Goal: Task Accomplishment & Management: Manage account settings

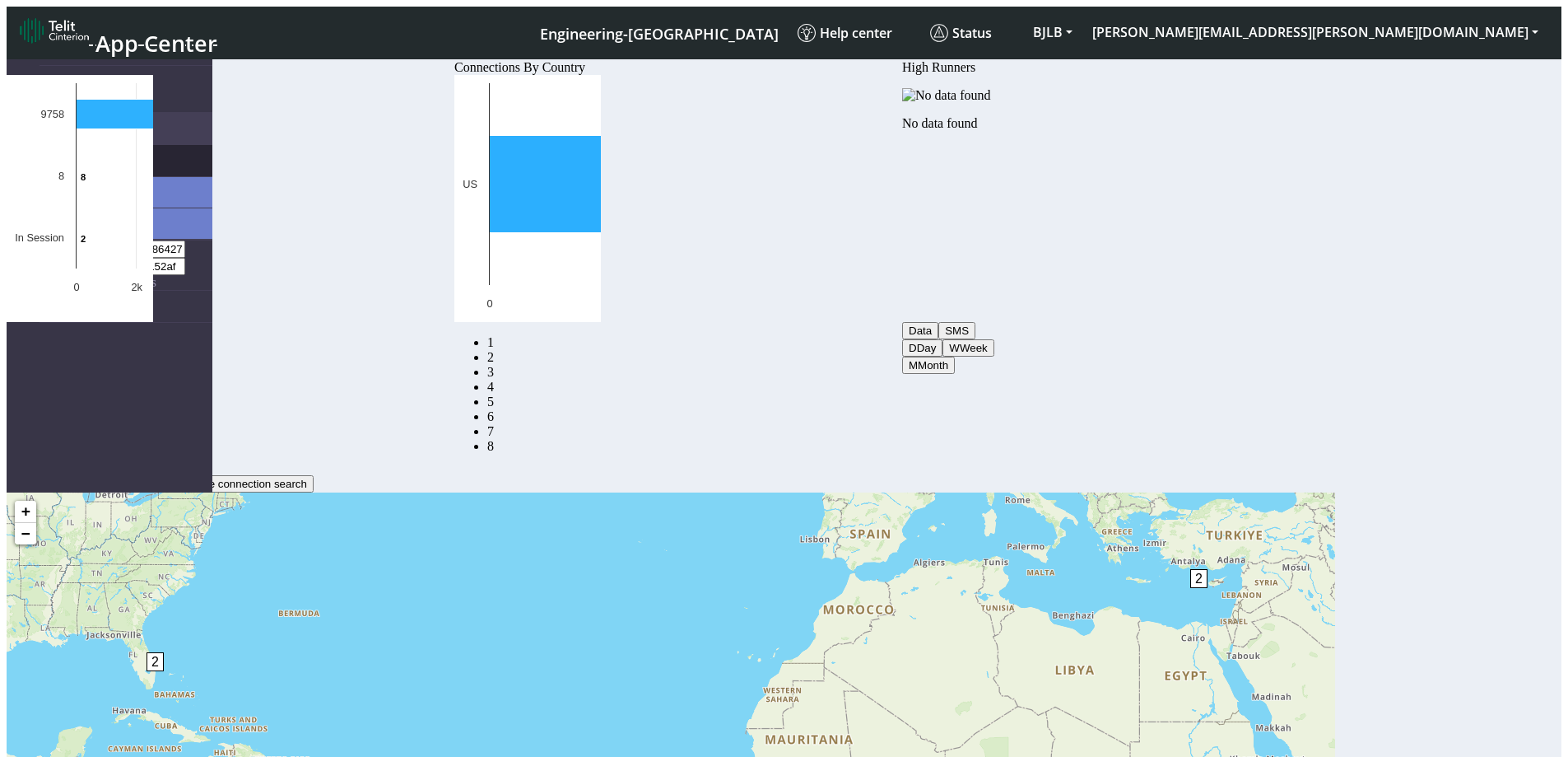
click at [80, 153] on span "Connections" at bounding box center [89, 160] width 66 height 15
click at [97, 184] on span "List" at bounding box center [106, 191] width 18 height 14
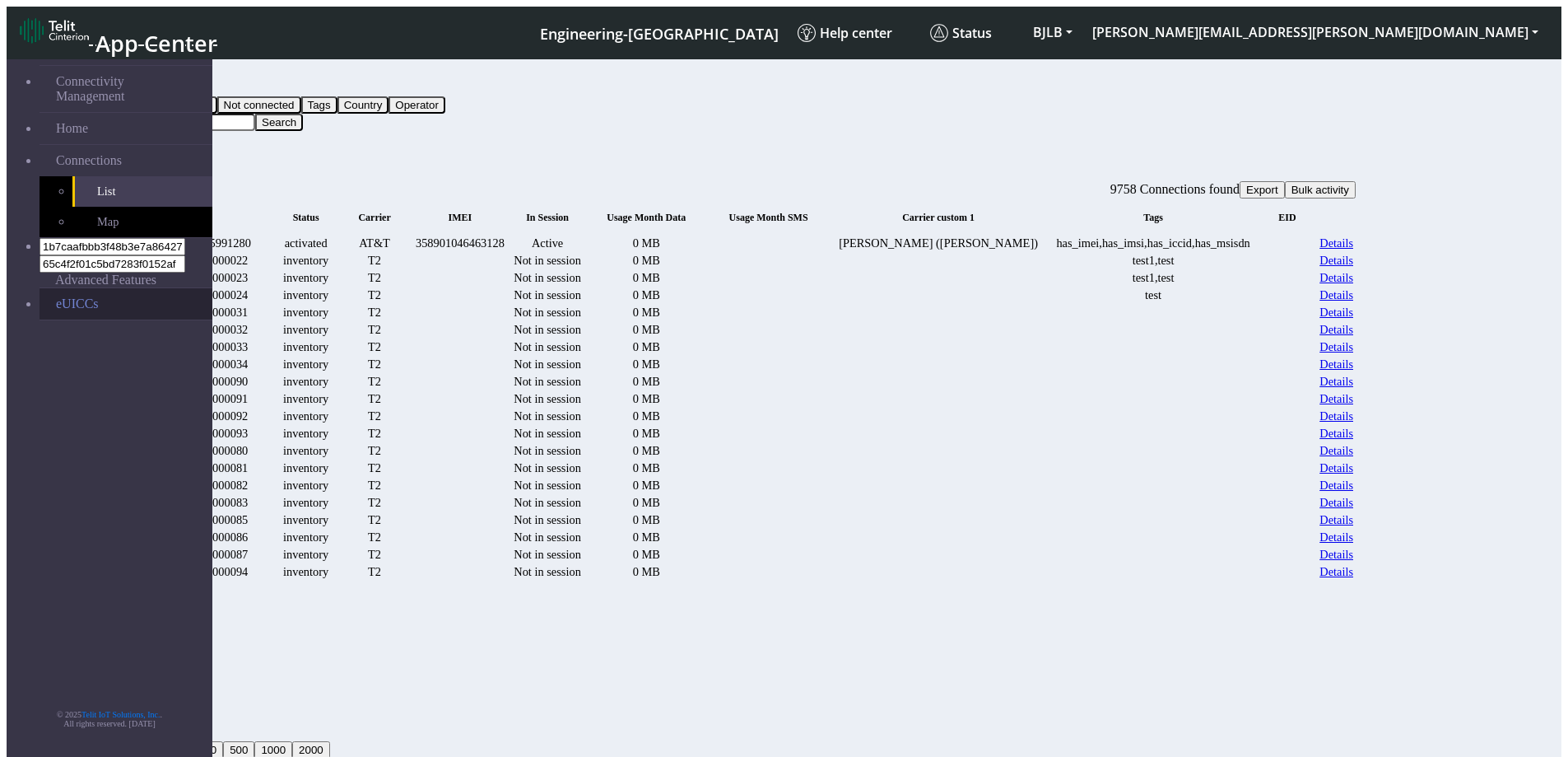
click at [75, 288] on link "eUICCs" at bounding box center [126, 303] width 173 height 31
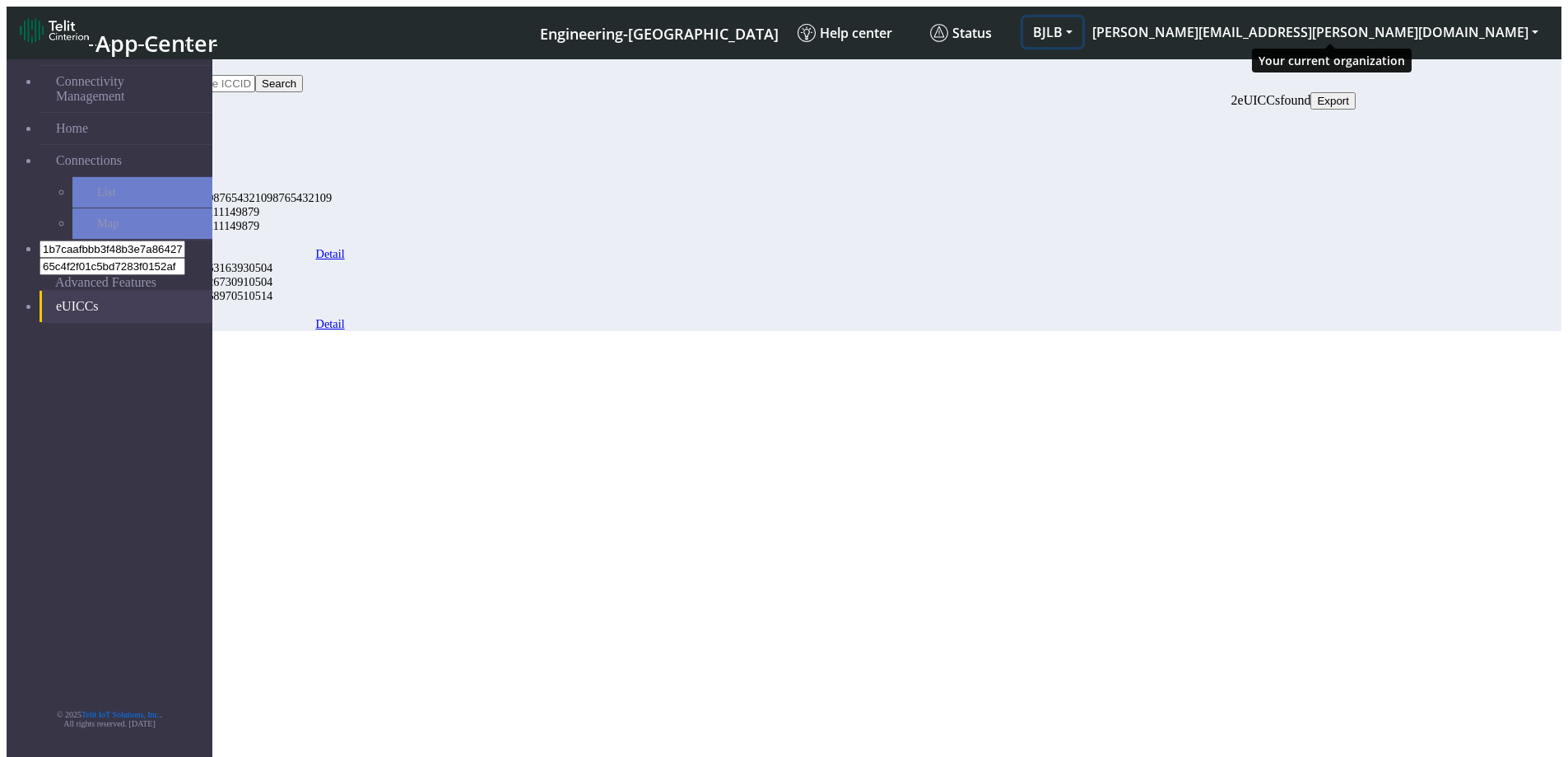
click at [1083, 25] on button "BJLB" at bounding box center [1052, 32] width 59 height 29
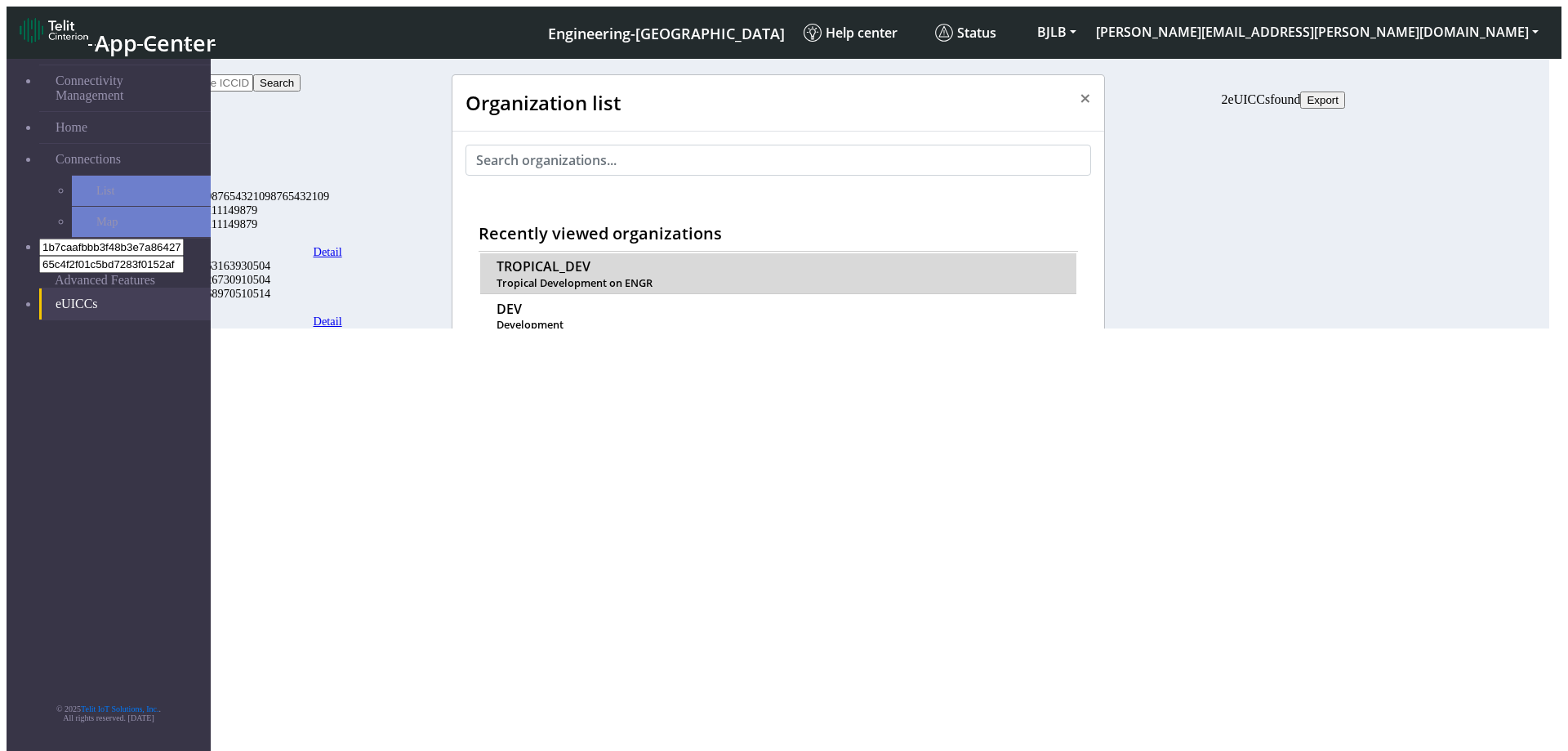
scroll to position [6, 0]
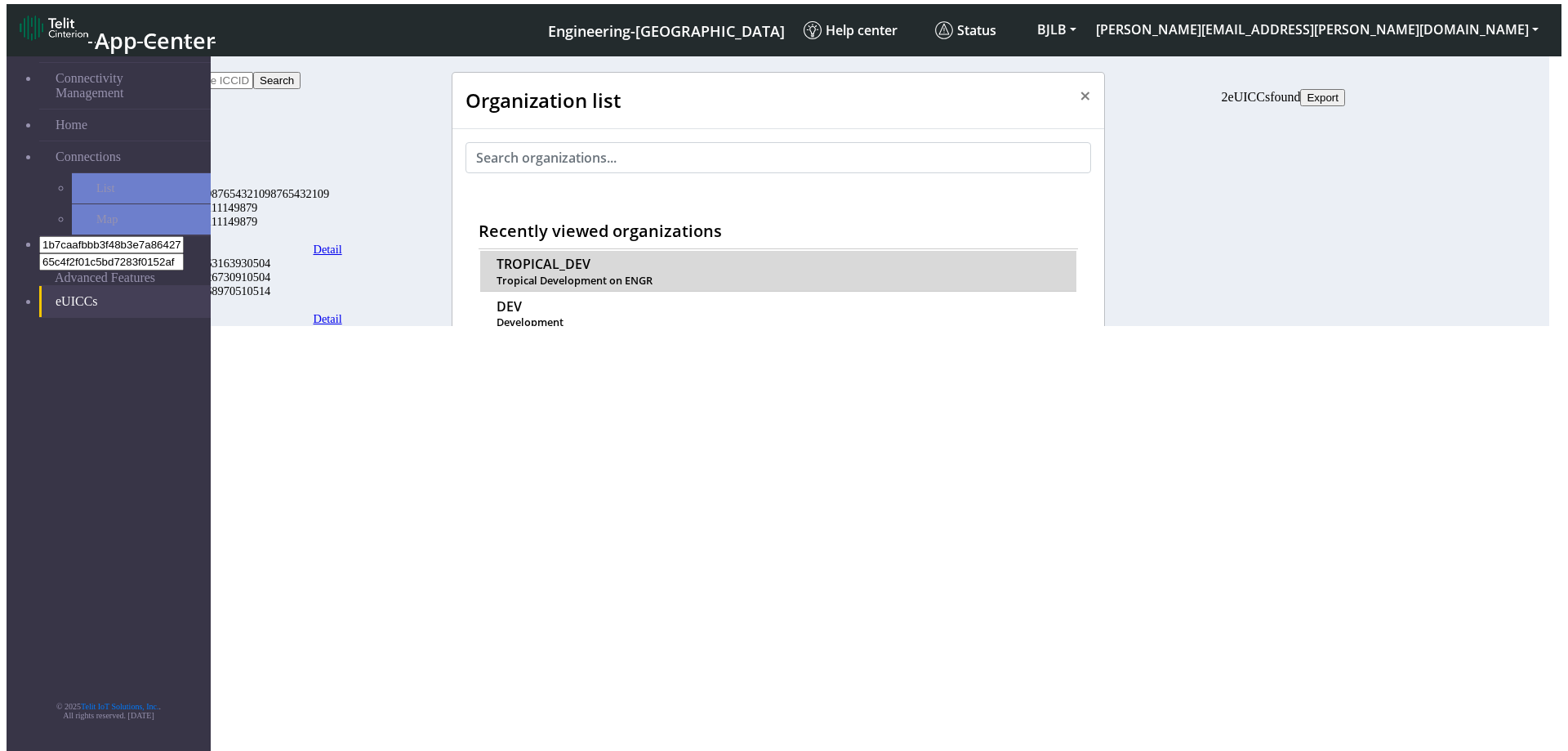
click at [531, 257] on span "TROPICAL_DEV" at bounding box center [543, 265] width 94 height 16
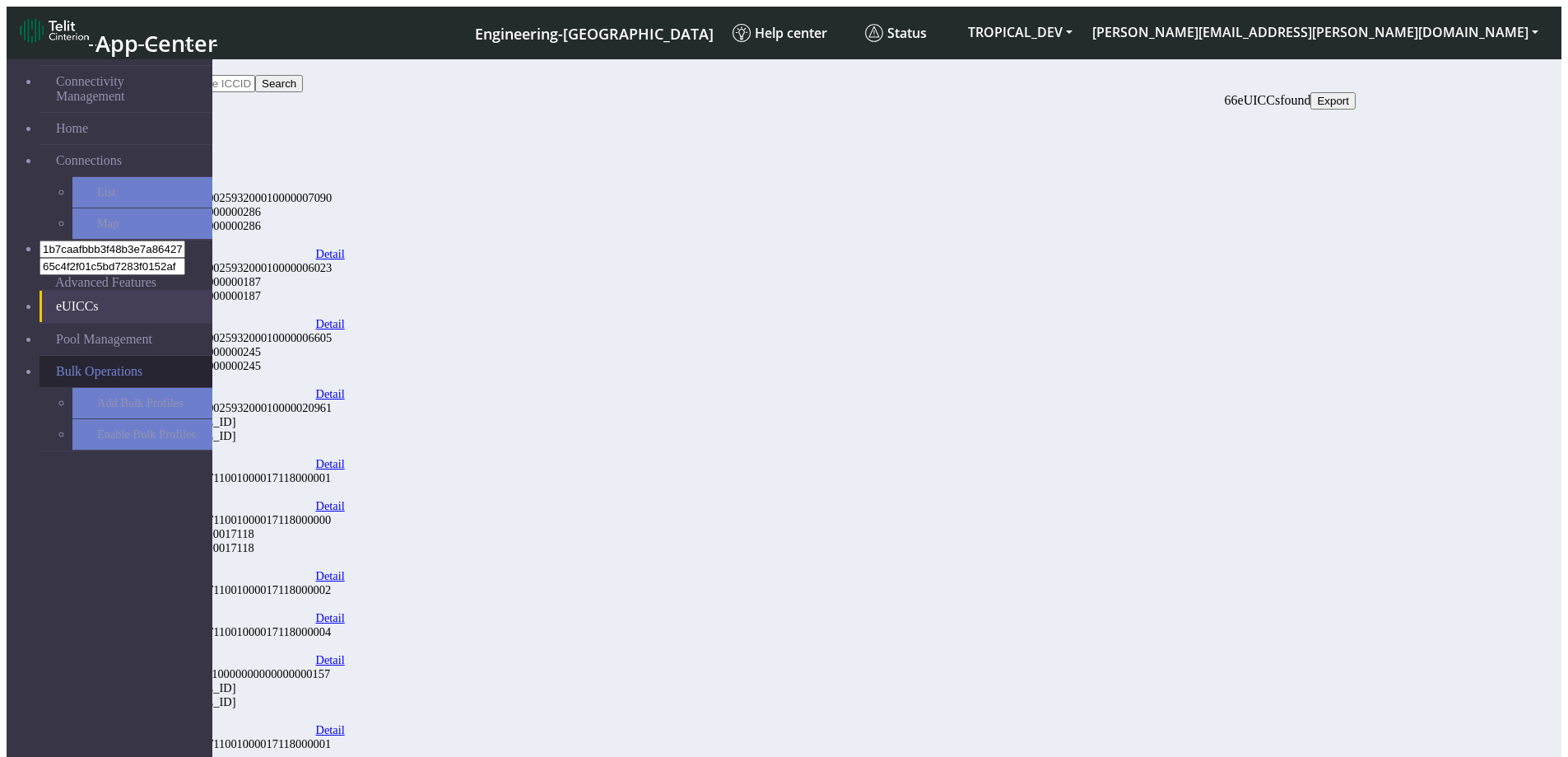
click at [71, 364] on span "Bulk Operations" at bounding box center [99, 371] width 87 height 15
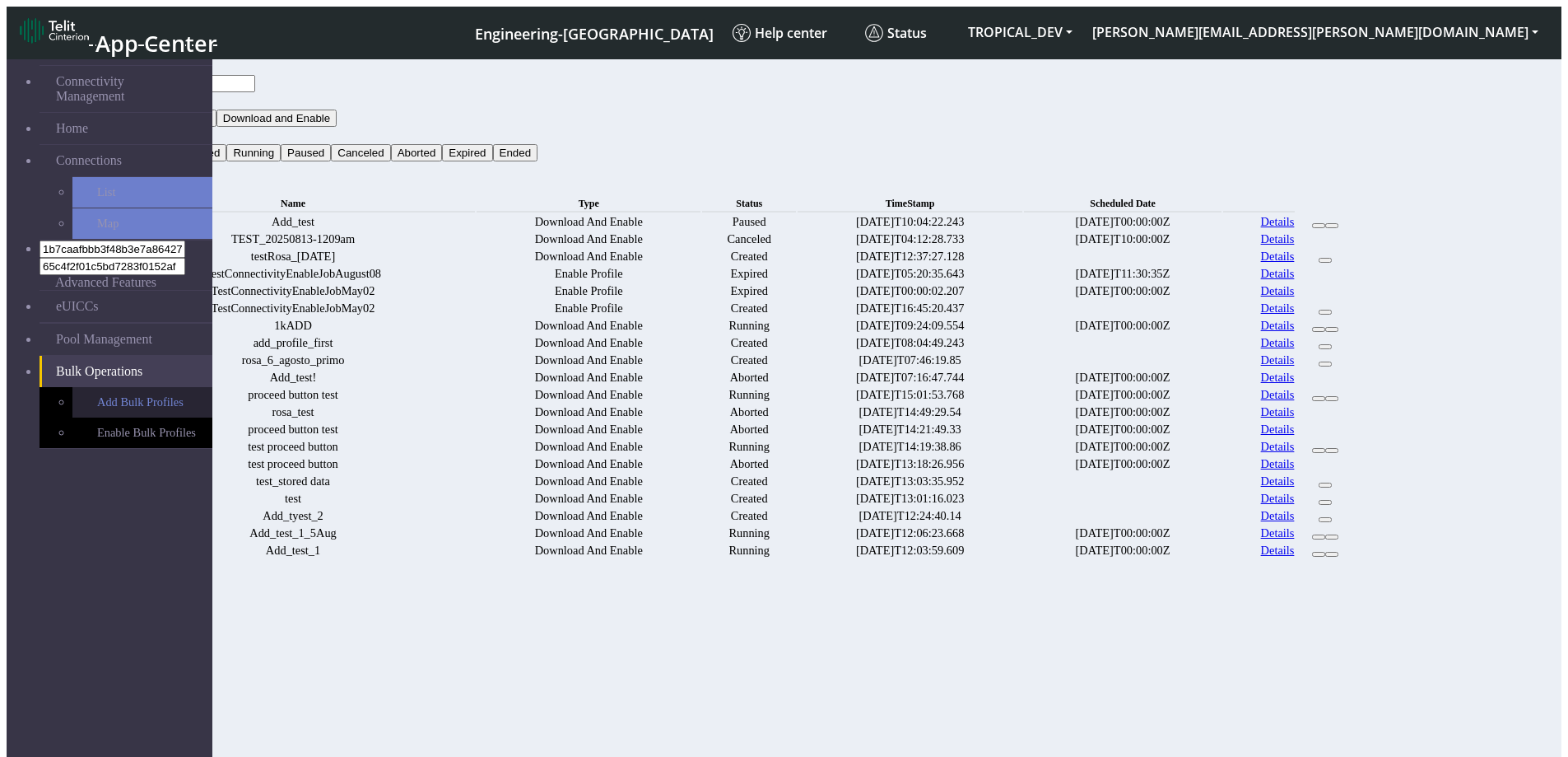
click at [104, 387] on link "Add Bulk Profiles" at bounding box center [143, 402] width 140 height 30
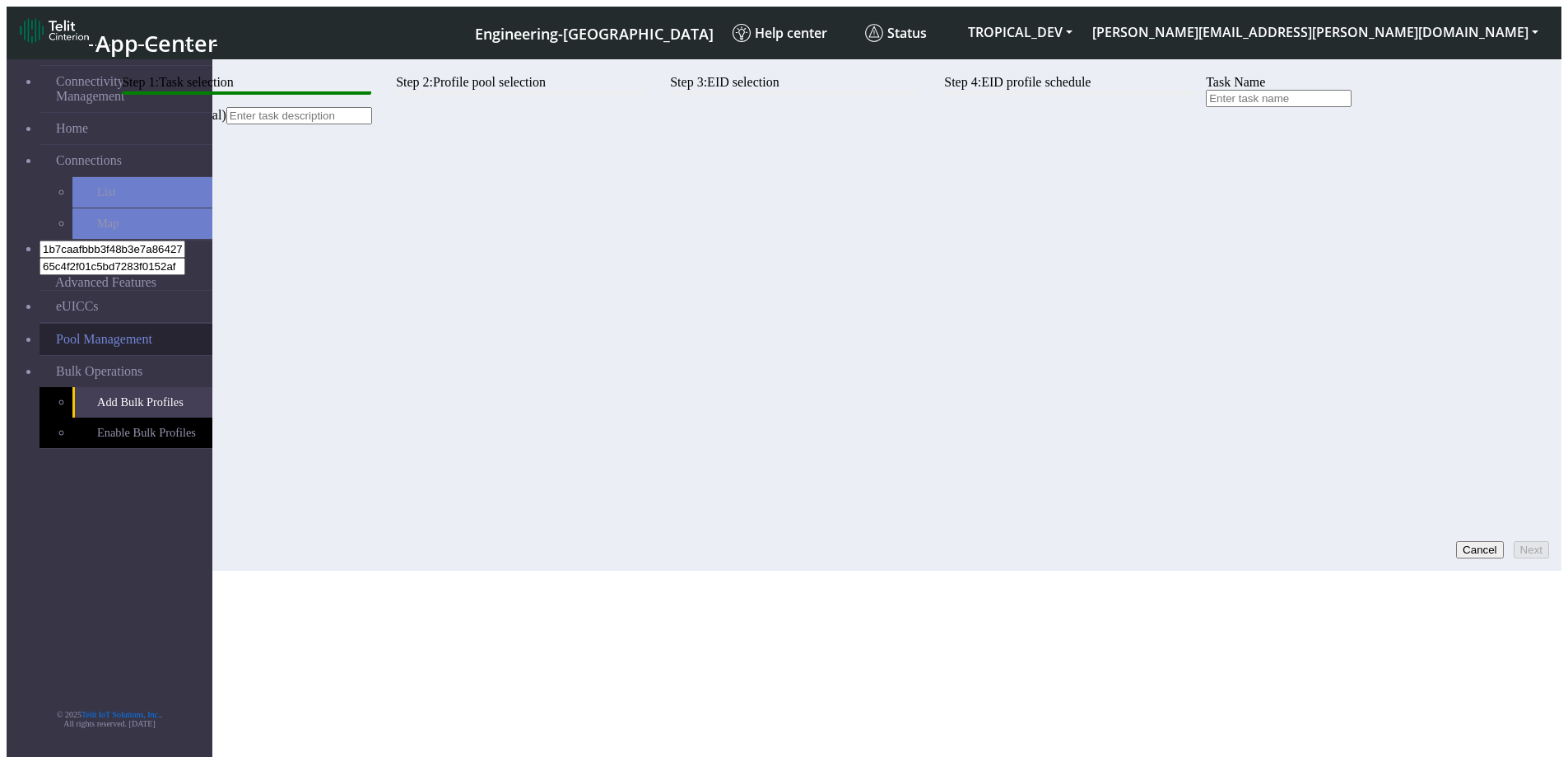
click at [97, 324] on link "Pool Management" at bounding box center [126, 339] width 173 height 31
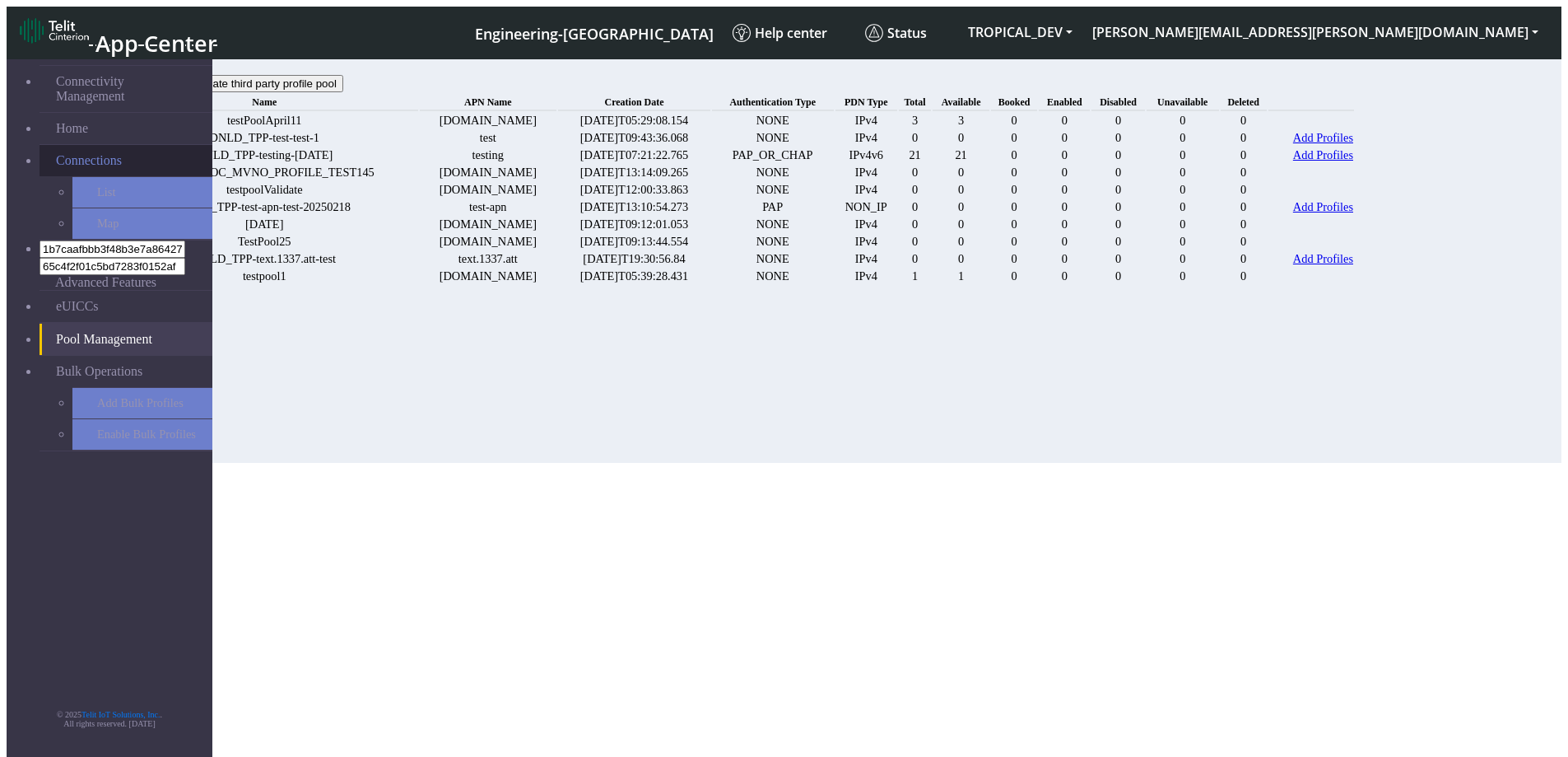
click at [98, 153] on span "Connections" at bounding box center [89, 160] width 66 height 15
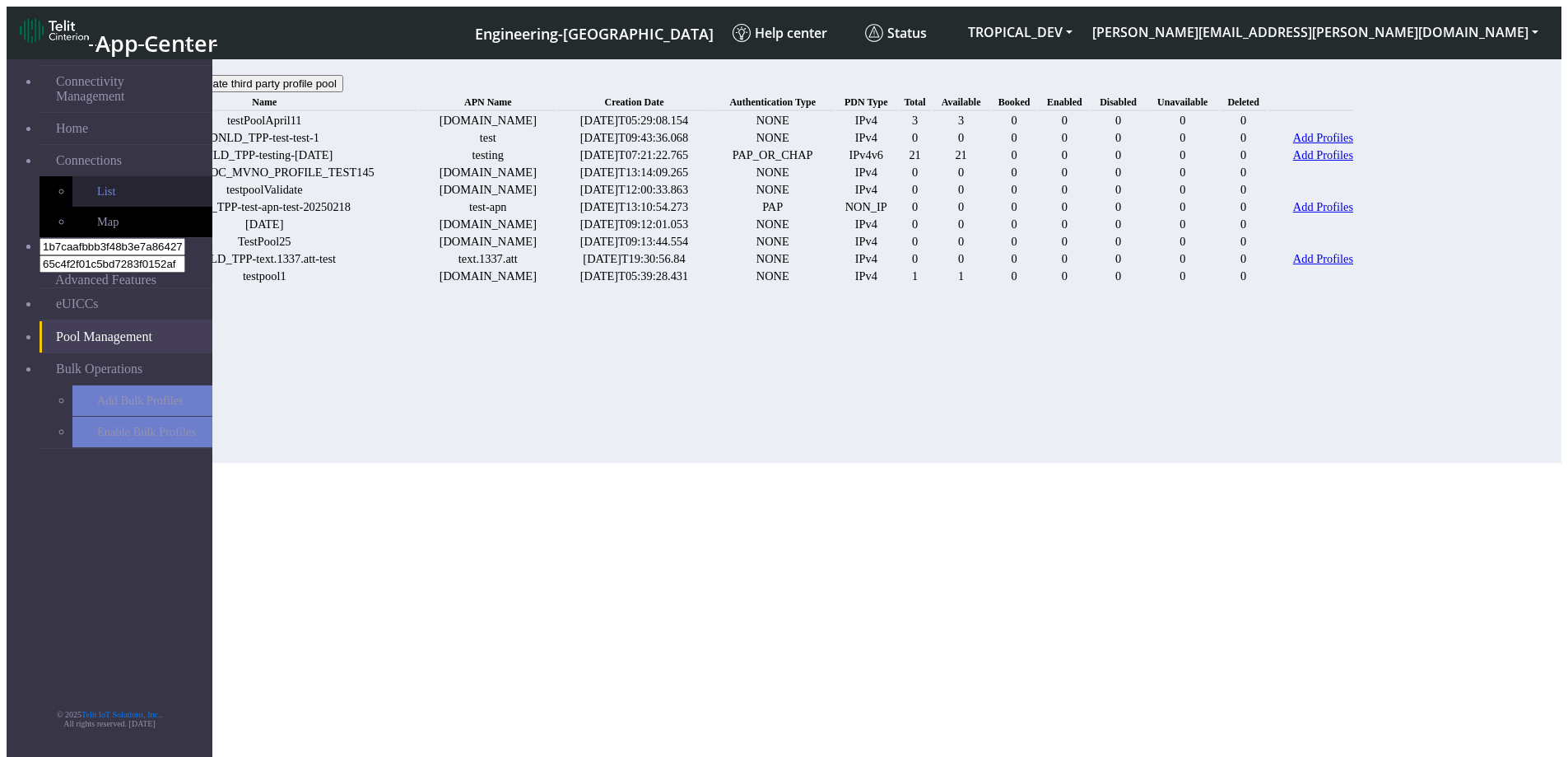
click at [84, 176] on link "List" at bounding box center [143, 191] width 140 height 30
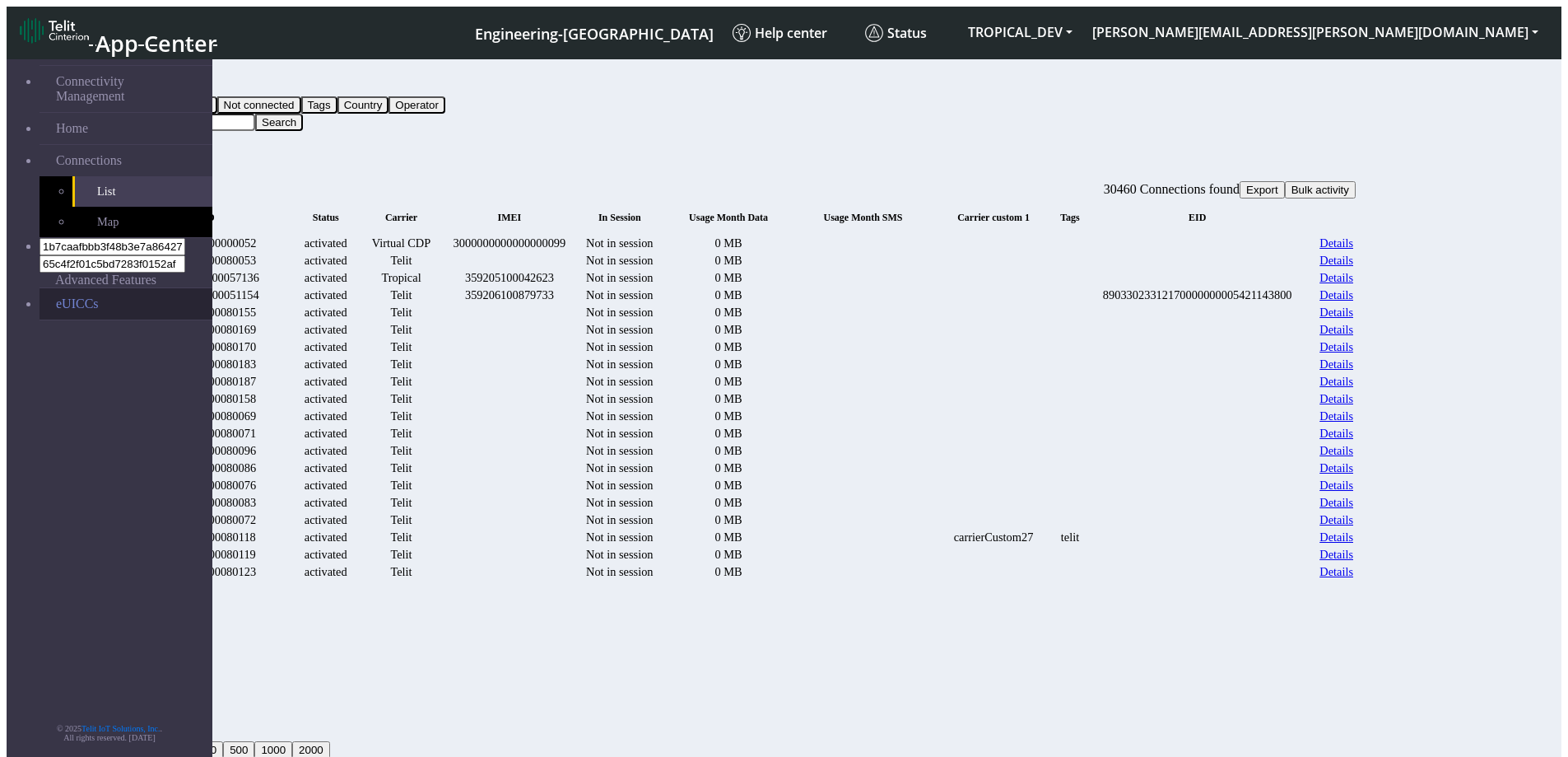
click at [70, 288] on link "eUICCs" at bounding box center [126, 303] width 173 height 31
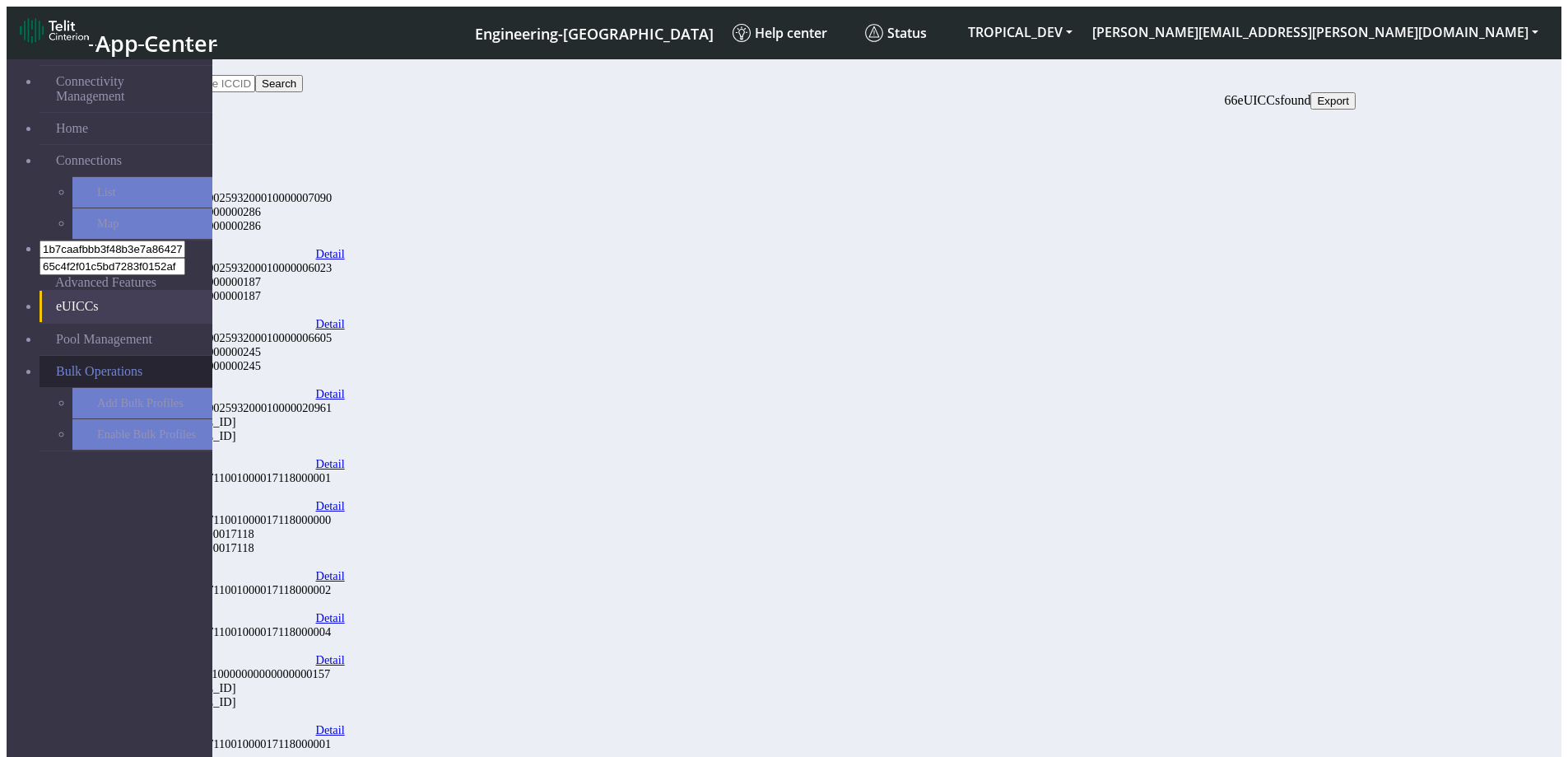
click at [97, 364] on span "Bulk Operations" at bounding box center [99, 371] width 87 height 15
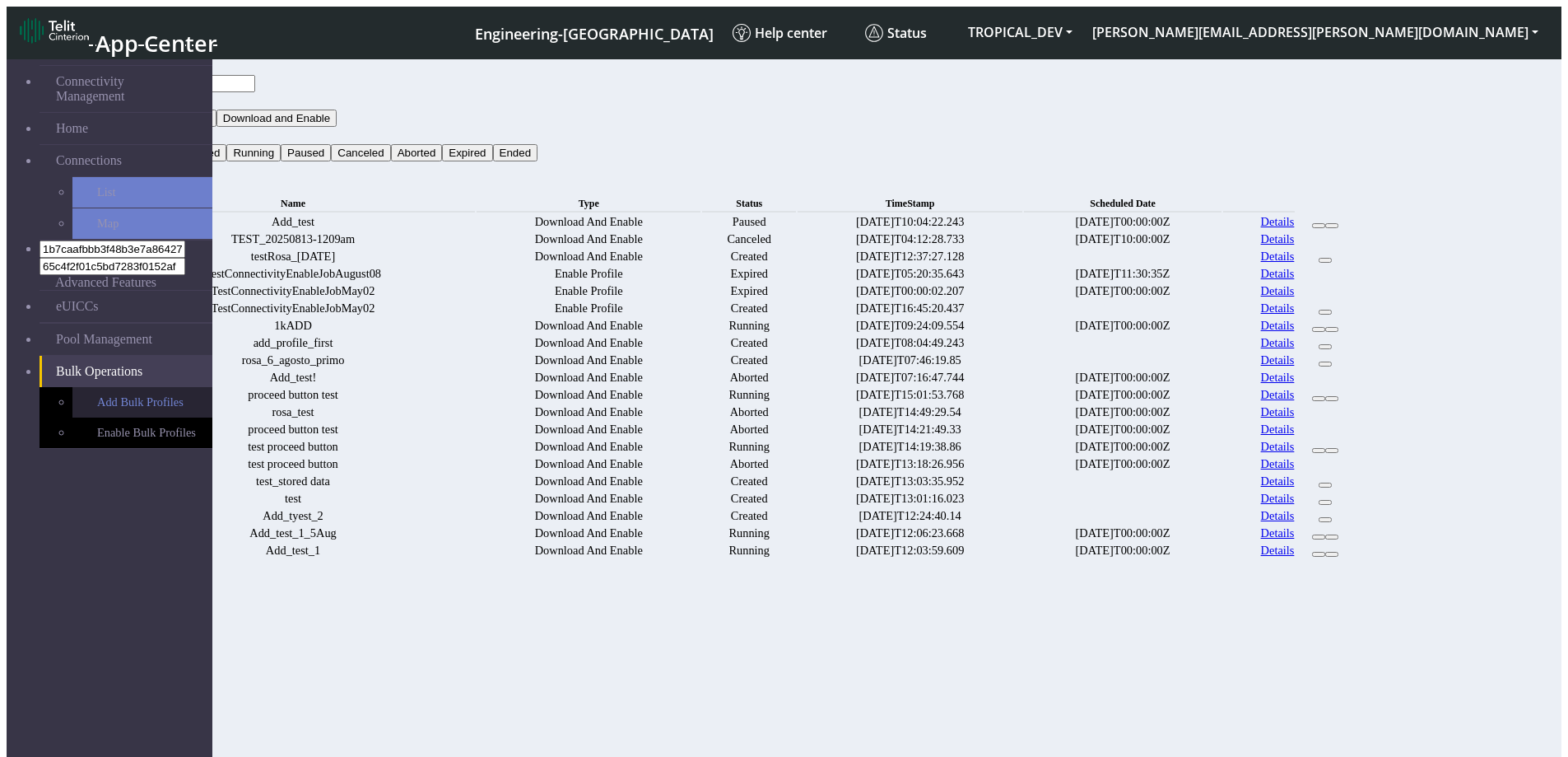
click at [87, 387] on link "Add Bulk Profiles" at bounding box center [143, 402] width 140 height 30
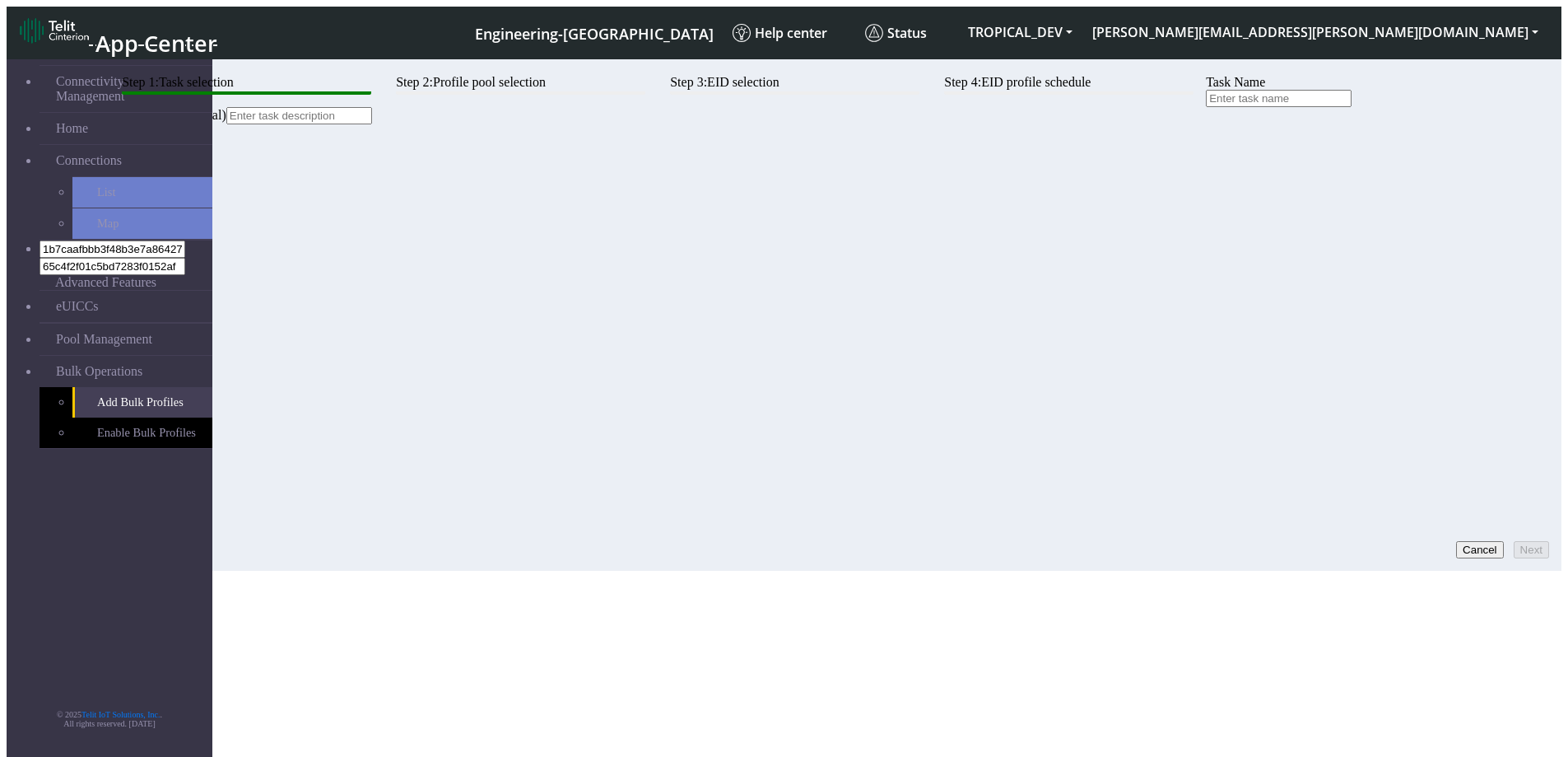
click at [1206, 107] on input "text" at bounding box center [1278, 98] width 145 height 18
type input "TEST_20250813-0157p"
click at [1516, 542] on button "Next" at bounding box center [1532, 550] width 35 height 18
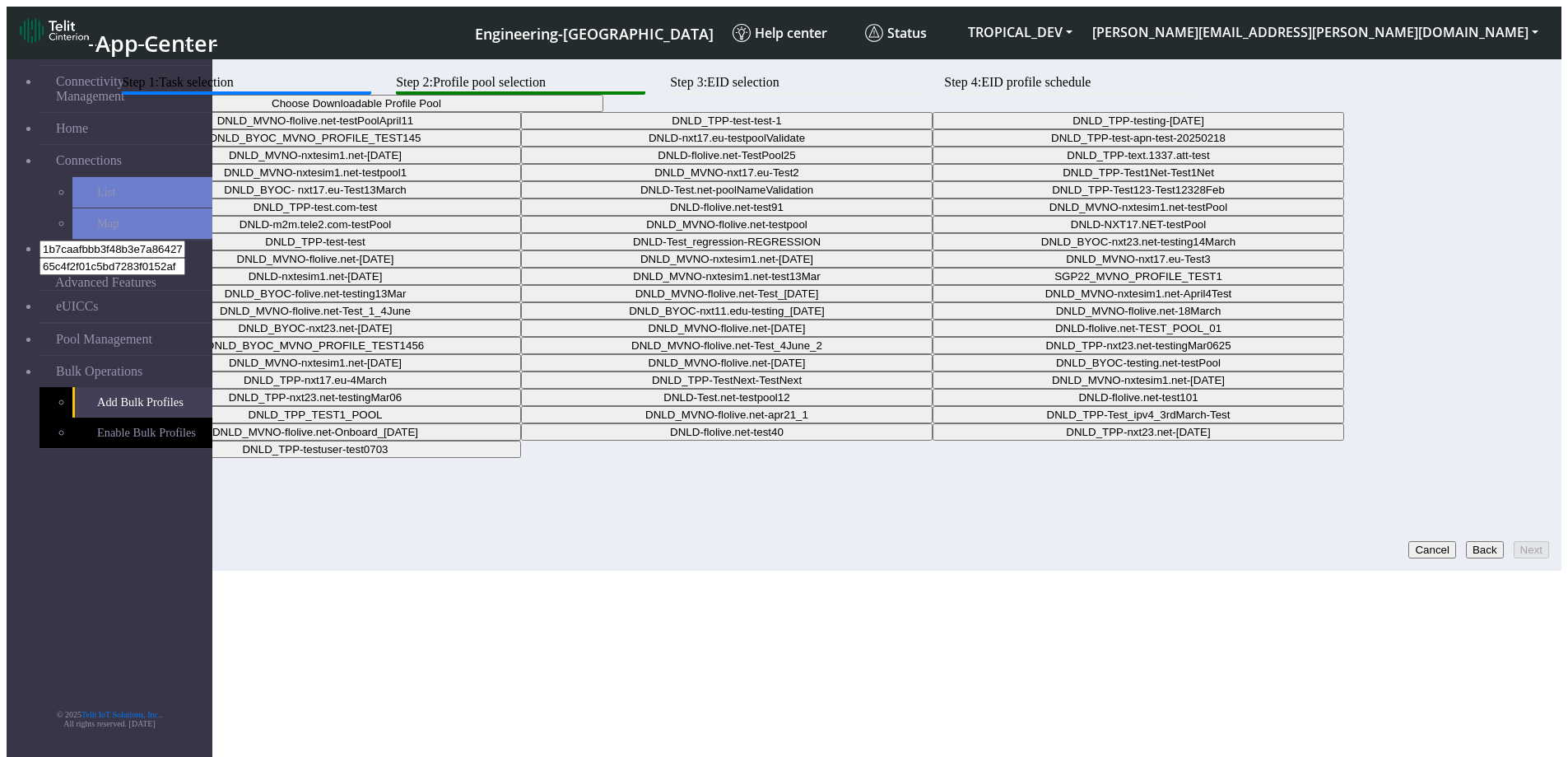
click at [603, 112] on button "Choose Downloadable Profile Pool" at bounding box center [357, 104] width 494 height 18
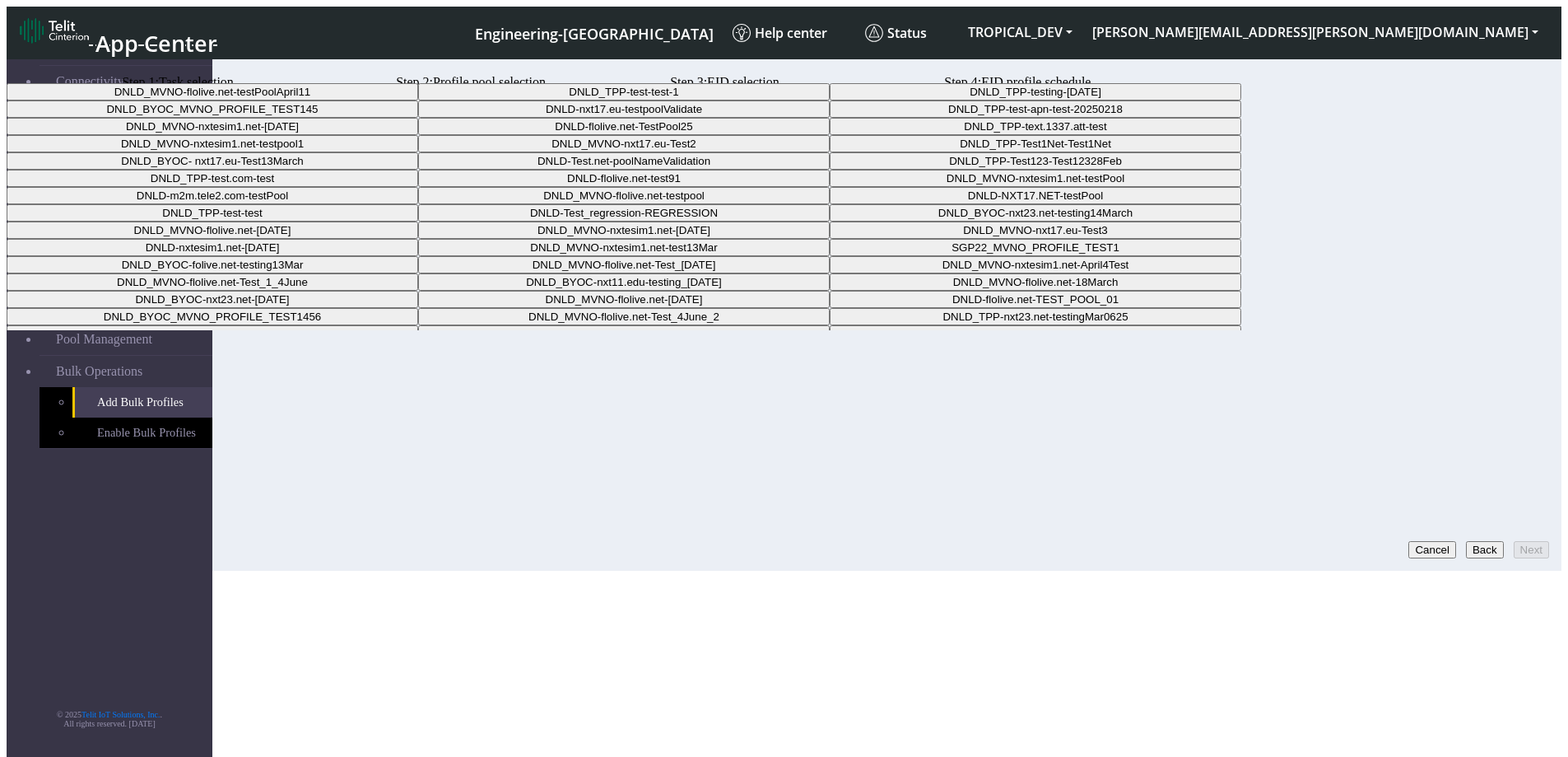
click at [418, 135] on Pool1745245c-ec39-4932-99ef-cf51288d55fb-dropdown "DNLD_MVNO-nxtesim1.net-April4" at bounding box center [212, 127] width 412 height 18
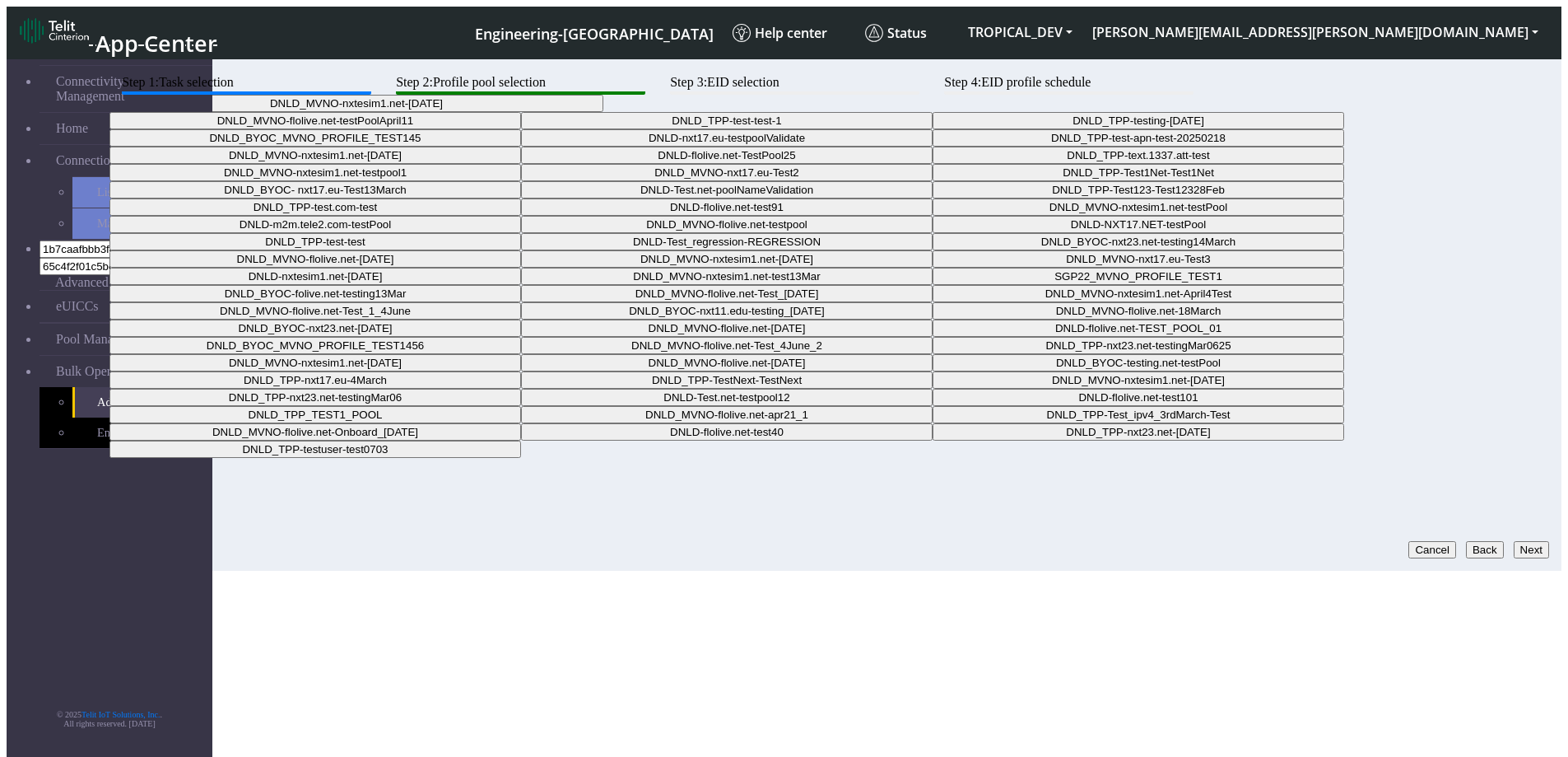
click at [1519, 542] on button "Next" at bounding box center [1532, 550] width 35 height 18
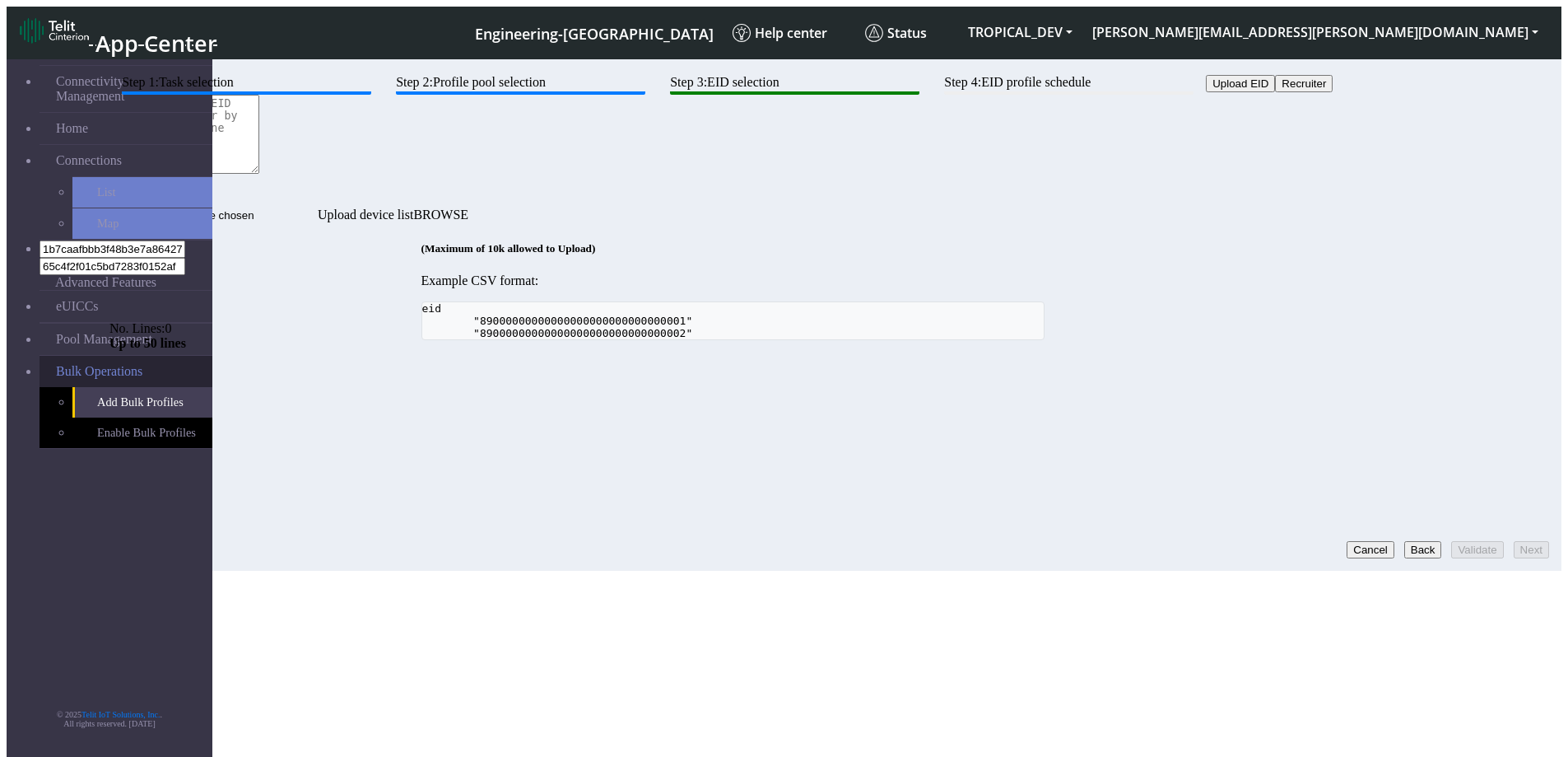
click at [117, 364] on span "Bulk Operations" at bounding box center [99, 371] width 87 height 15
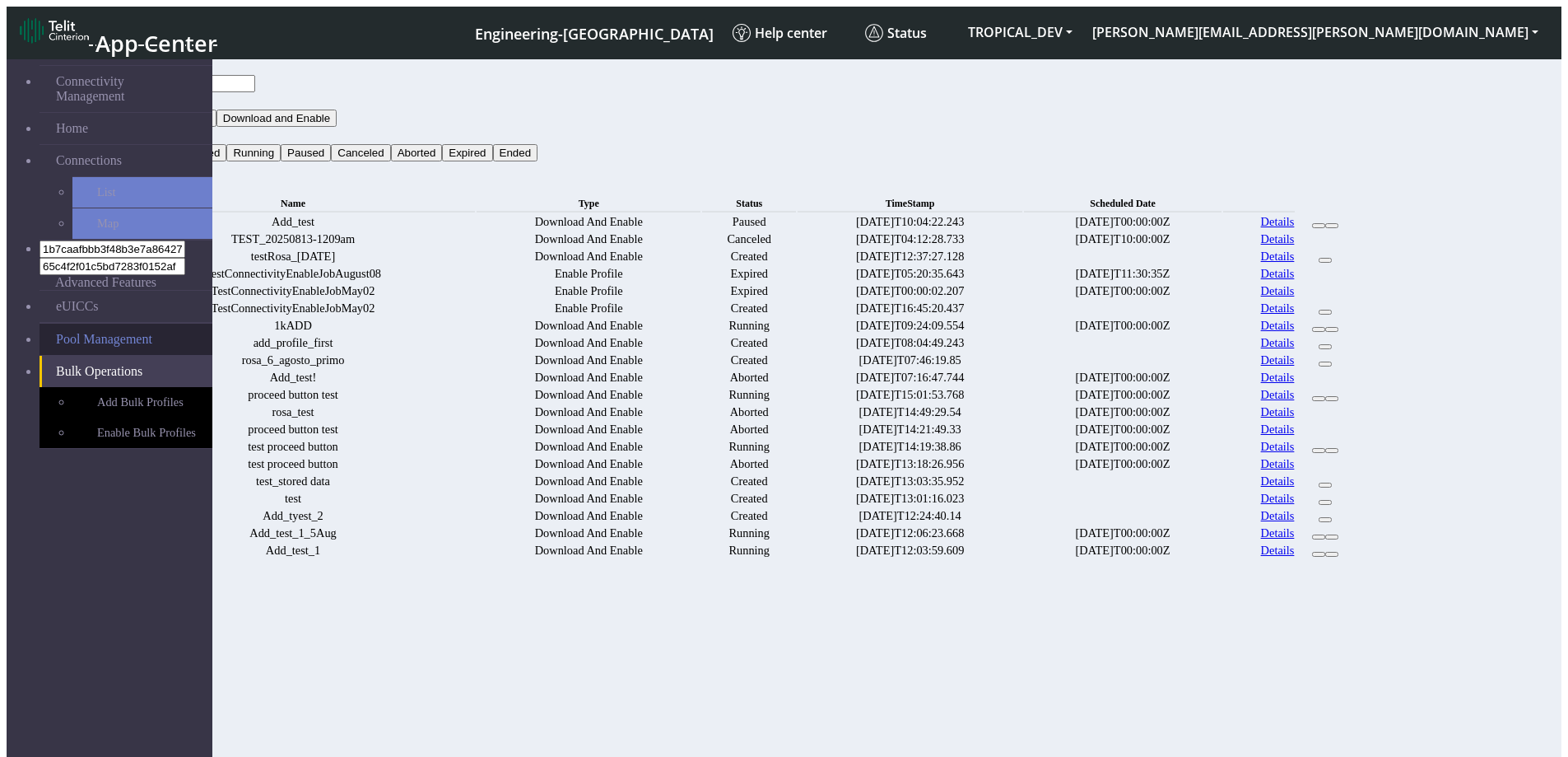
click at [82, 324] on link "Pool Management" at bounding box center [126, 339] width 173 height 31
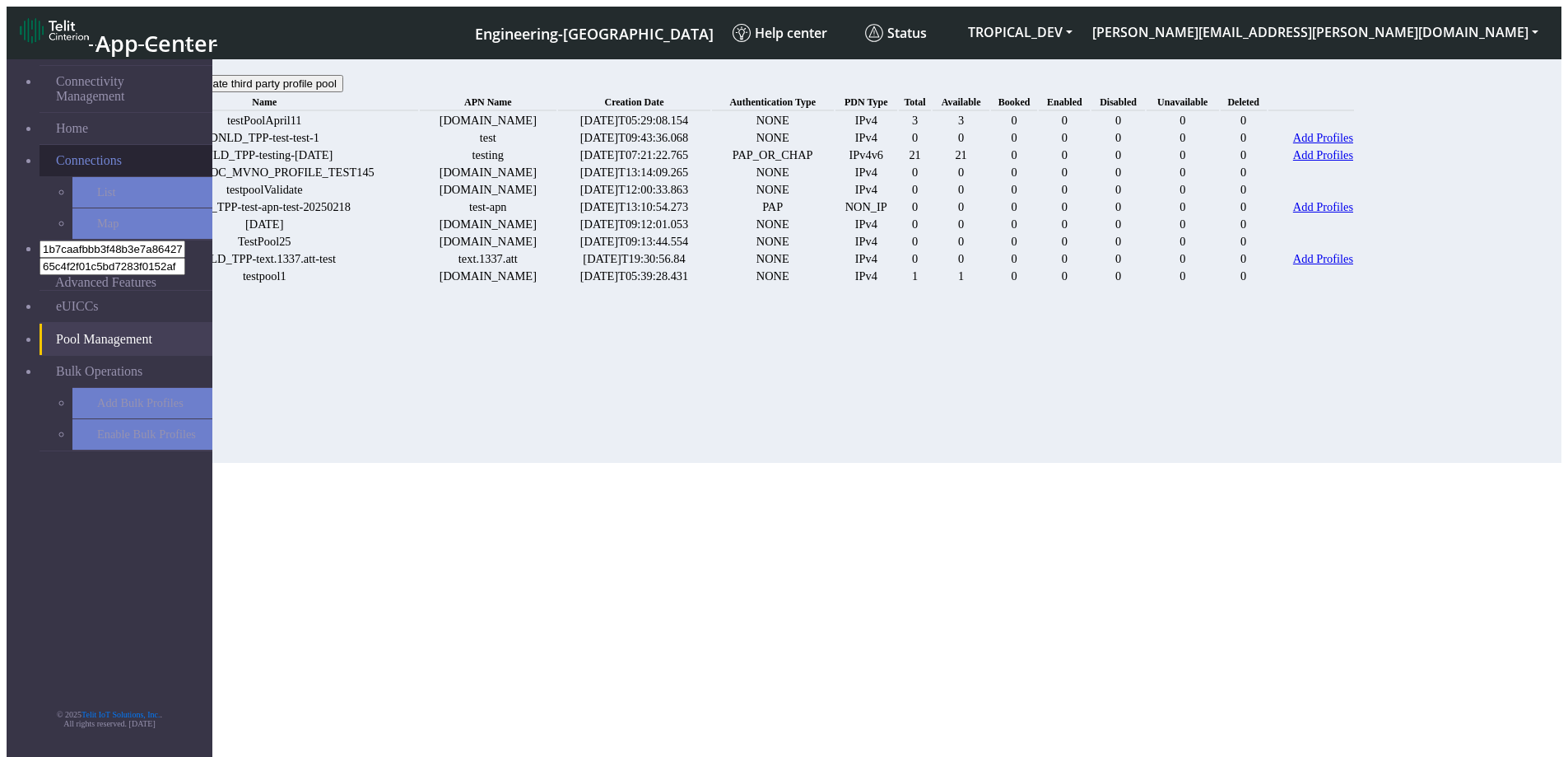
click at [66, 145] on link "Connections" at bounding box center [126, 160] width 173 height 31
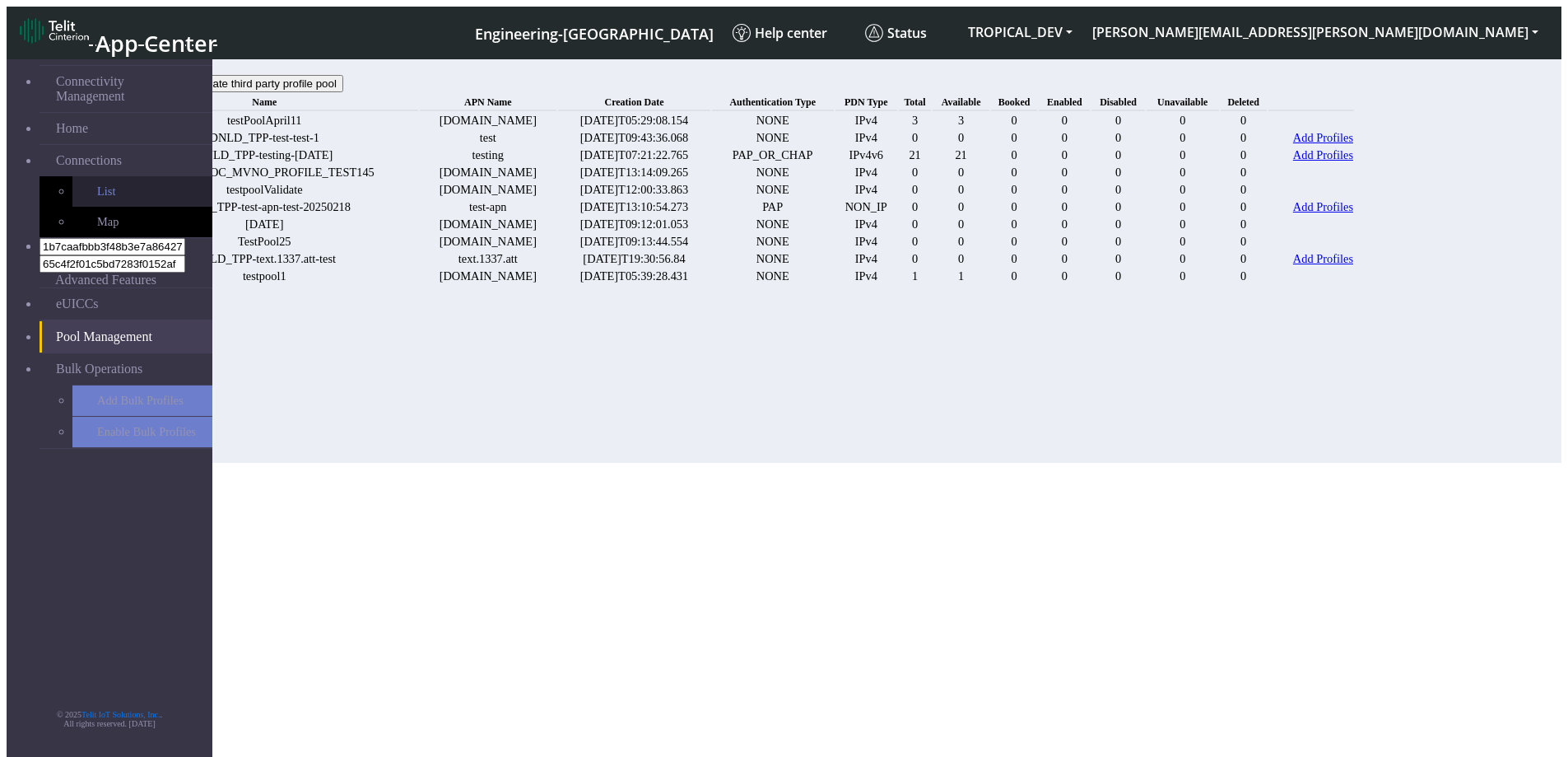
click at [73, 179] on link "List" at bounding box center [143, 191] width 140 height 30
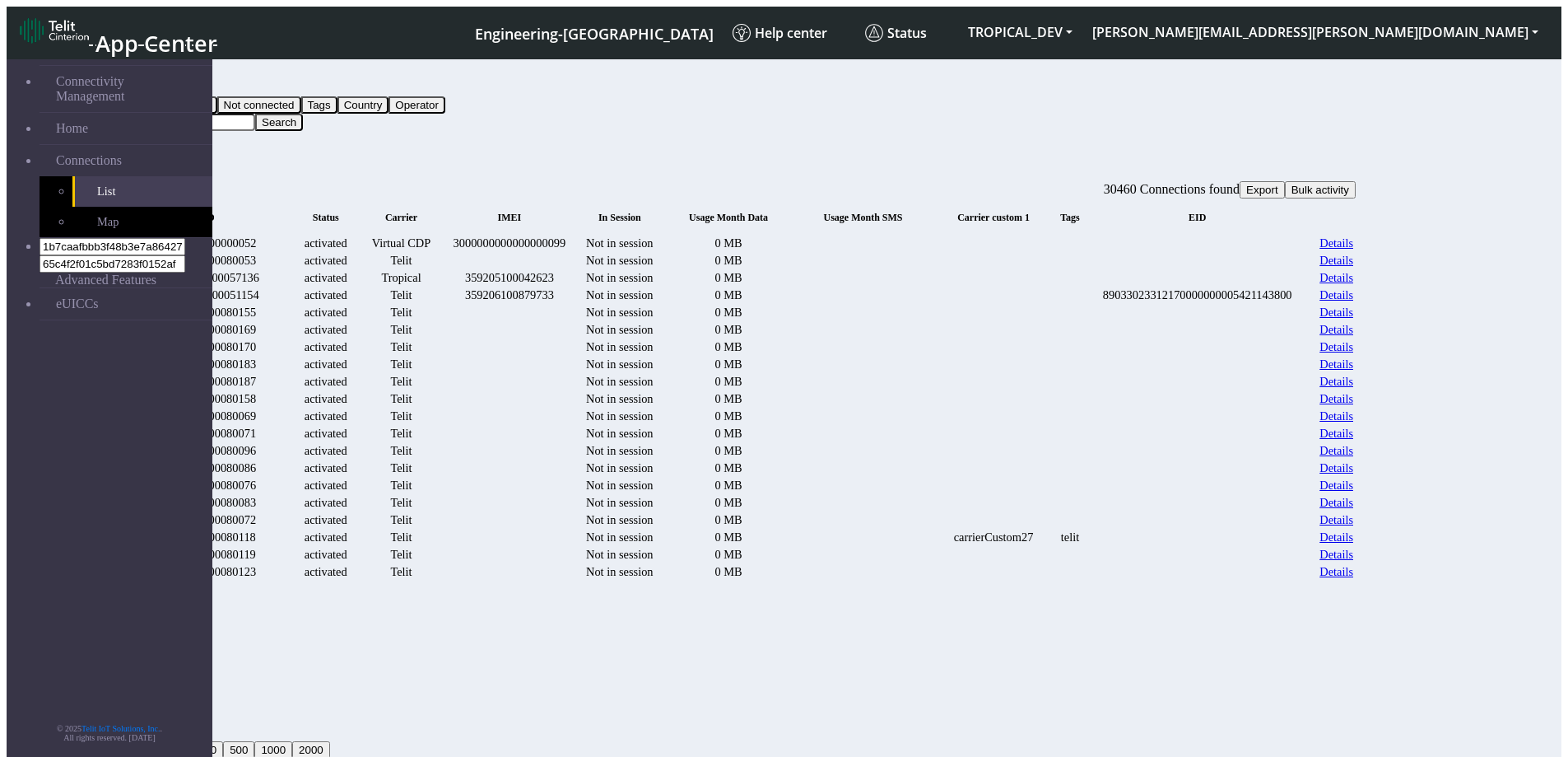
click at [1349, 183] on span "Bulk activity" at bounding box center [1320, 190] width 58 height 12
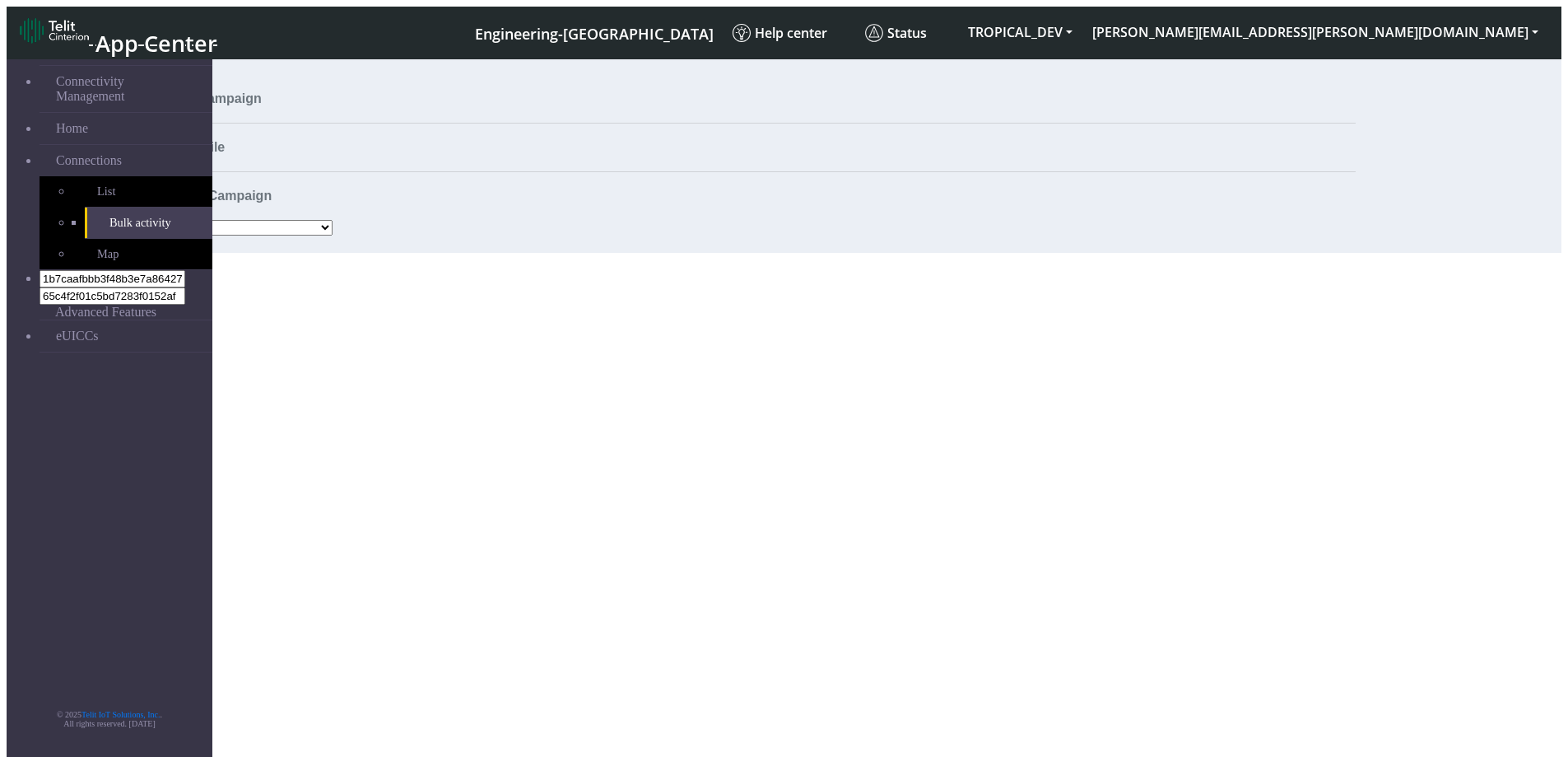
click at [305, 225] on select "Activate SIMs Deactivate SIMs Add Tags Remove Tags Advanced" at bounding box center [250, 228] width 164 height 16
select select "text.advanced"
click at [232, 220] on select "Activate SIMs Deactivate SIMs Add Tags Remove Tags Advanced" at bounding box center [250, 228] width 164 height 16
click at [192, 253] on button "Next" at bounding box center [175, 245] width 35 height 18
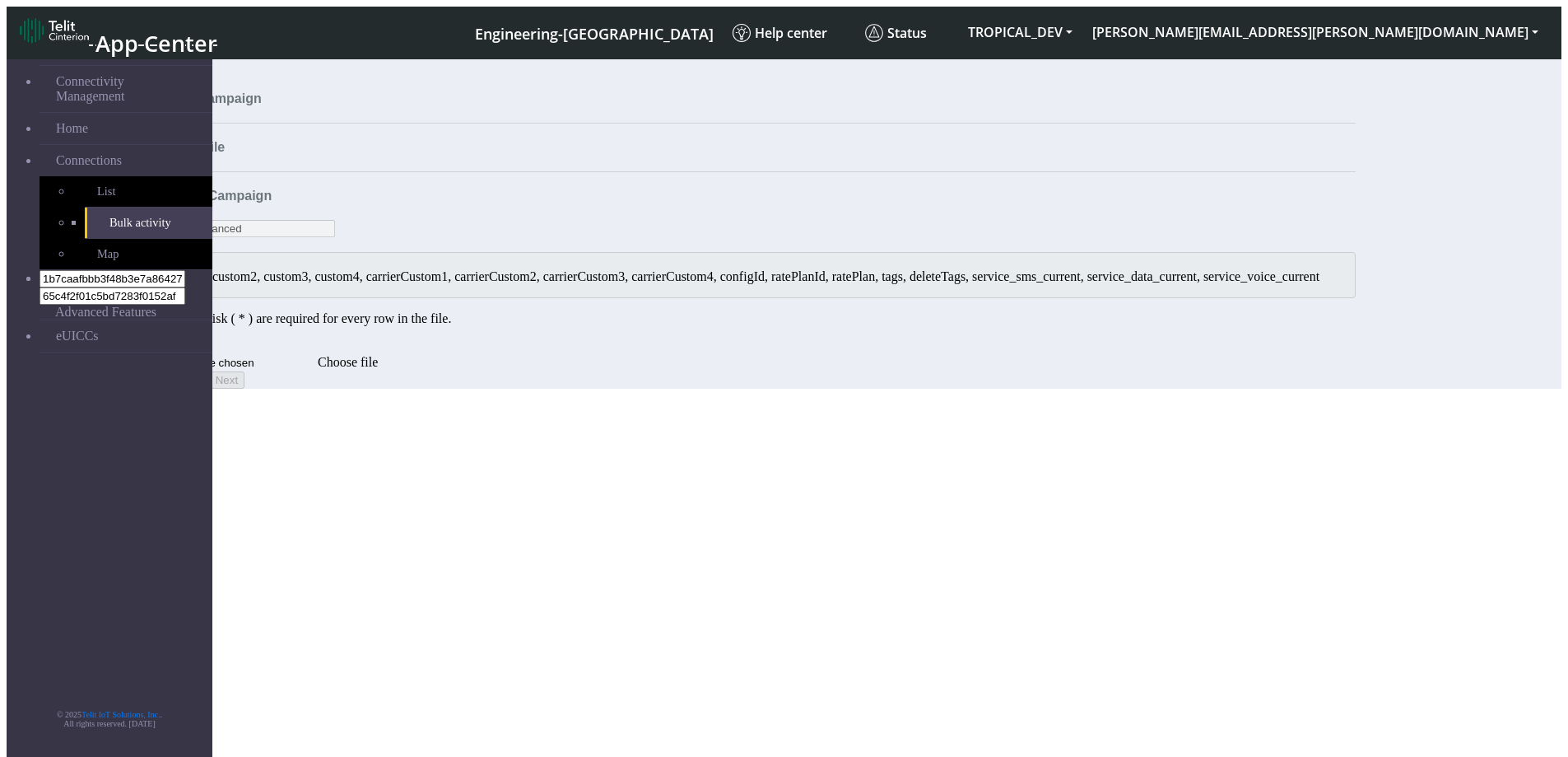
click at [318, 371] on input "Choose file" at bounding box center [213, 363] width 208 height 18
type input "C:\fakepath\ICCID_ALL.csv"
click at [318, 371] on input "ICCID_ALL.csv" at bounding box center [213, 363] width 208 height 18
type input "C:\fakepath\iccid-testCMP-TROPICAL_DEV.csv"
click at [203, 386] on span "Validate" at bounding box center [183, 380] width 39 height 12
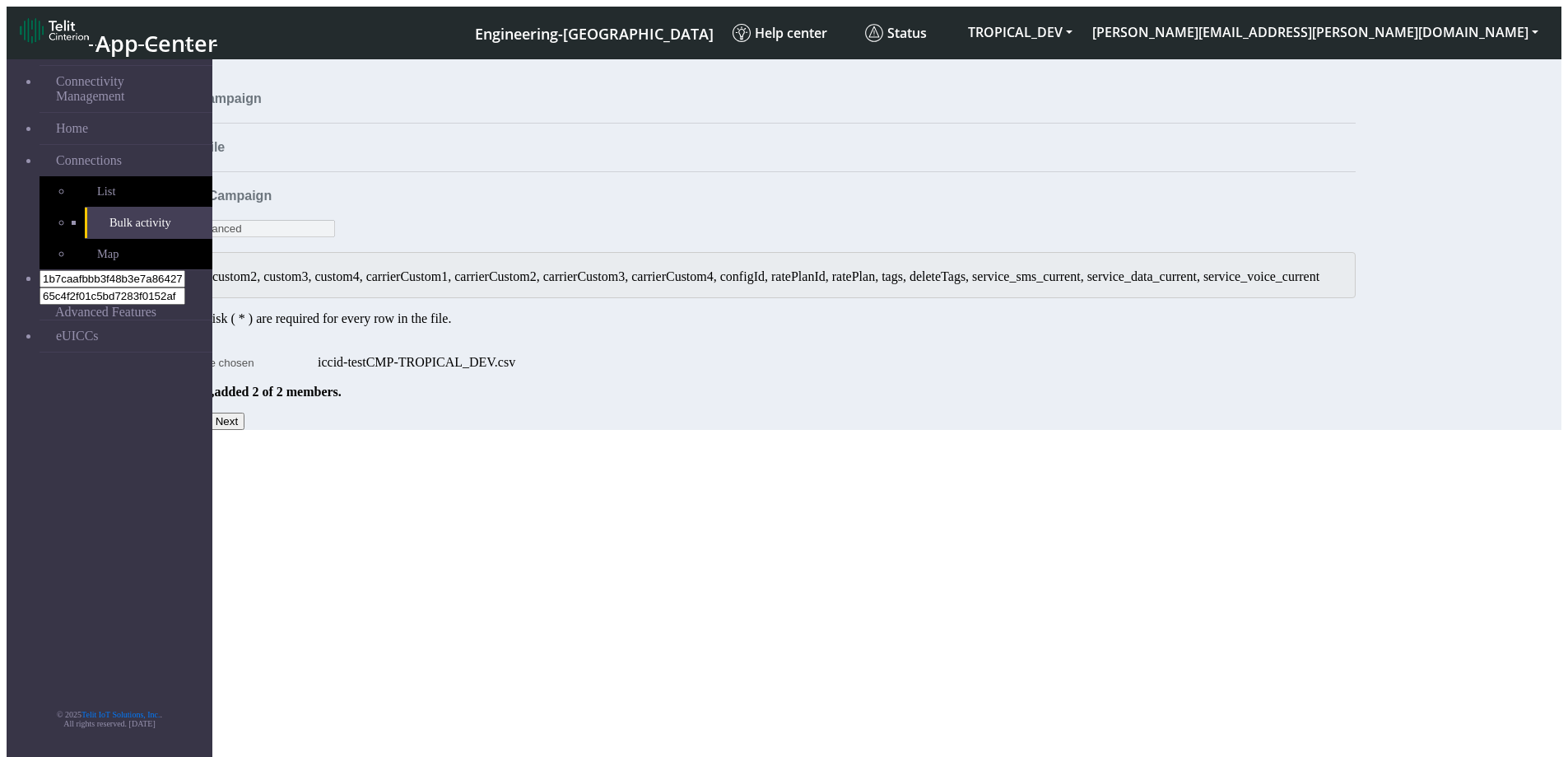
click at [245, 430] on button "Next" at bounding box center [227, 422] width 35 height 18
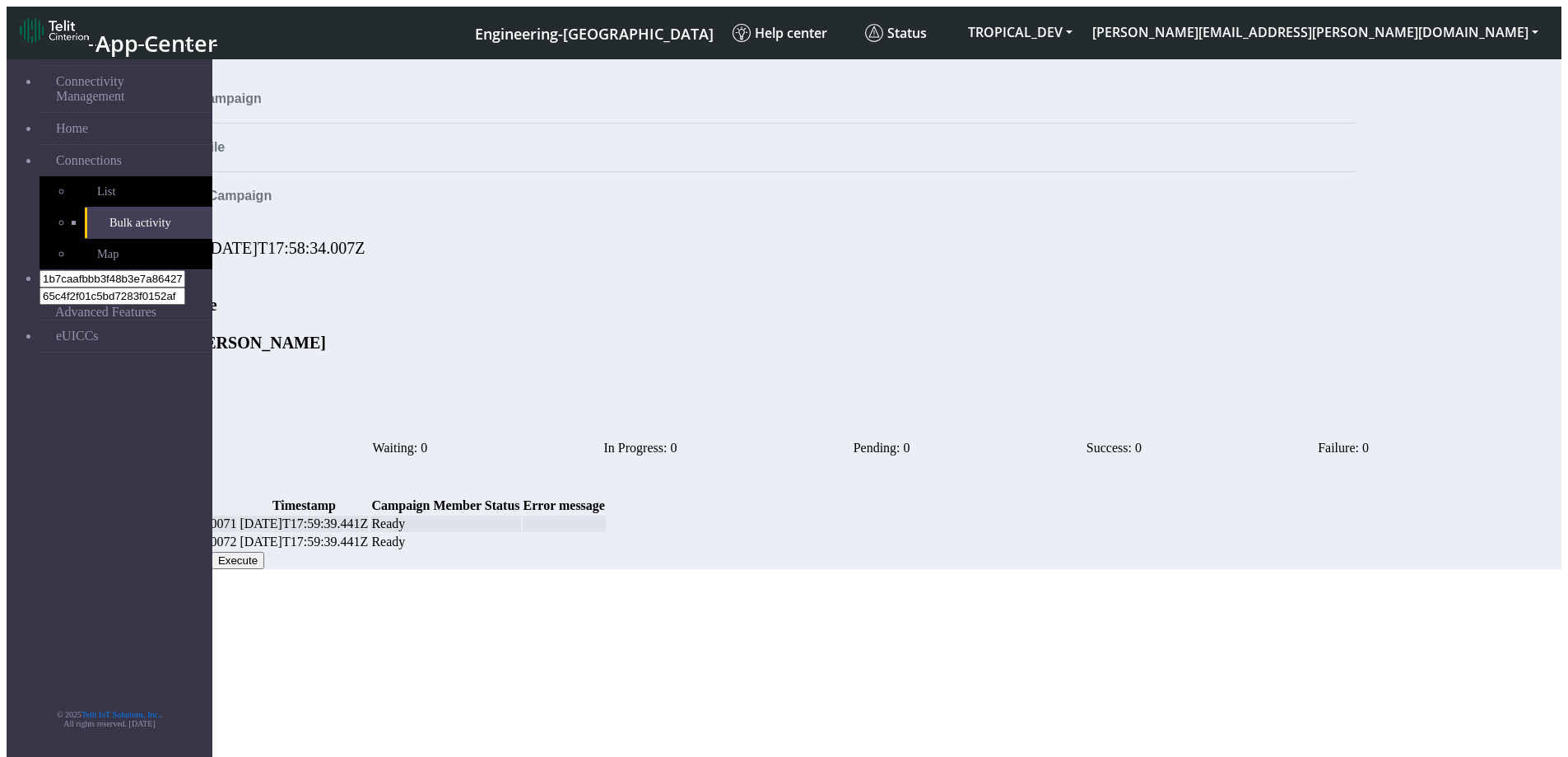
click at [151, 566] on span "Cancel" at bounding box center [133, 560] width 35 height 12
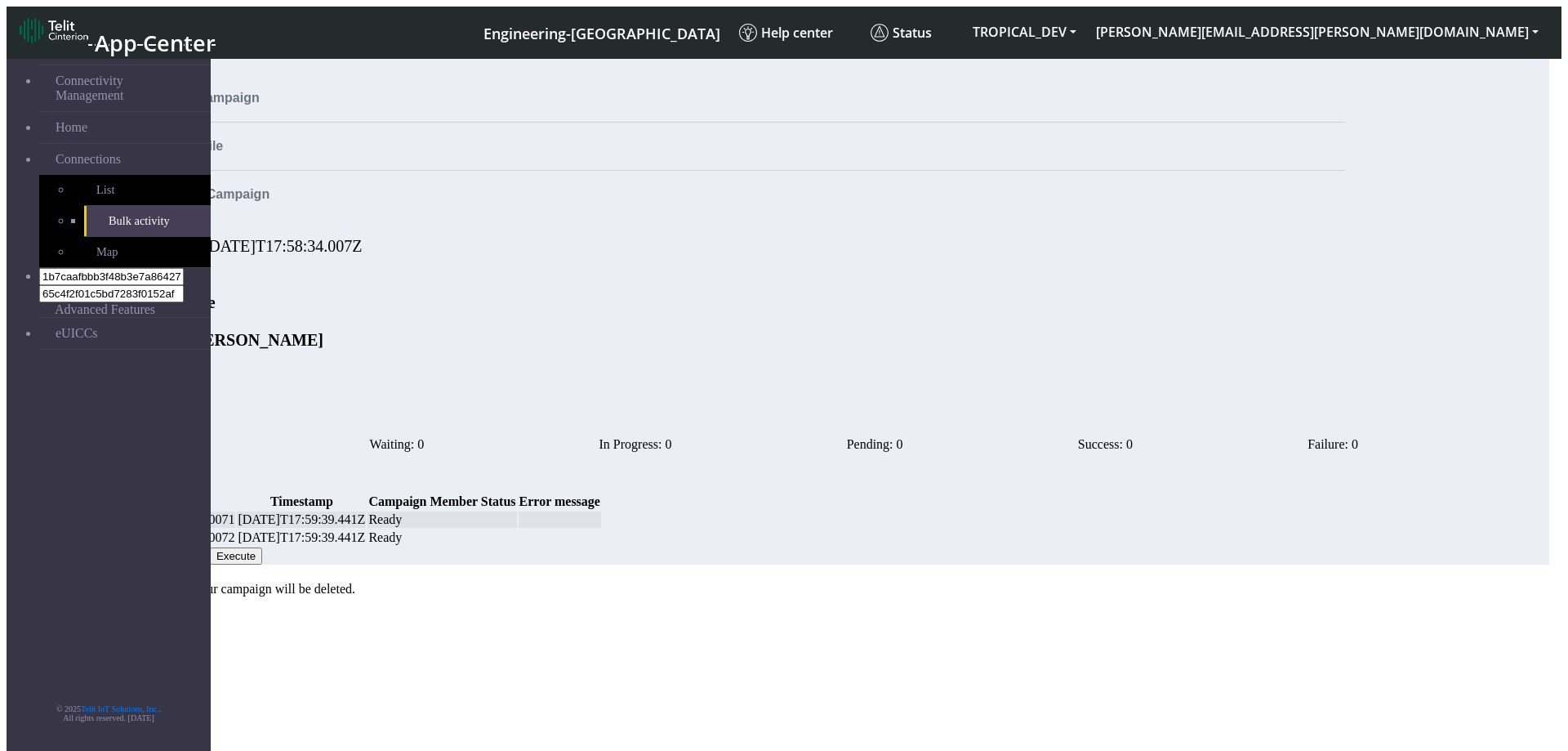
click at [58, 596] on button "Confirm" at bounding box center [32, 605] width 52 height 18
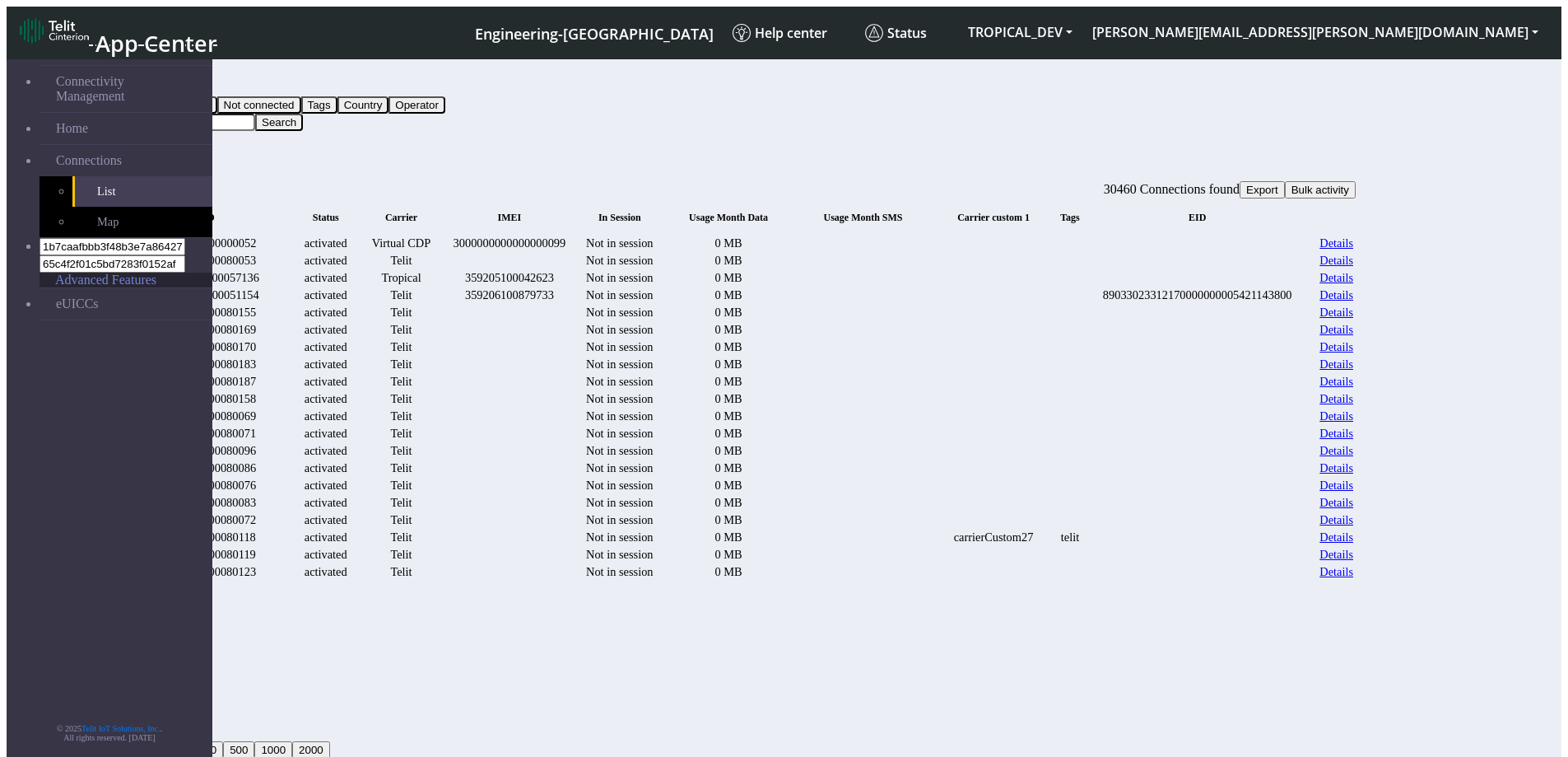
click at [56, 273] on span "Advanced Features" at bounding box center [105, 280] width 101 height 15
click at [62, 288] on link "eUICCs" at bounding box center [126, 303] width 173 height 31
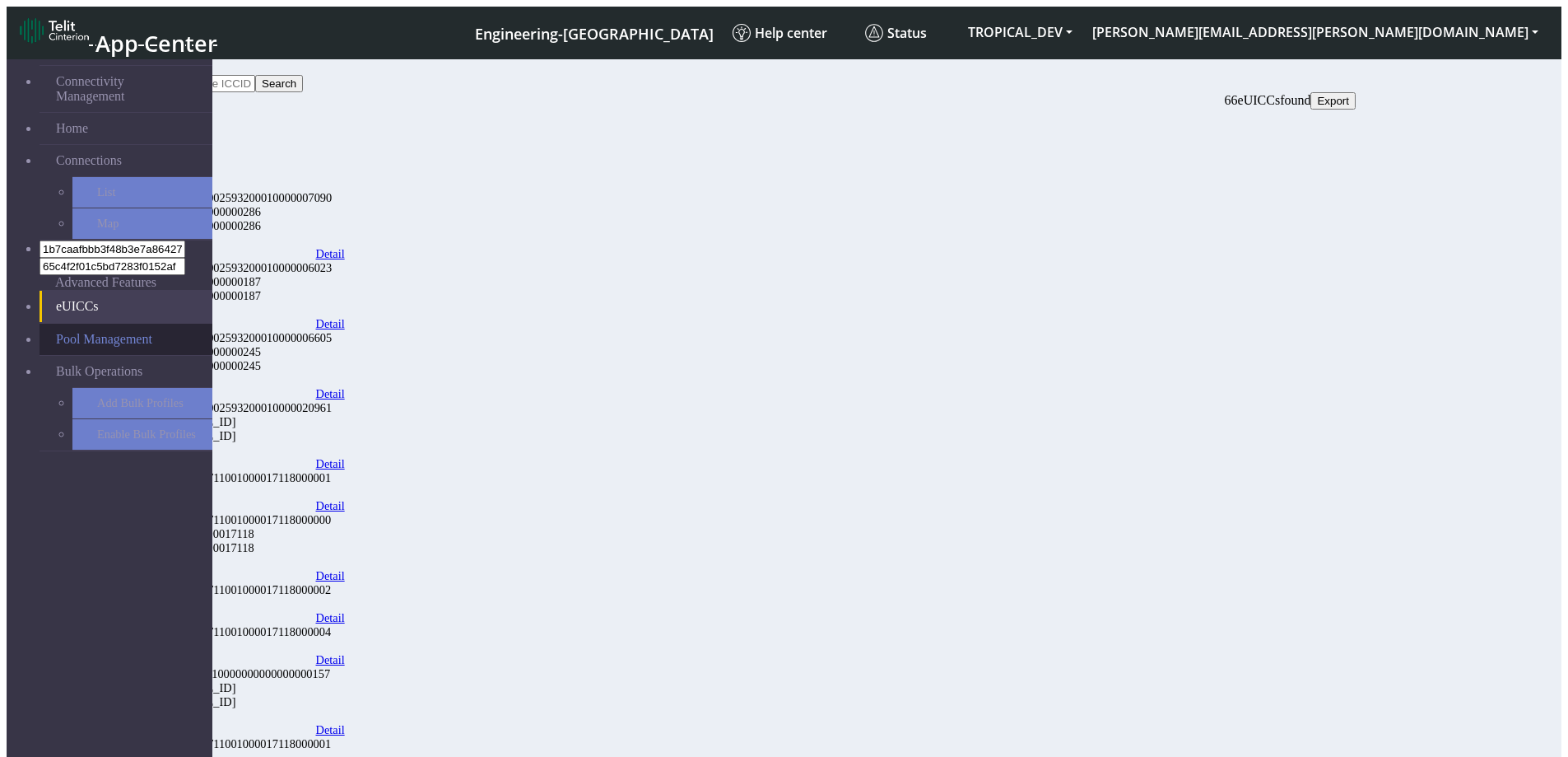
click at [71, 324] on link "Pool Management" at bounding box center [126, 339] width 173 height 31
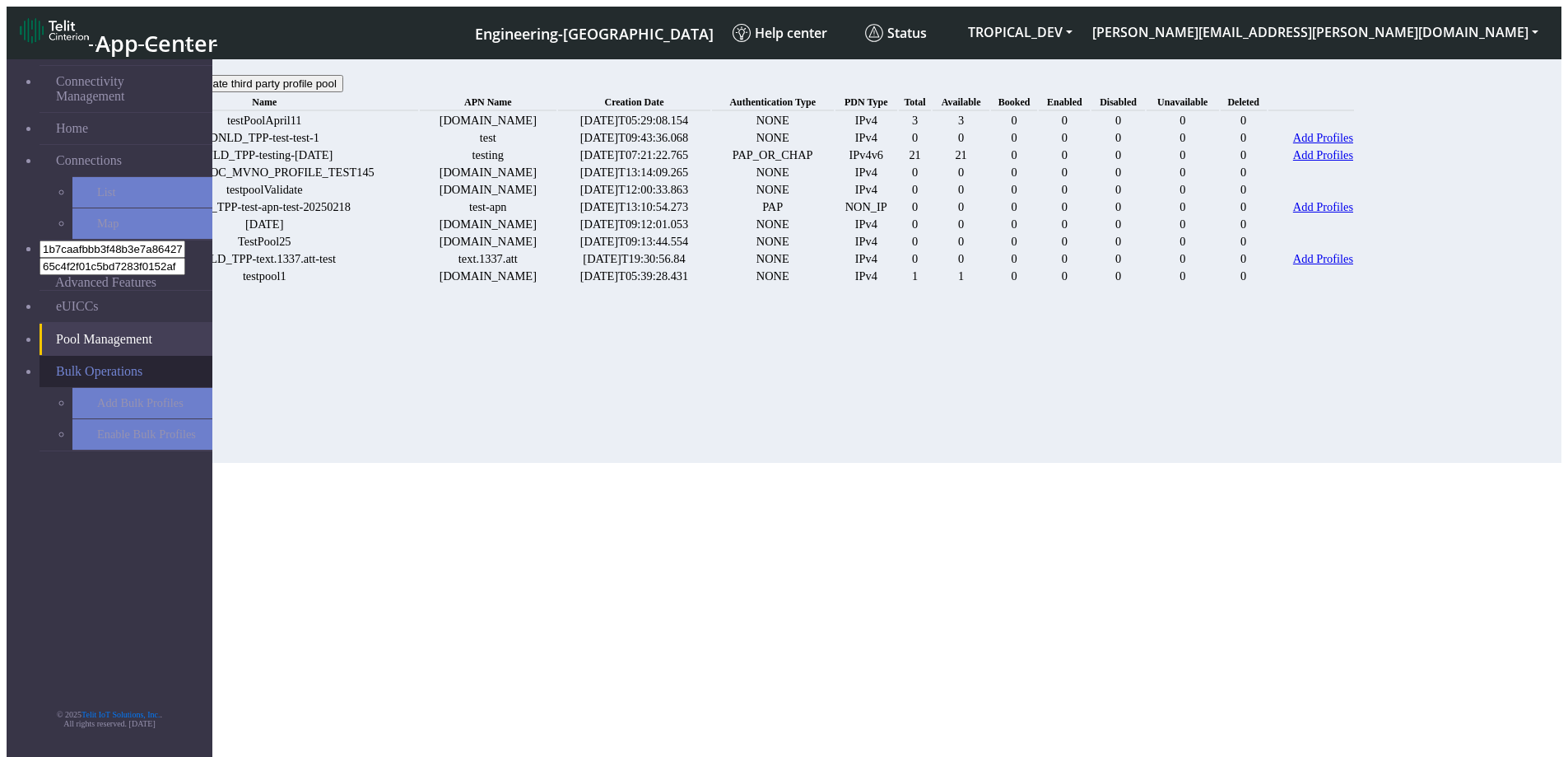
click at [88, 364] on span "Bulk Operations" at bounding box center [99, 371] width 87 height 15
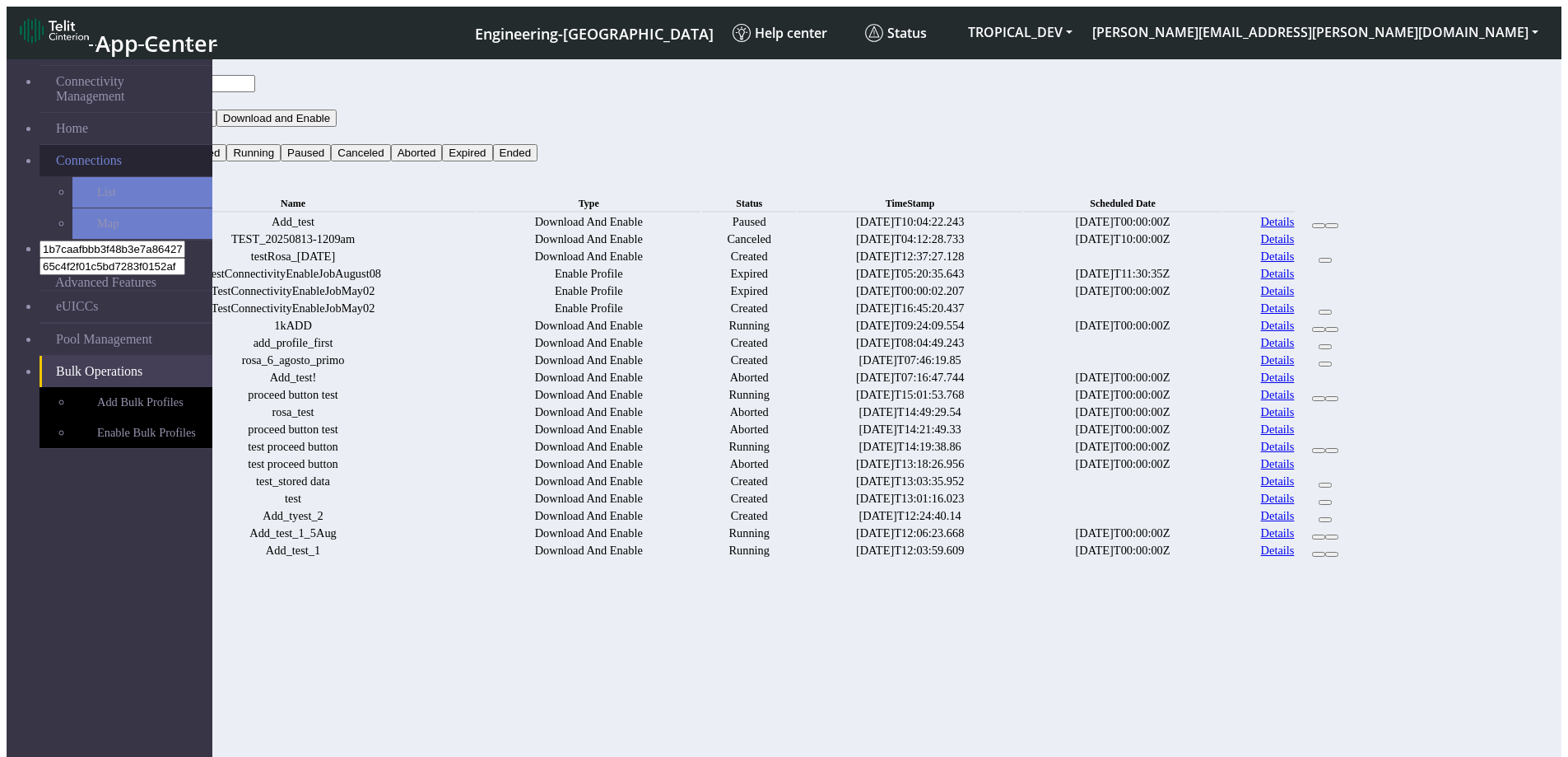
click at [76, 153] on span "Connections" at bounding box center [89, 160] width 66 height 15
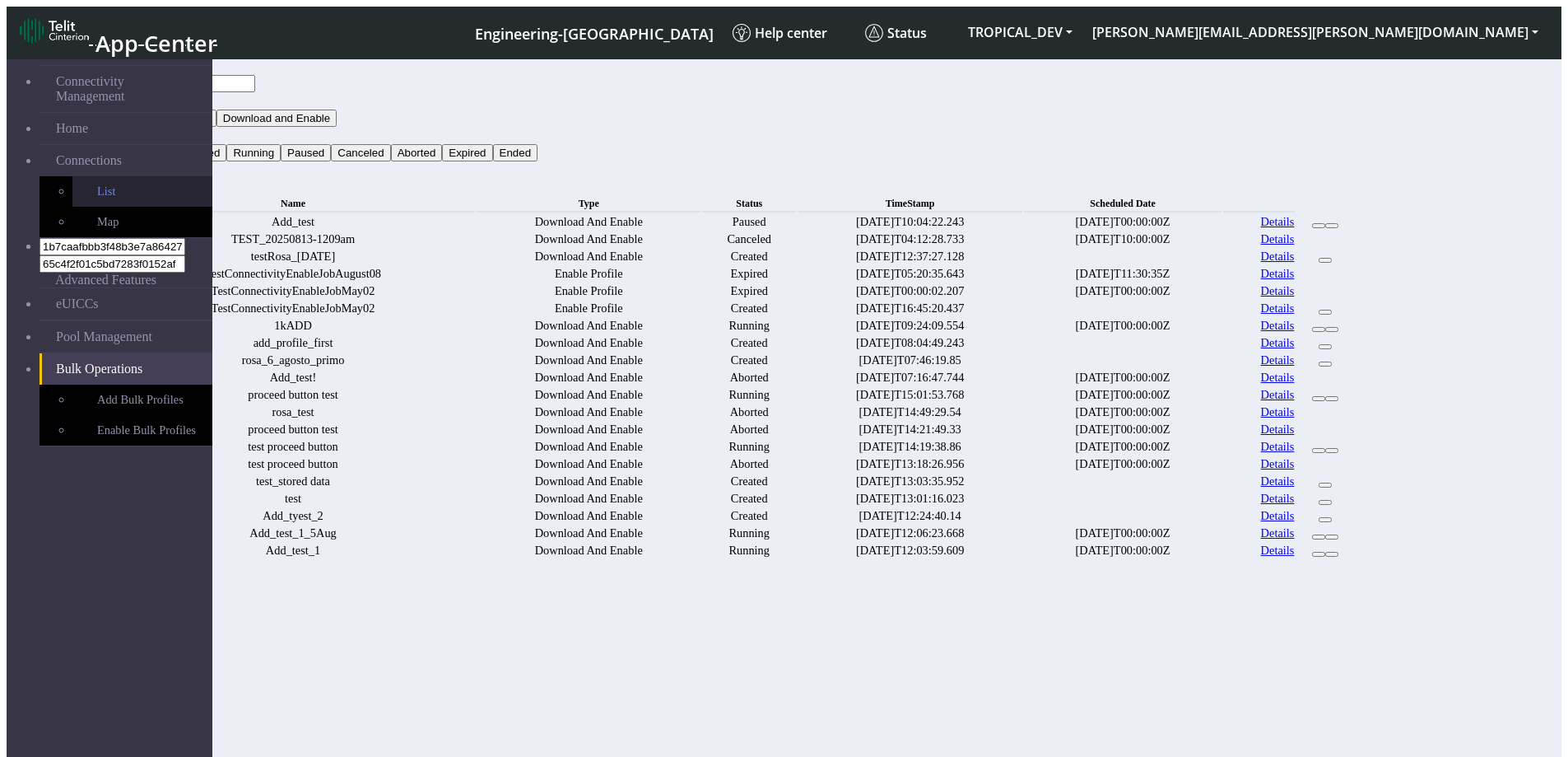
click at [73, 176] on link "List" at bounding box center [143, 191] width 140 height 30
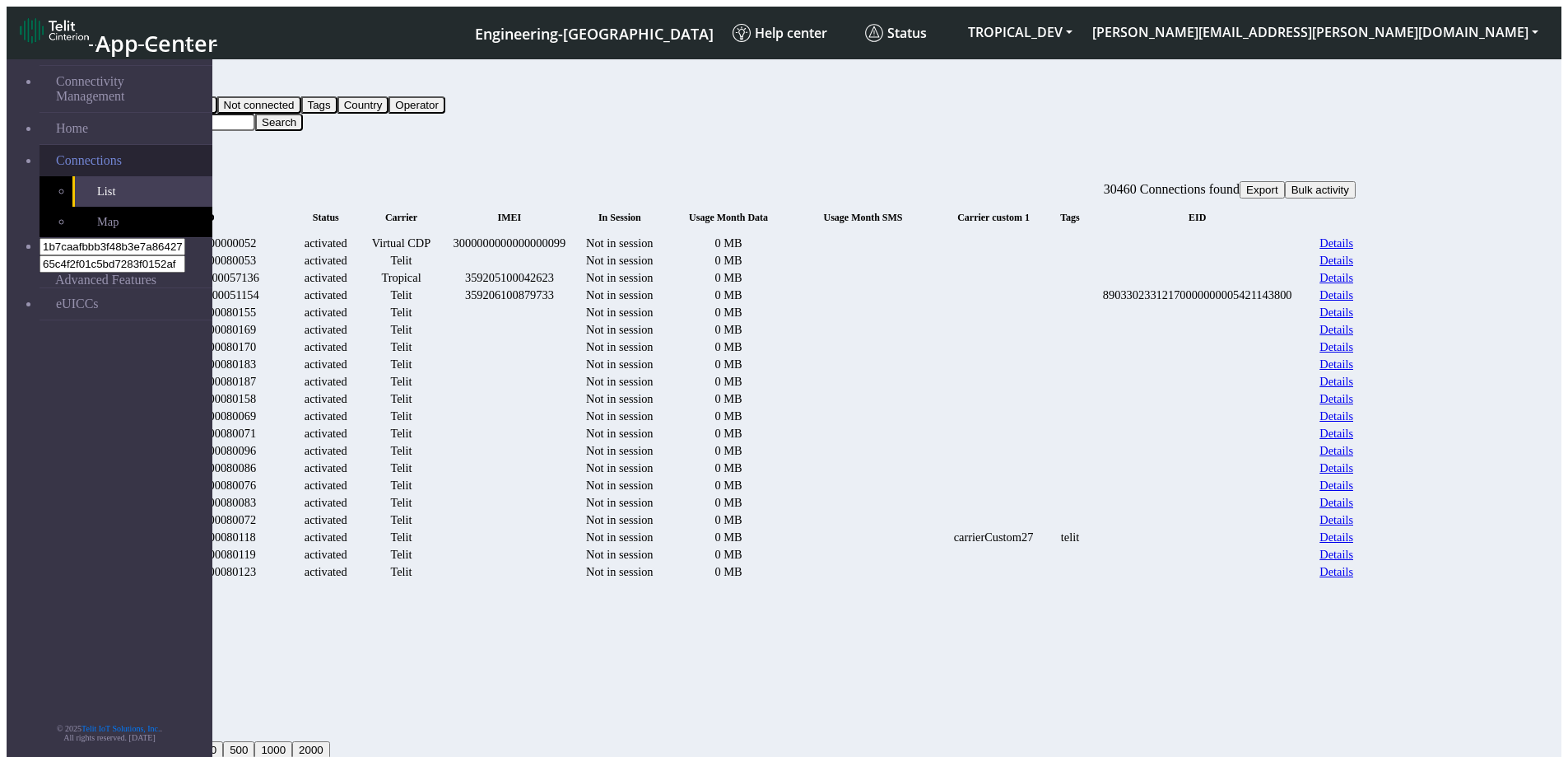
click at [87, 153] on span "Connections" at bounding box center [89, 160] width 66 height 15
click at [91, 153] on span "Connections" at bounding box center [89, 160] width 66 height 15
click at [72, 288] on link "eUICCs" at bounding box center [126, 303] width 173 height 31
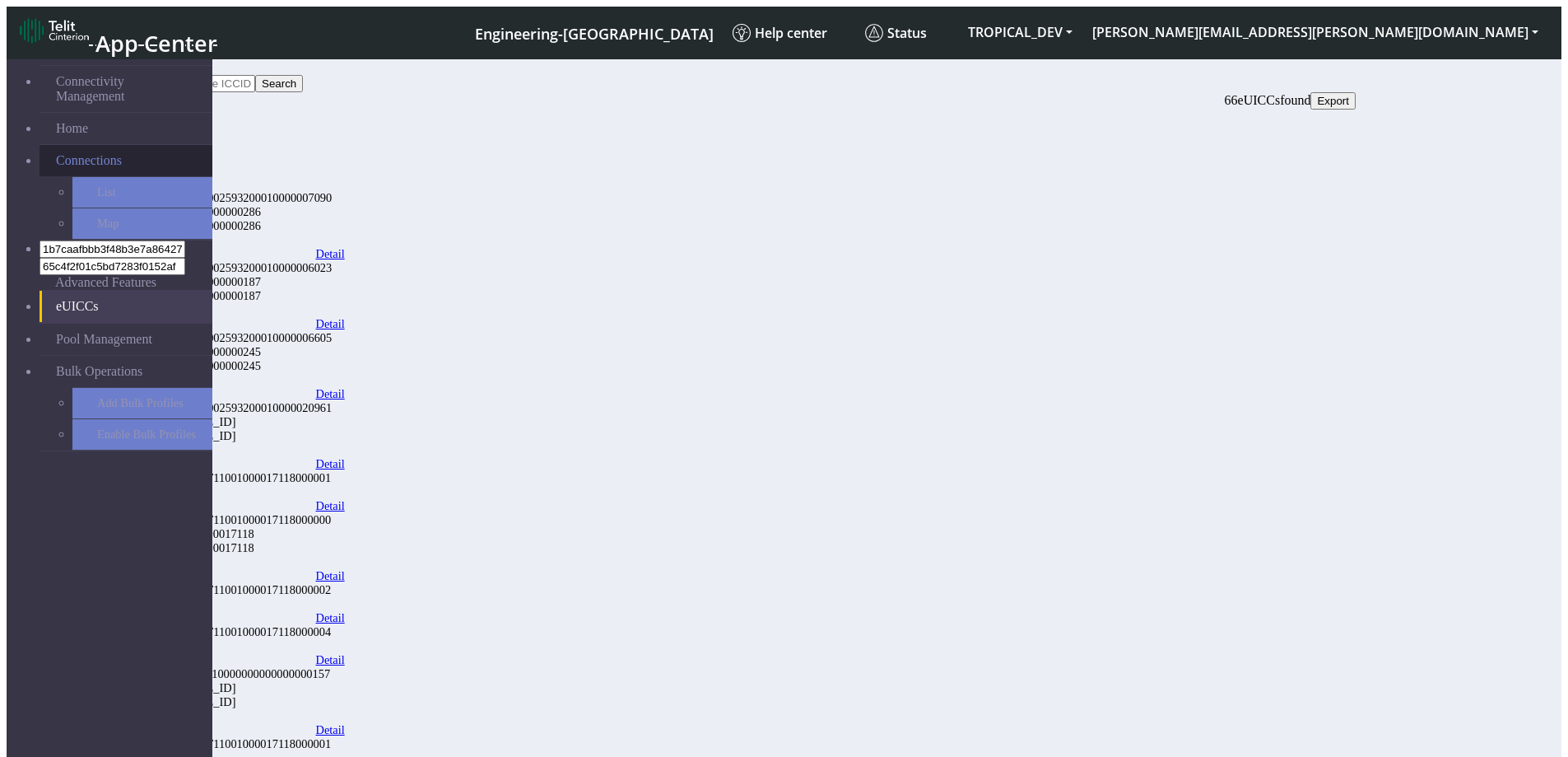
click at [64, 153] on span "Connections" at bounding box center [89, 160] width 66 height 15
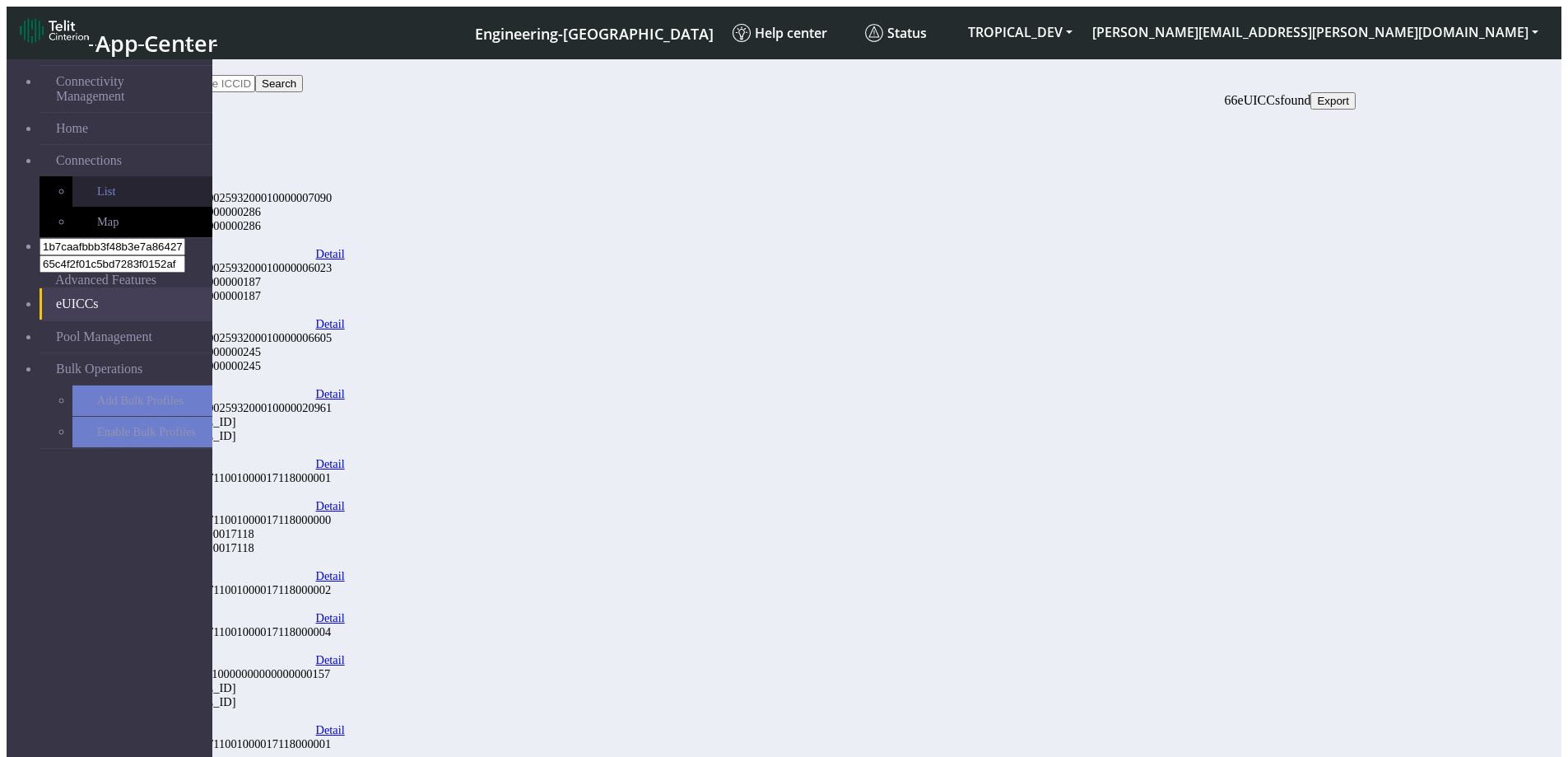
click at [73, 176] on link "List" at bounding box center [143, 191] width 140 height 30
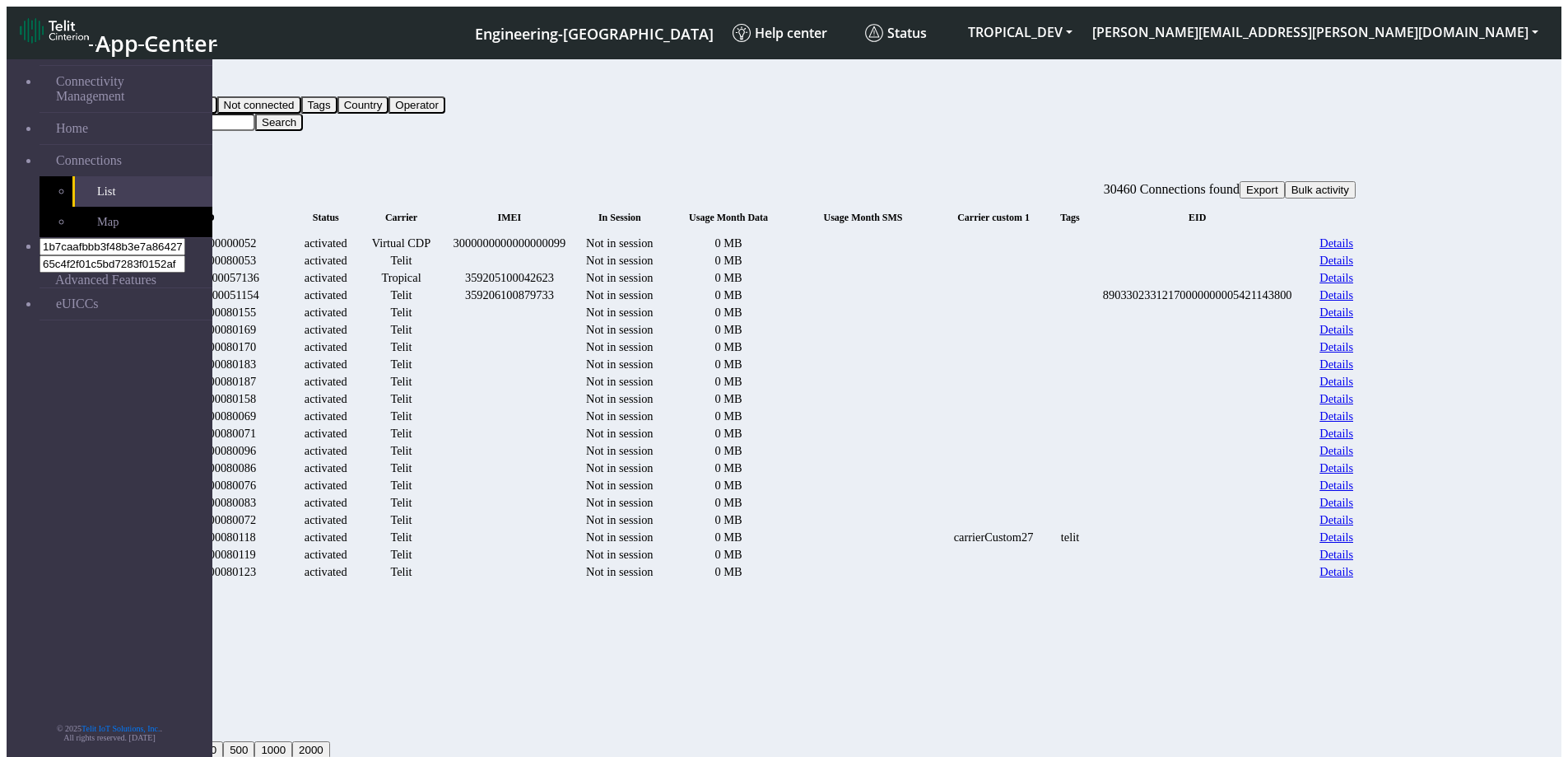
click at [1354, 237] on link "Details" at bounding box center [1337, 244] width 34 height 14
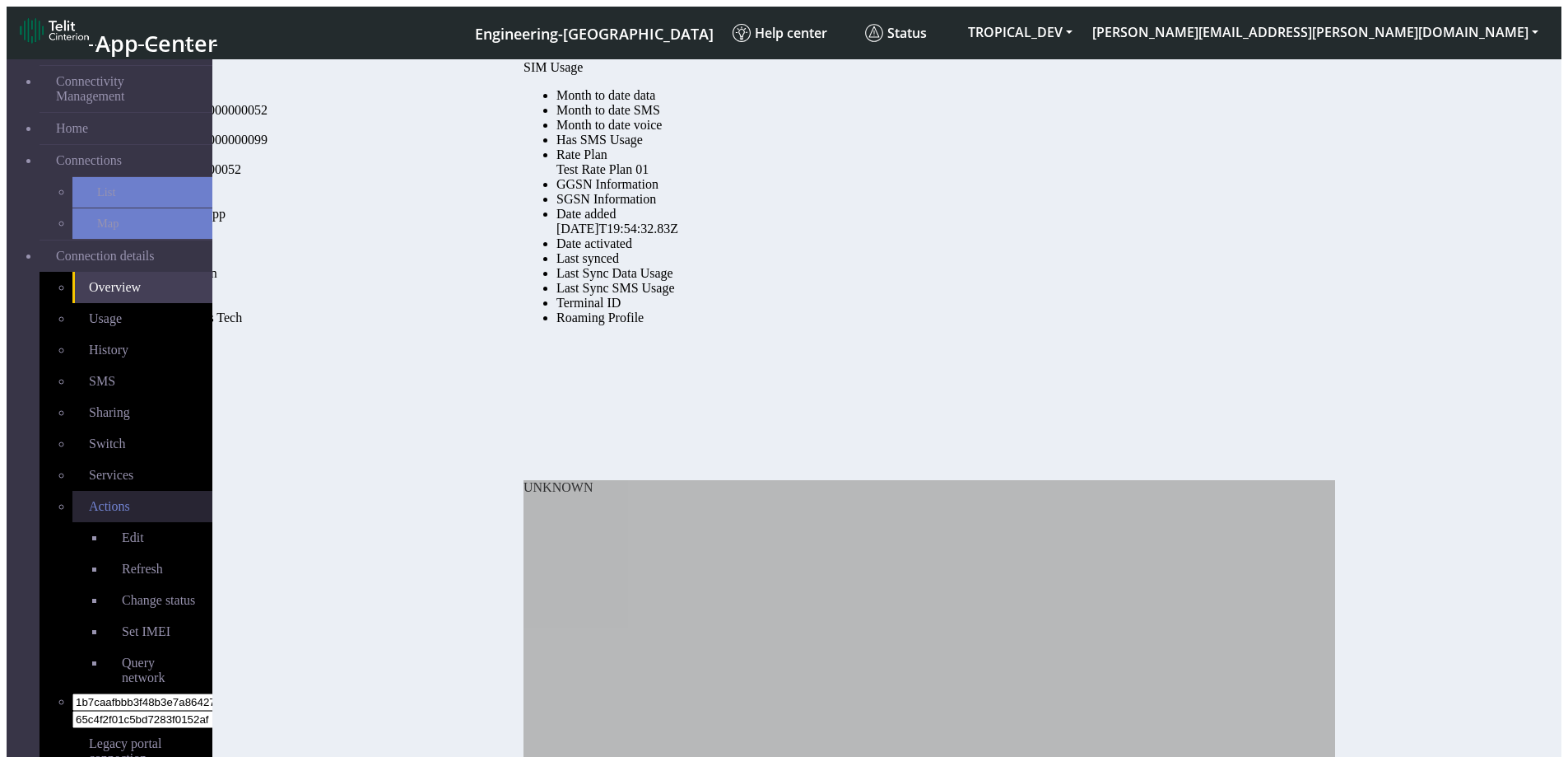
click at [123, 491] on link "Actions" at bounding box center [143, 506] width 140 height 31
click at [122, 593] on span "Change status" at bounding box center [159, 600] width 74 height 14
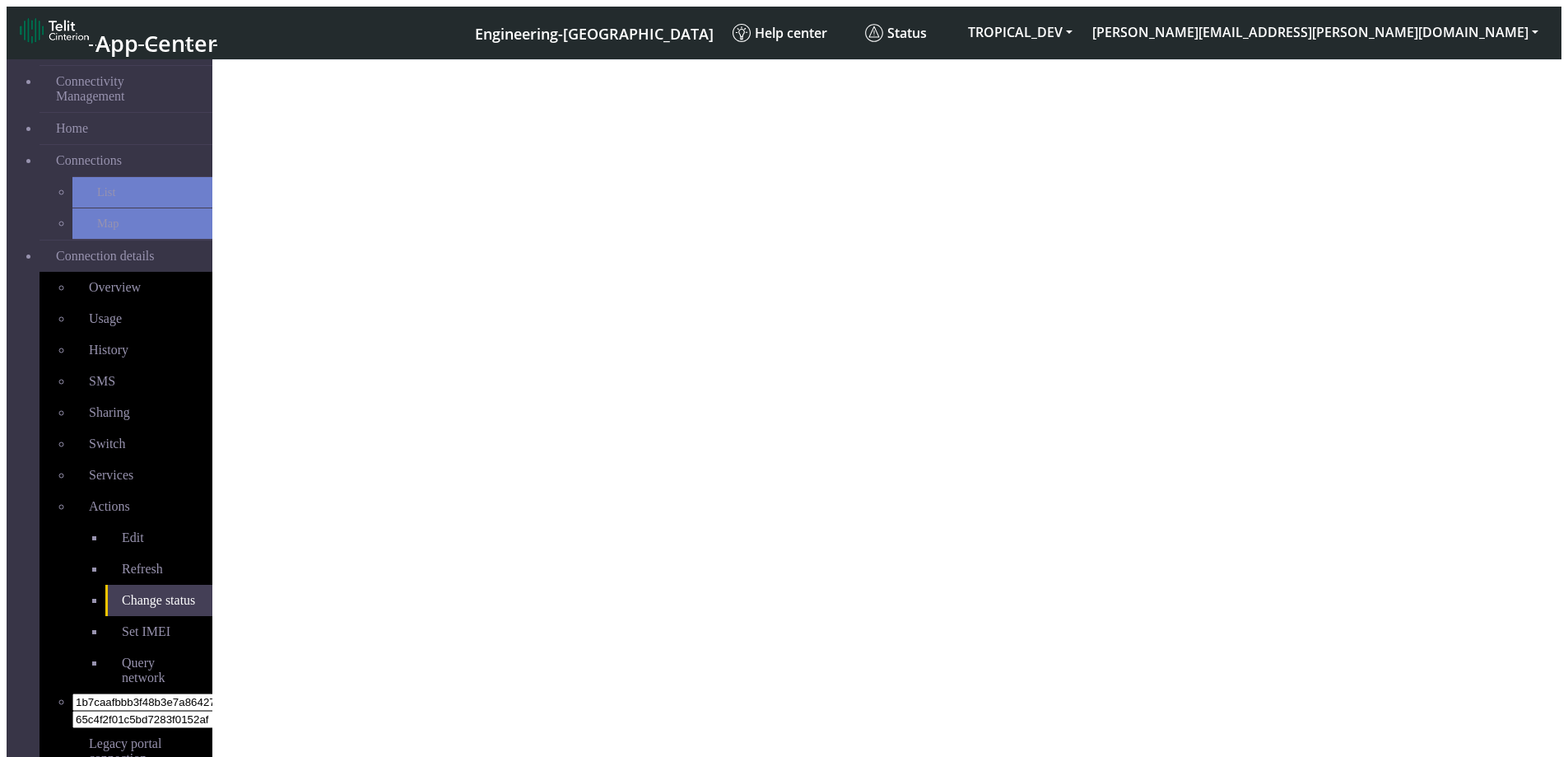
select select "activated"
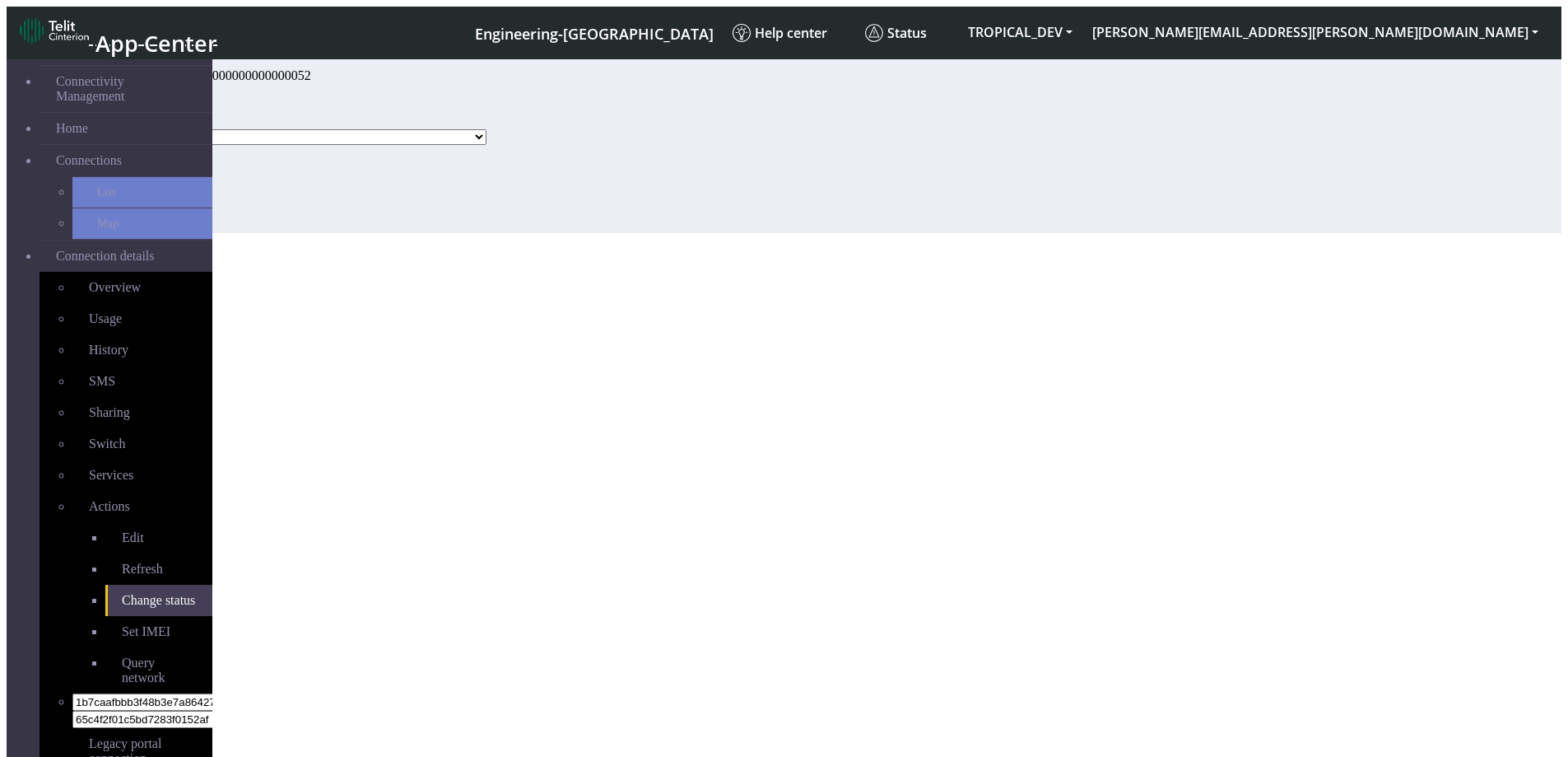
click at [369, 145] on select "Ready Activated Suspended Blocked" at bounding box center [310, 137] width 353 height 16
click at [470, 145] on select "Ready Activated Suspended Blocked" at bounding box center [310, 137] width 353 height 16
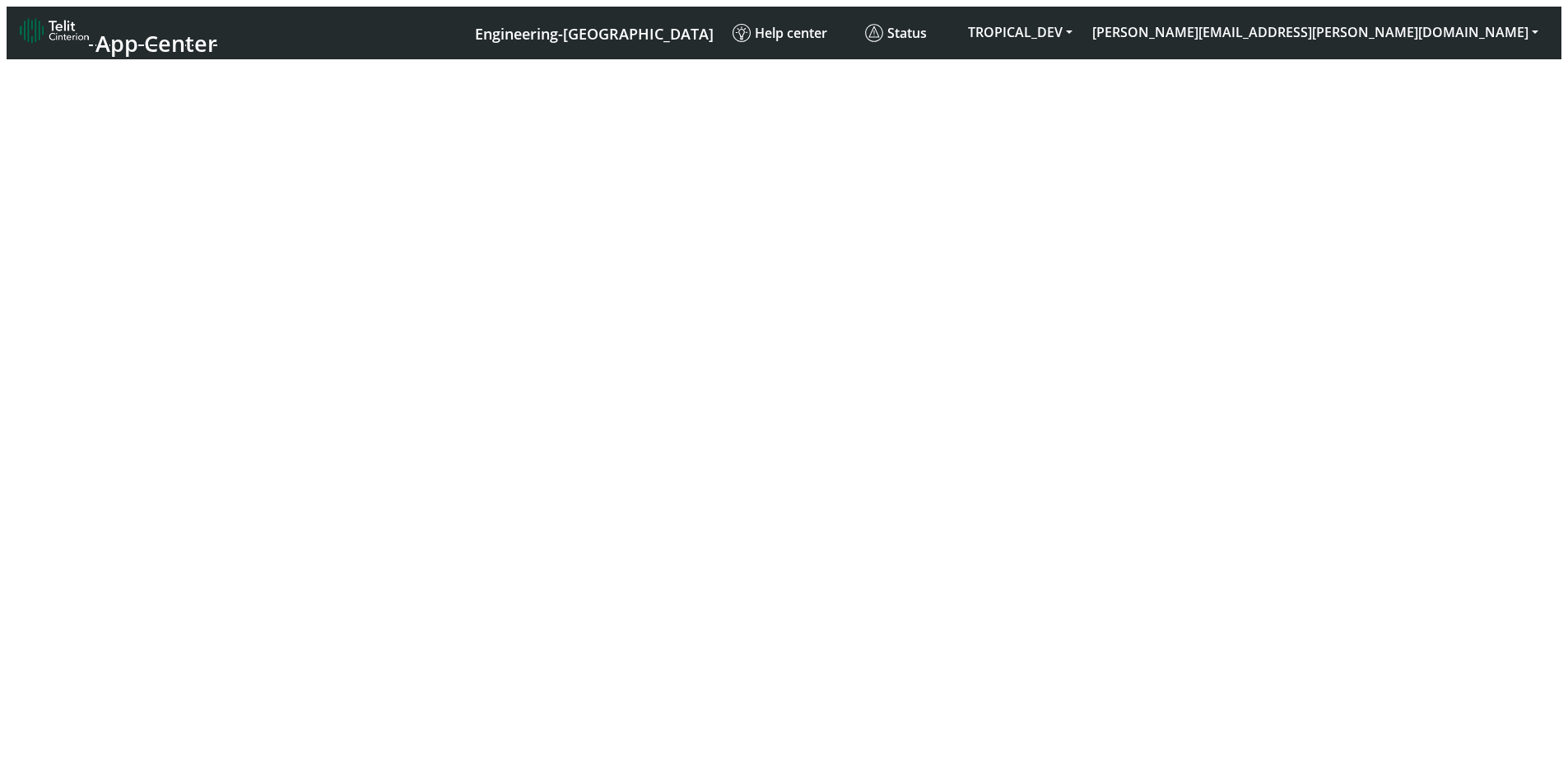
select select "activated"
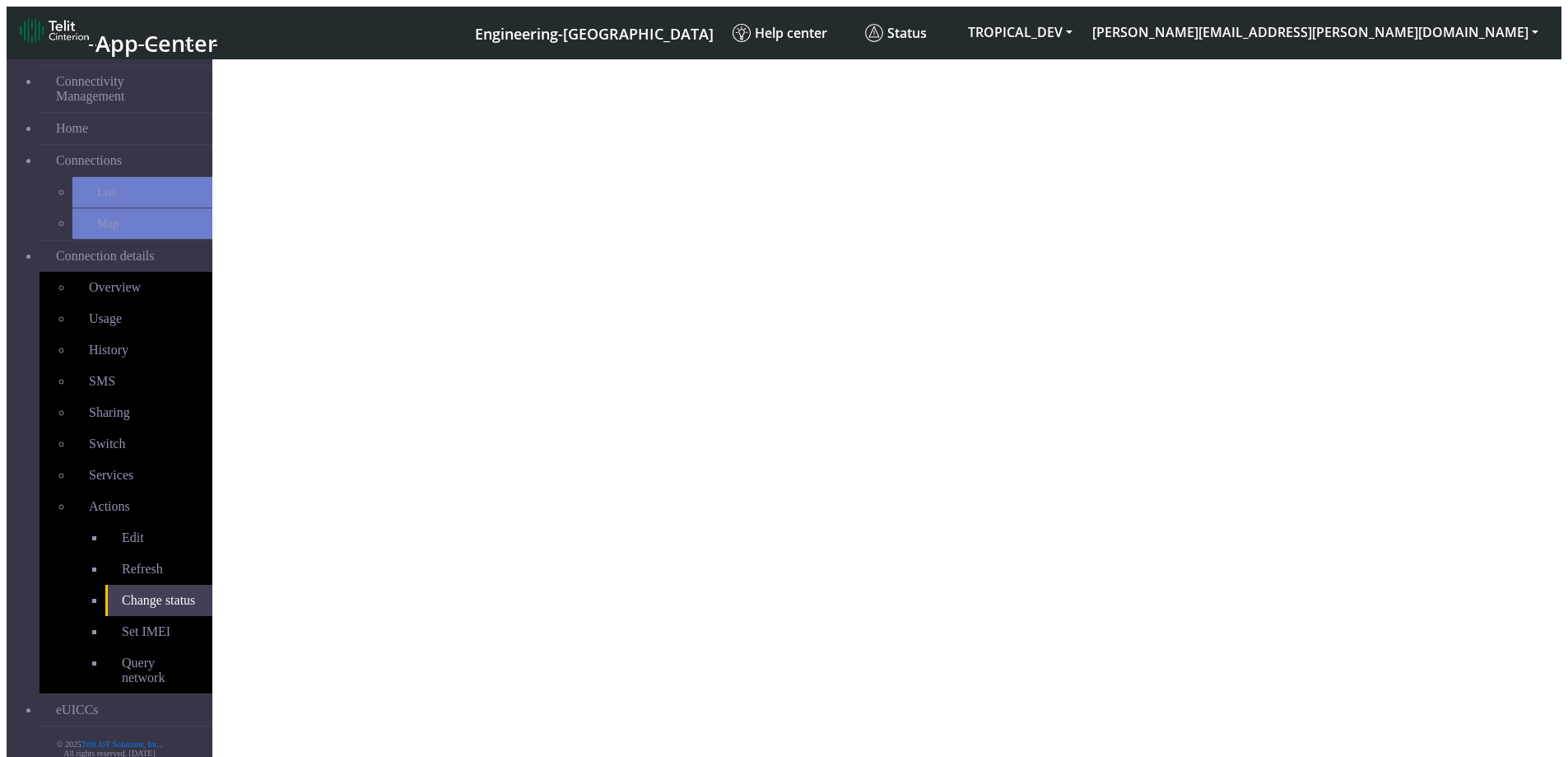
select select "activated"
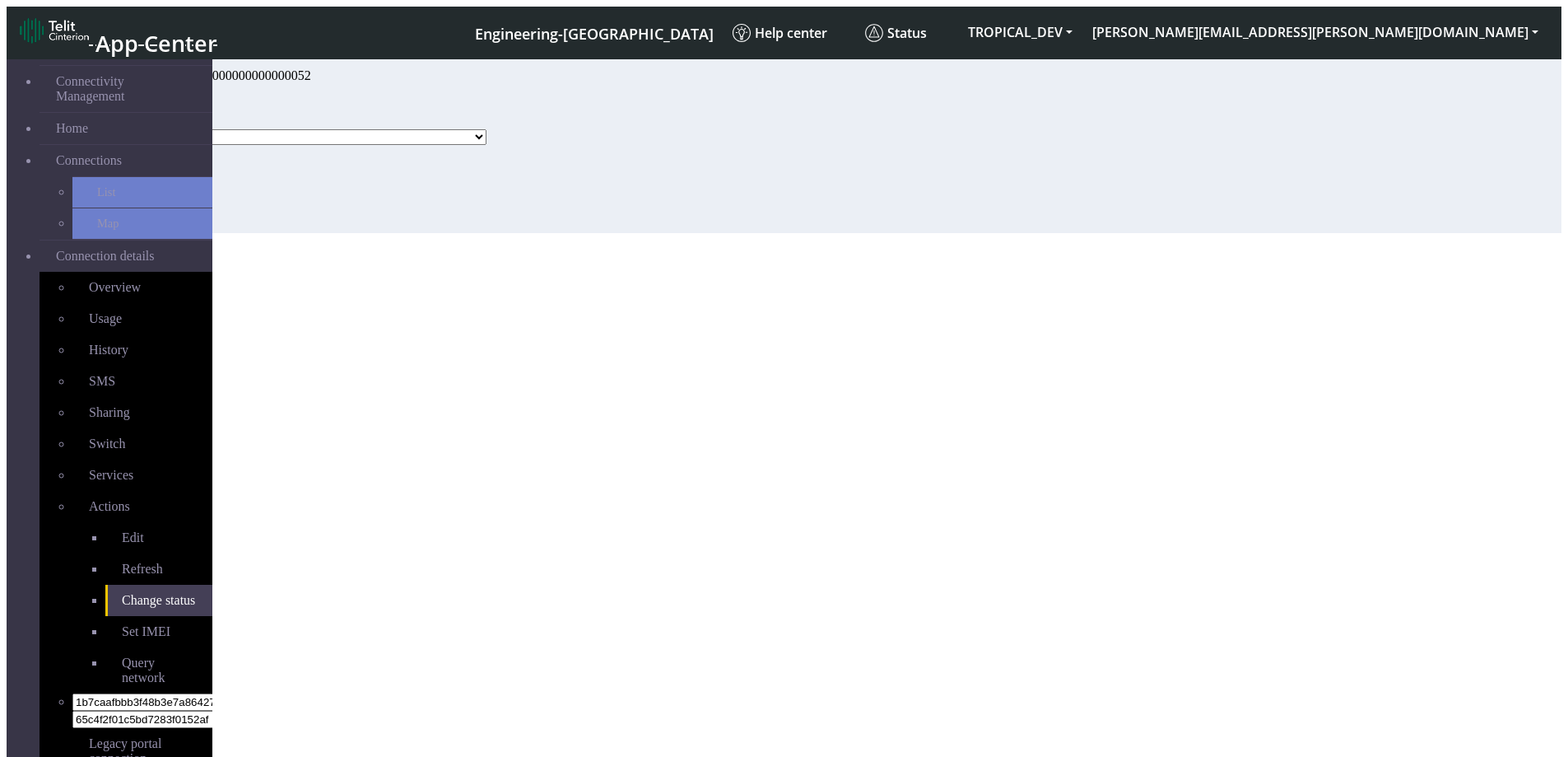
click at [486, 145] on select "Ready Activated Suspended Blocked" at bounding box center [310, 137] width 353 height 16
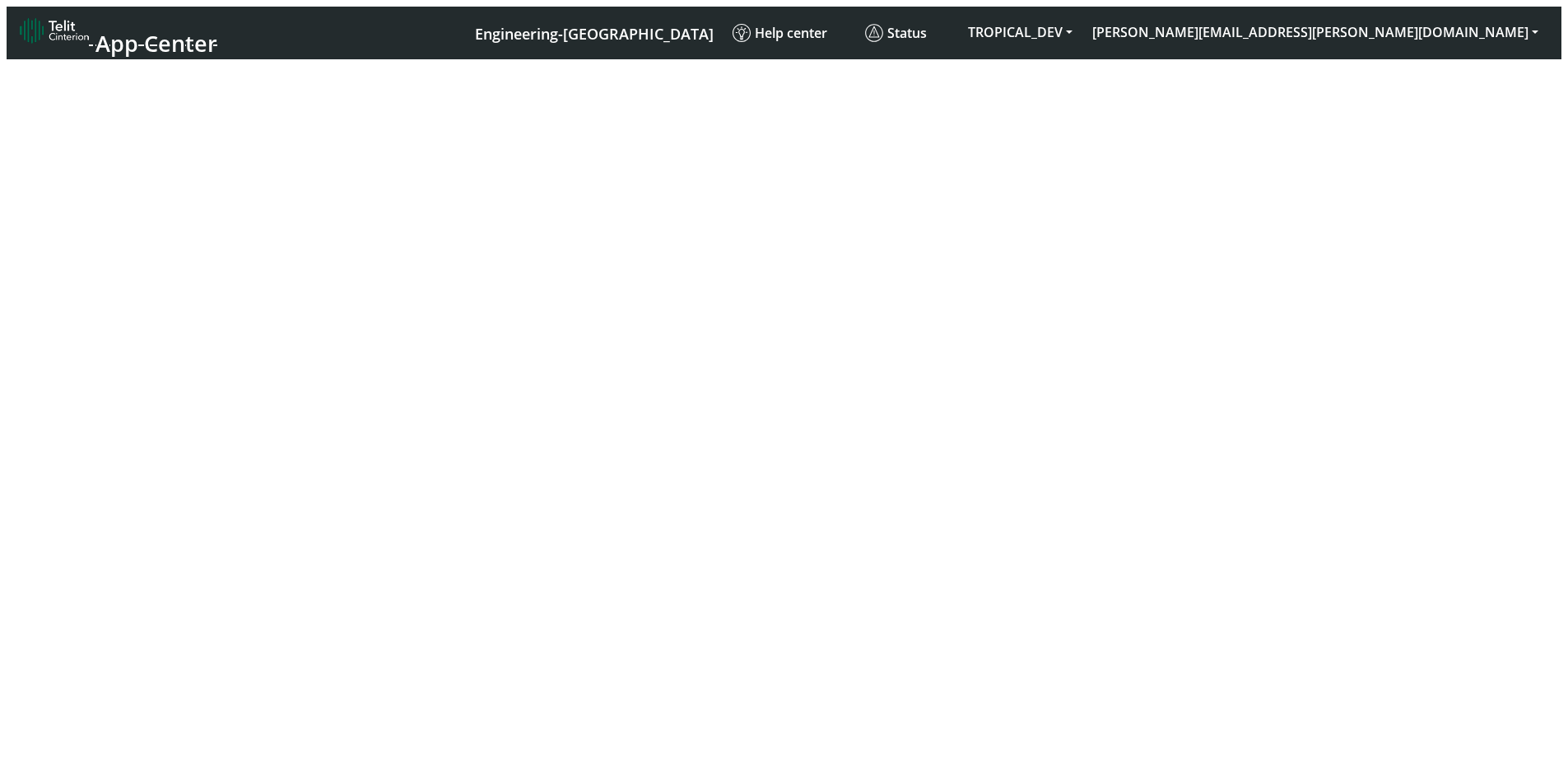
select select "activated"
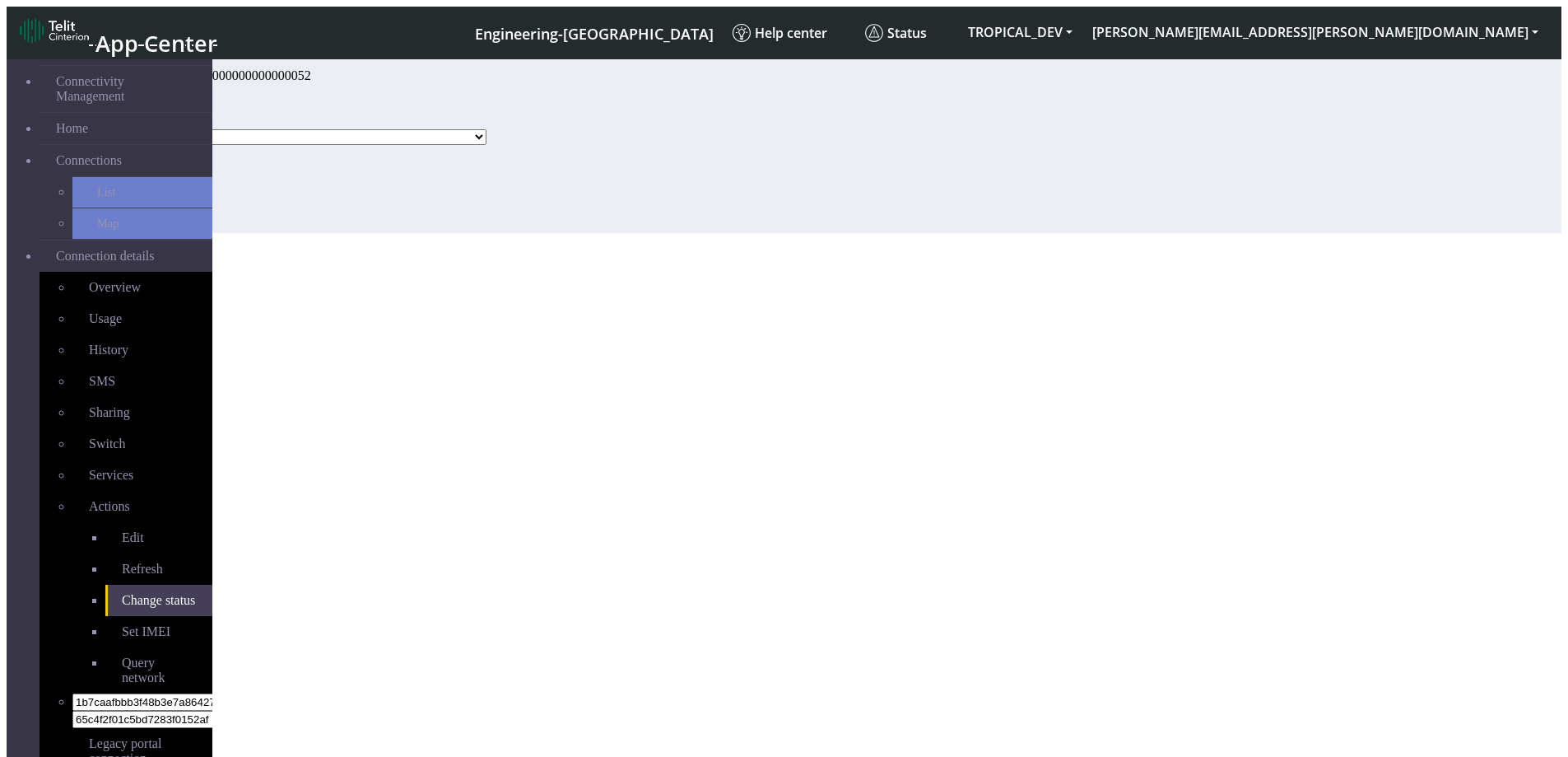
click at [855, 233] on div "Change status - 1000000000000000052 Status Ready Activated Suspended Blocked Up…" at bounding box center [723, 146] width 1226 height 173
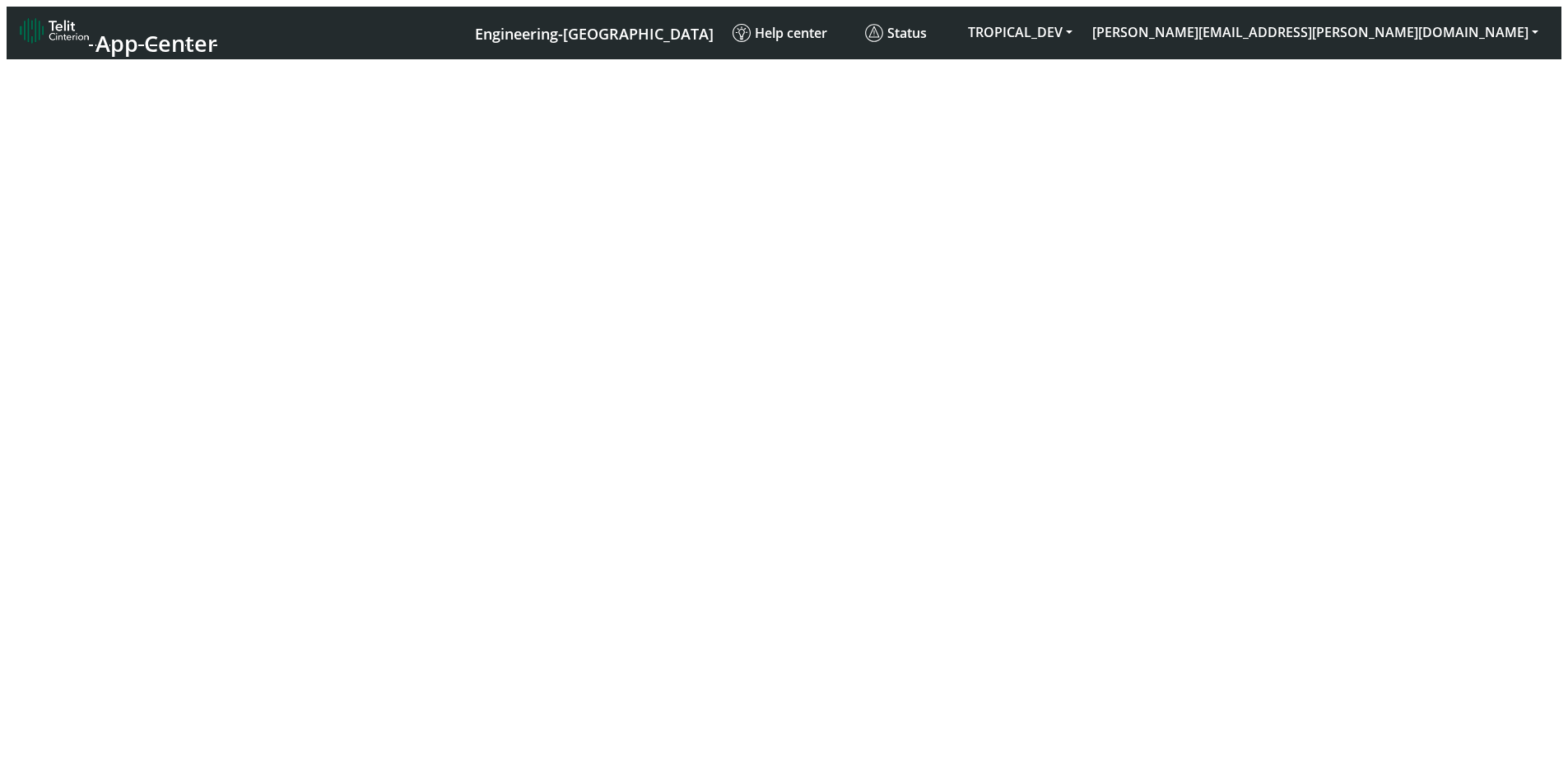
select select "activated"
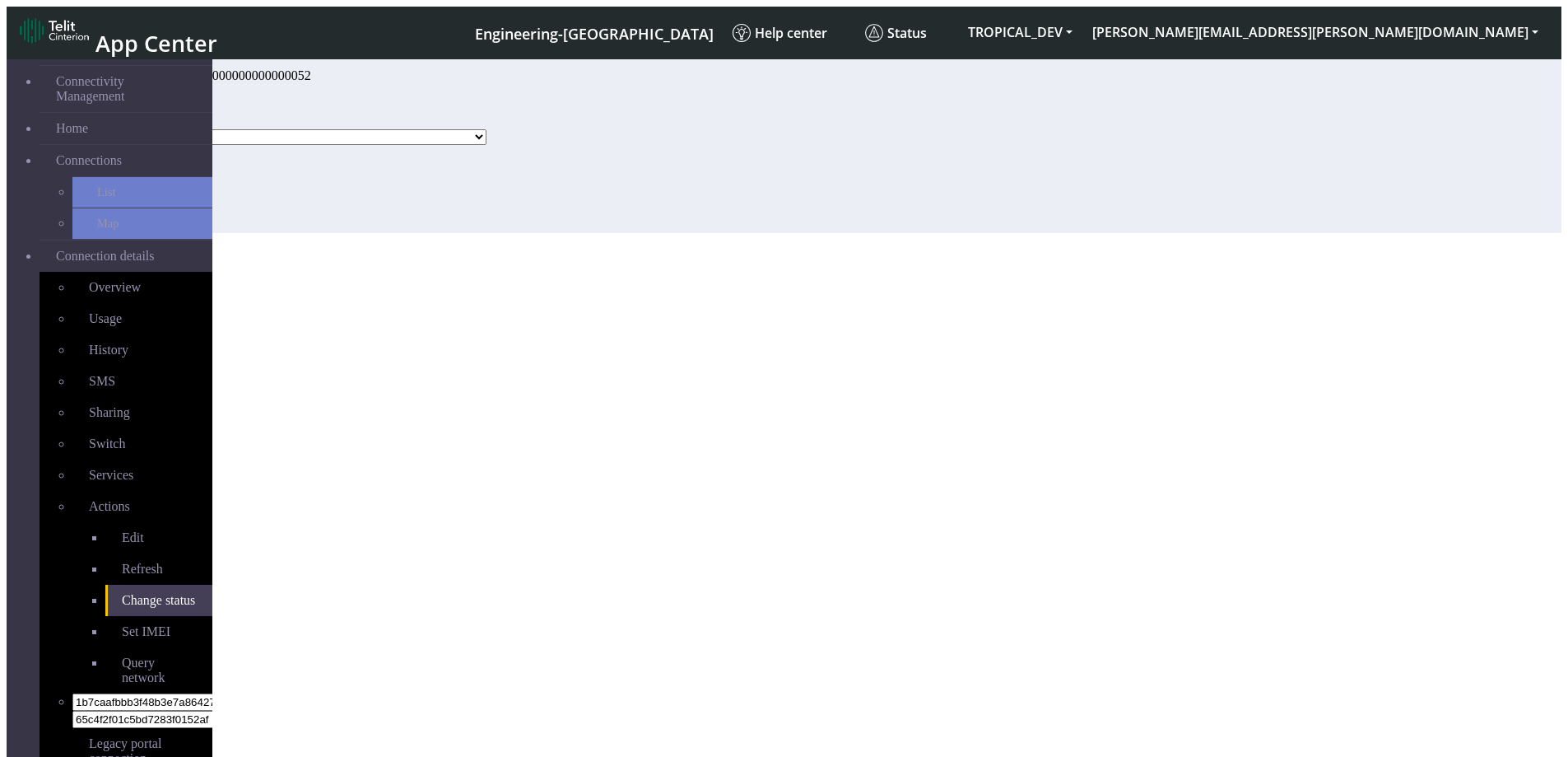
scroll to position [6, 0]
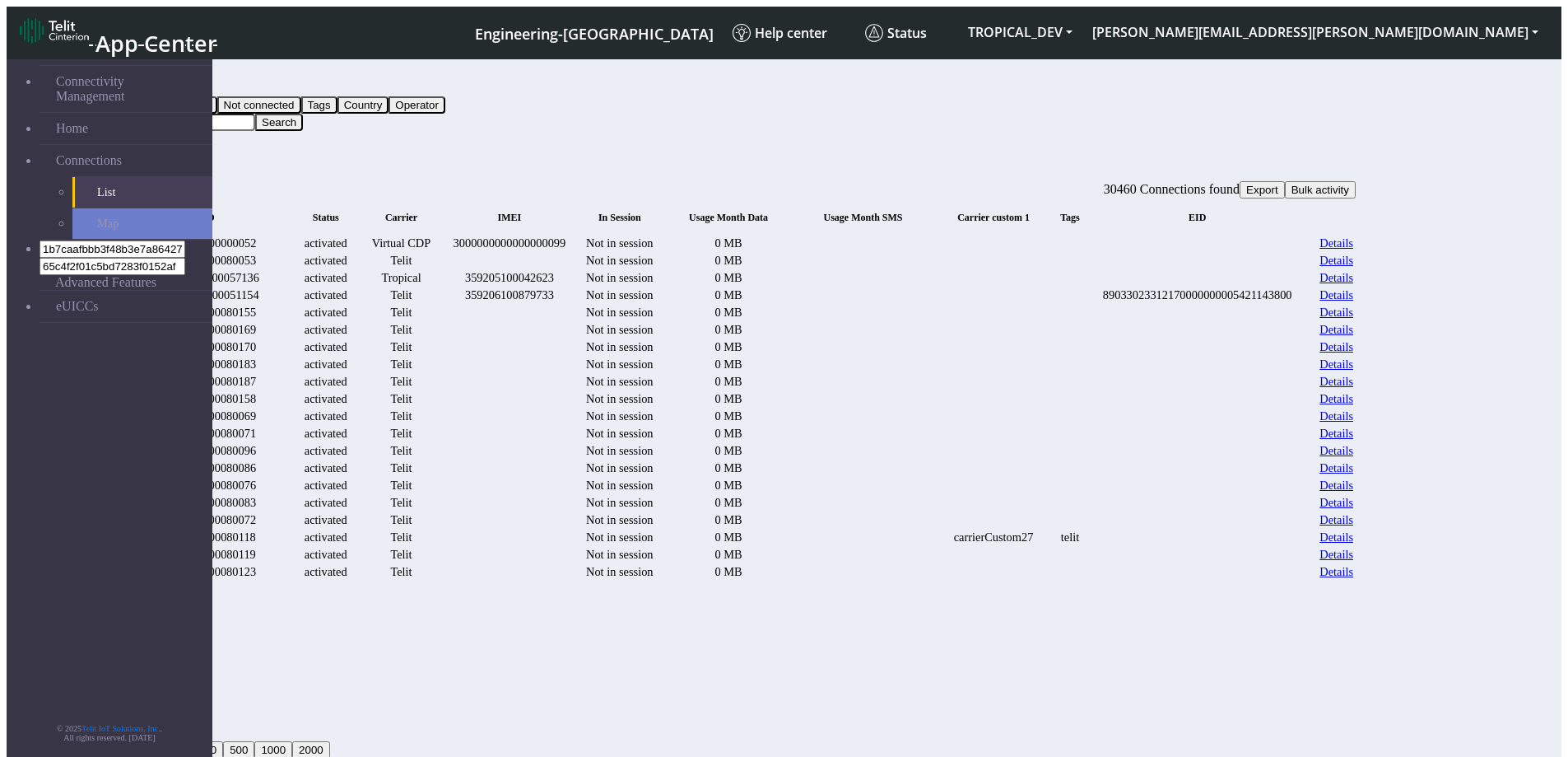
click at [1354, 285] on link "Details" at bounding box center [1337, 278] width 34 height 14
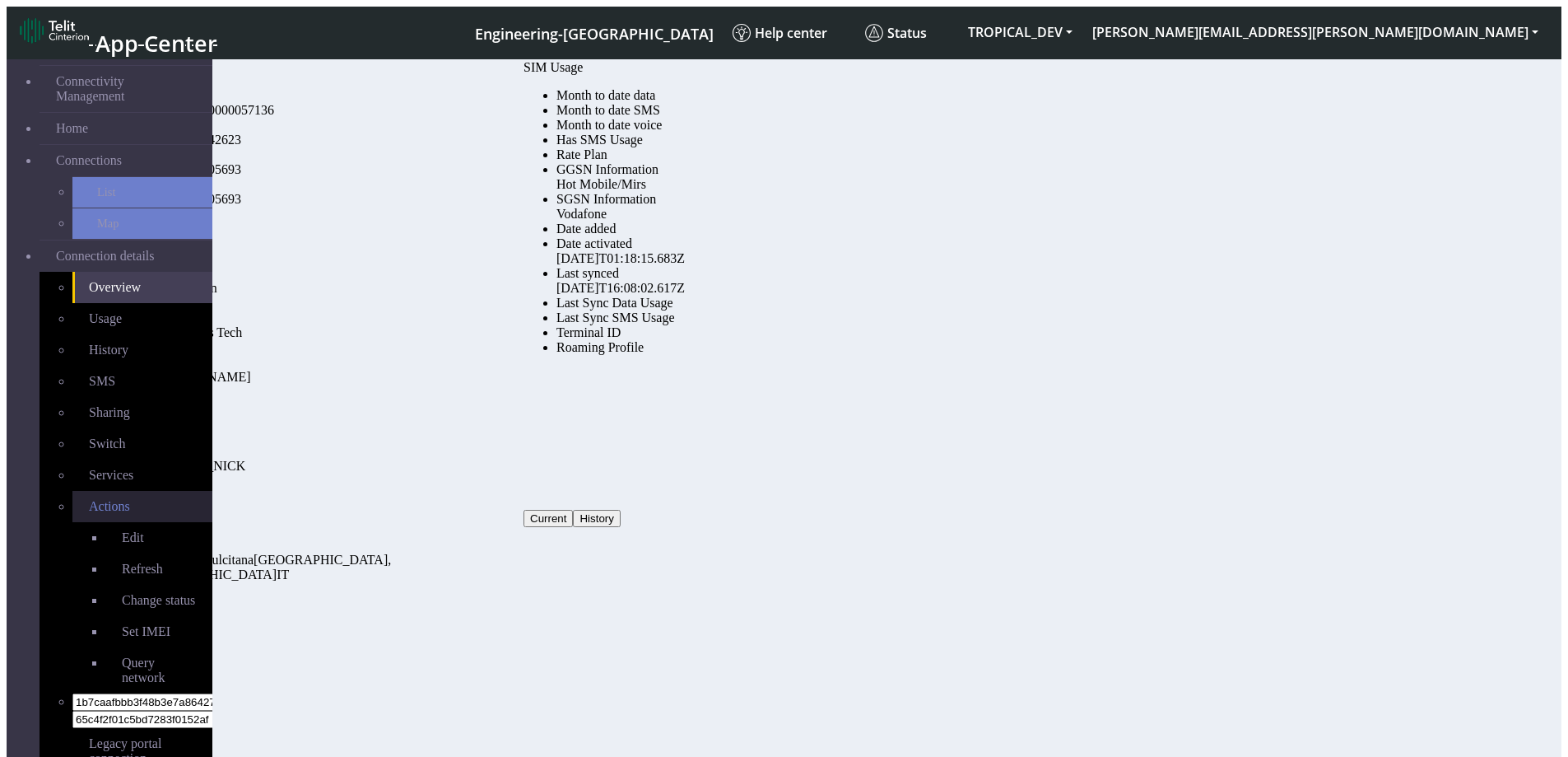
drag, startPoint x: 85, startPoint y: 470, endPoint x: 93, endPoint y: 467, distance: 8.5
click at [89, 499] on span "Actions" at bounding box center [109, 506] width 41 height 14
click at [122, 593] on span "Change status" at bounding box center [159, 600] width 74 height 14
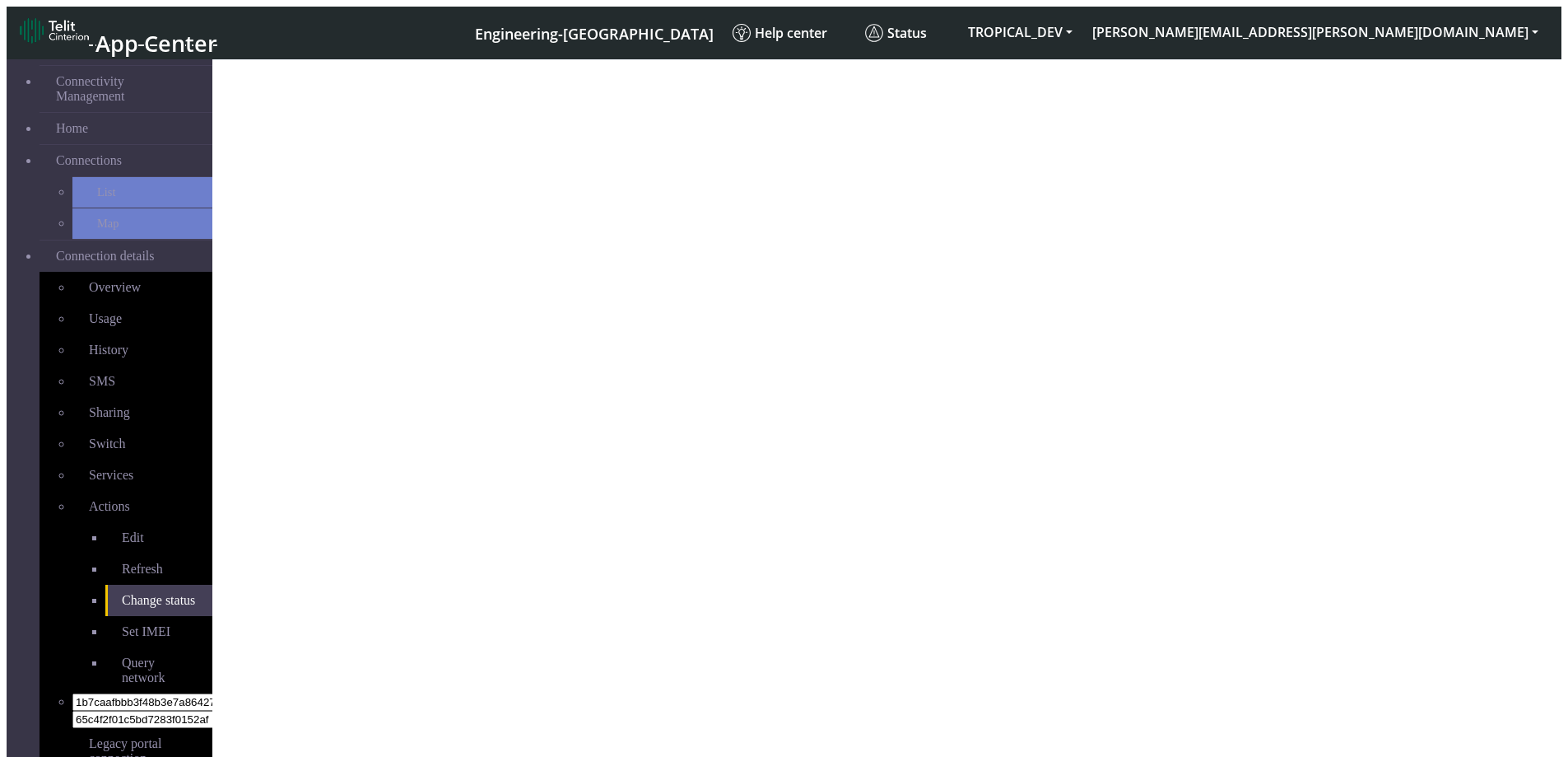
select select "activated"
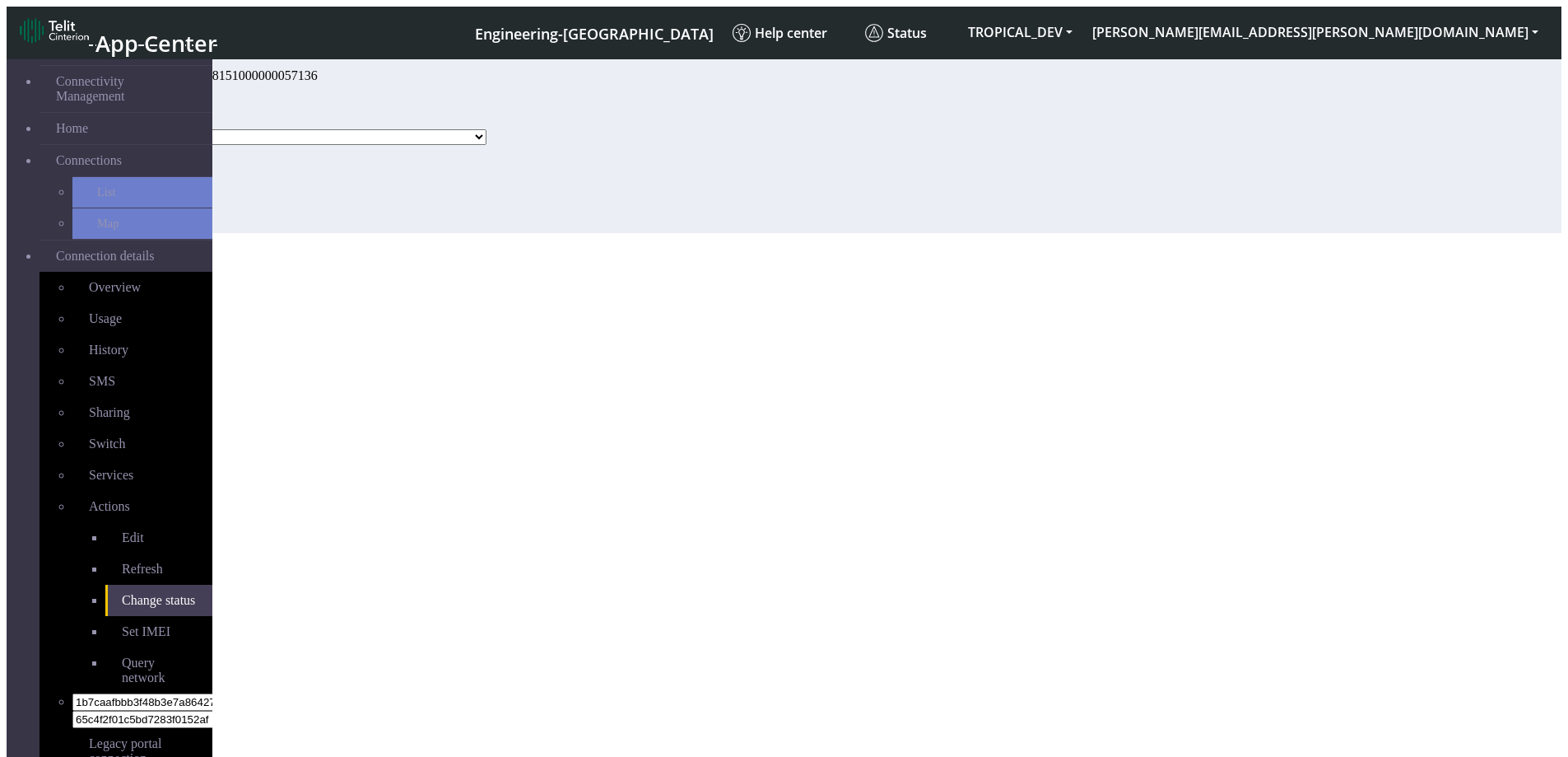
click at [379, 145] on select "Activated Deactivated Blocked" at bounding box center [310, 137] width 353 height 16
click at [395, 145] on select "Activated Deactivated Blocked" at bounding box center [310, 137] width 353 height 16
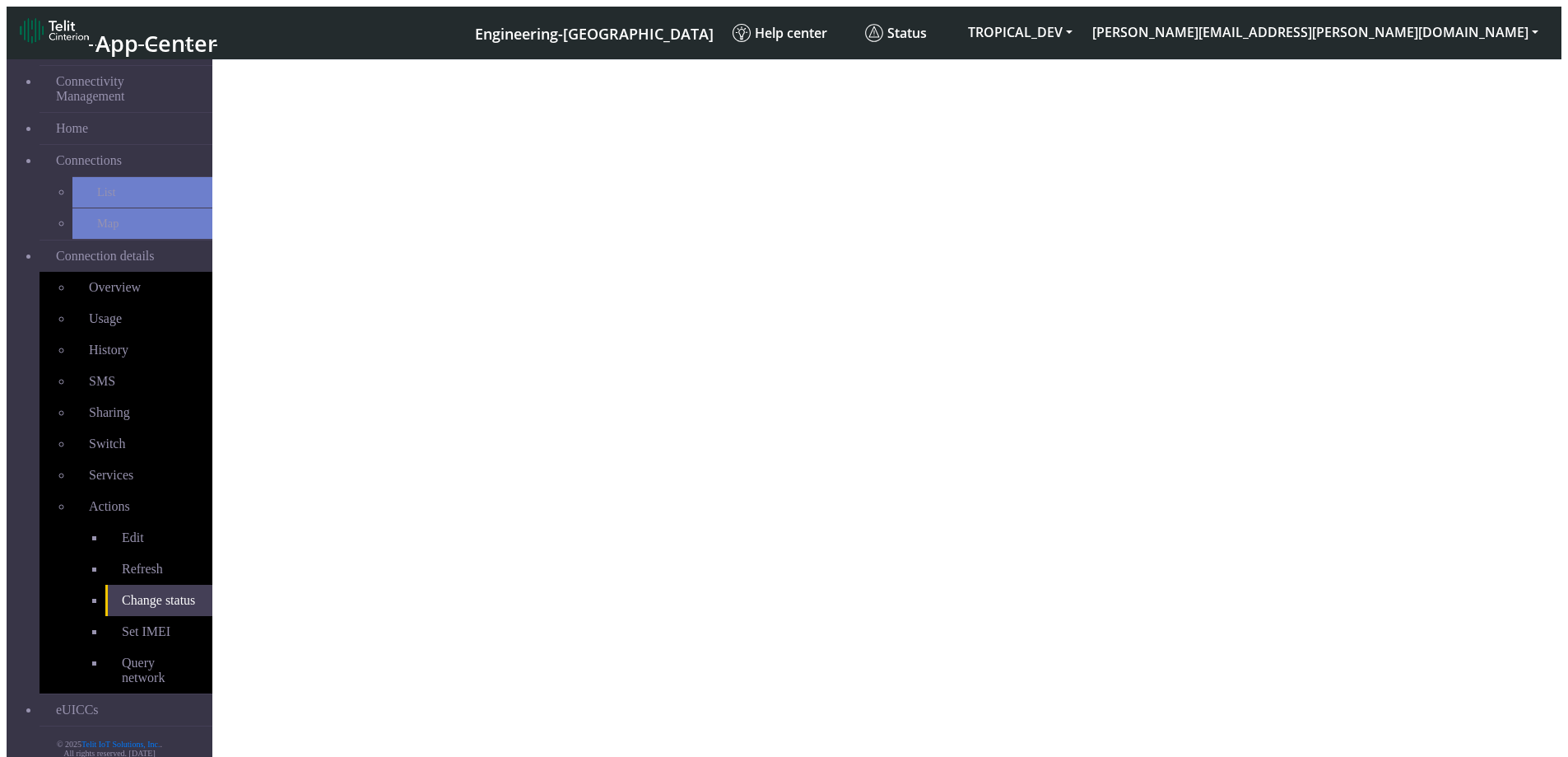
select select "activated"
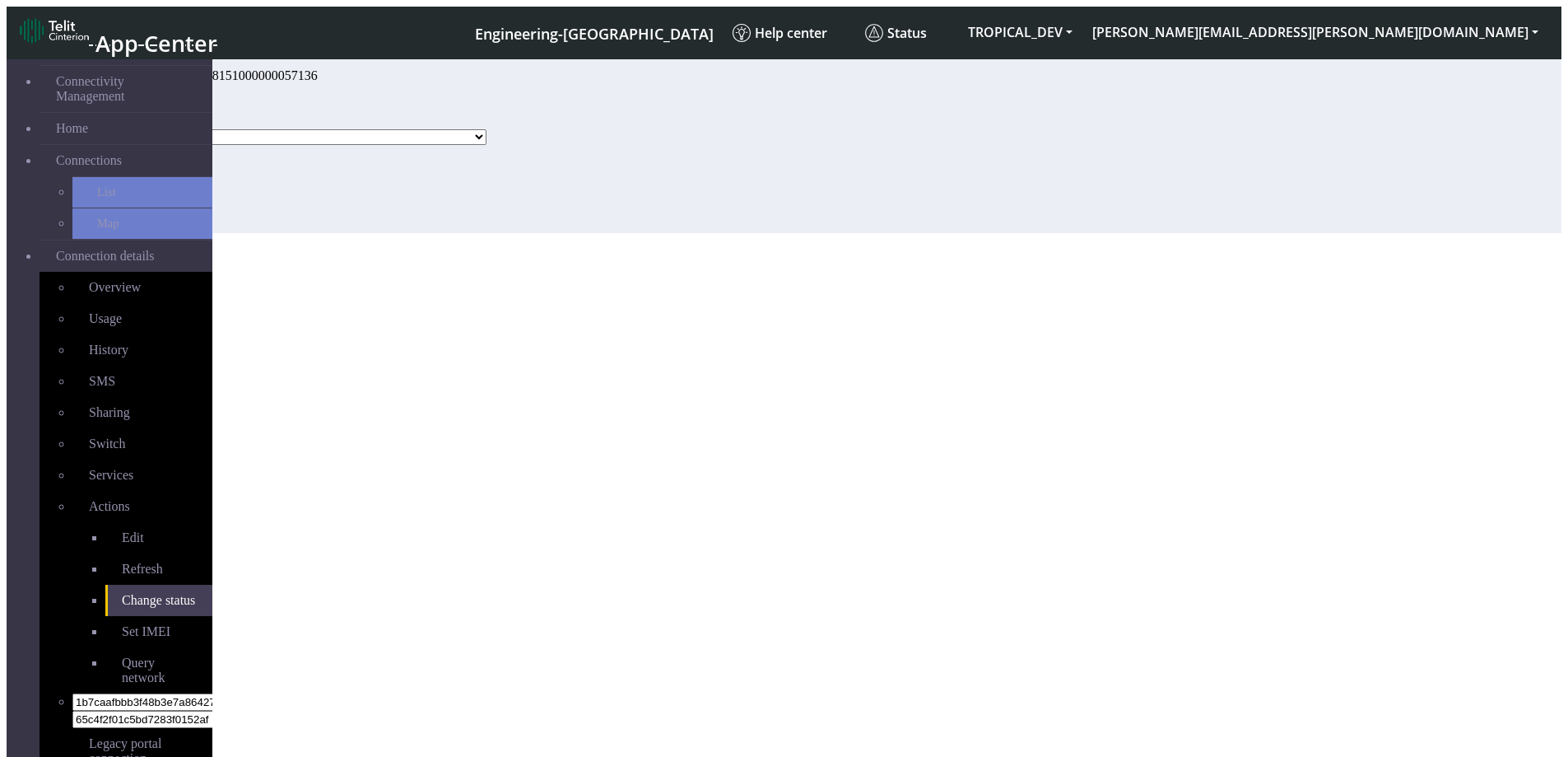
click at [416, 145] on select "Activated Deactivated" at bounding box center [310, 137] width 353 height 16
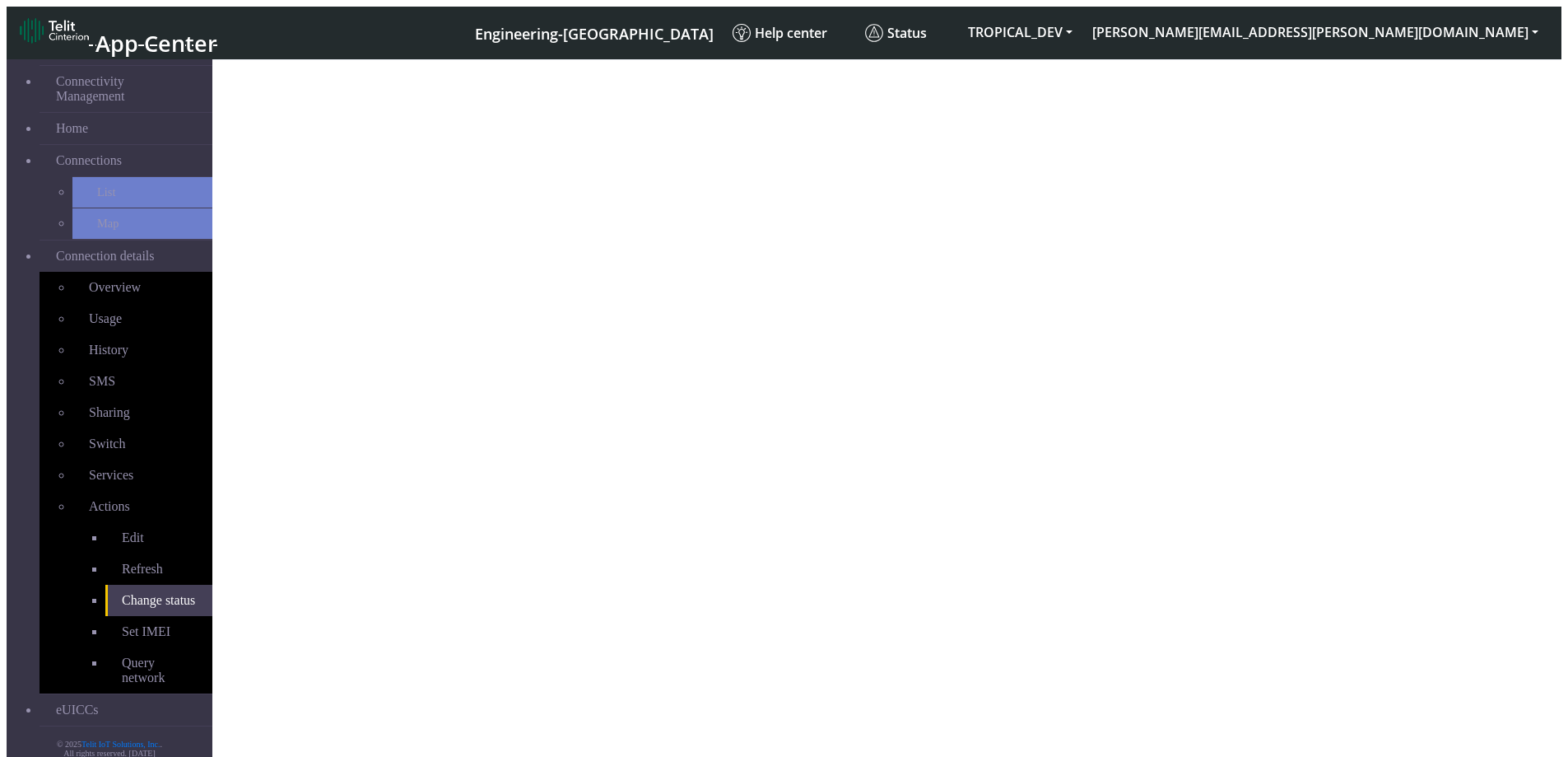
select select "activated"
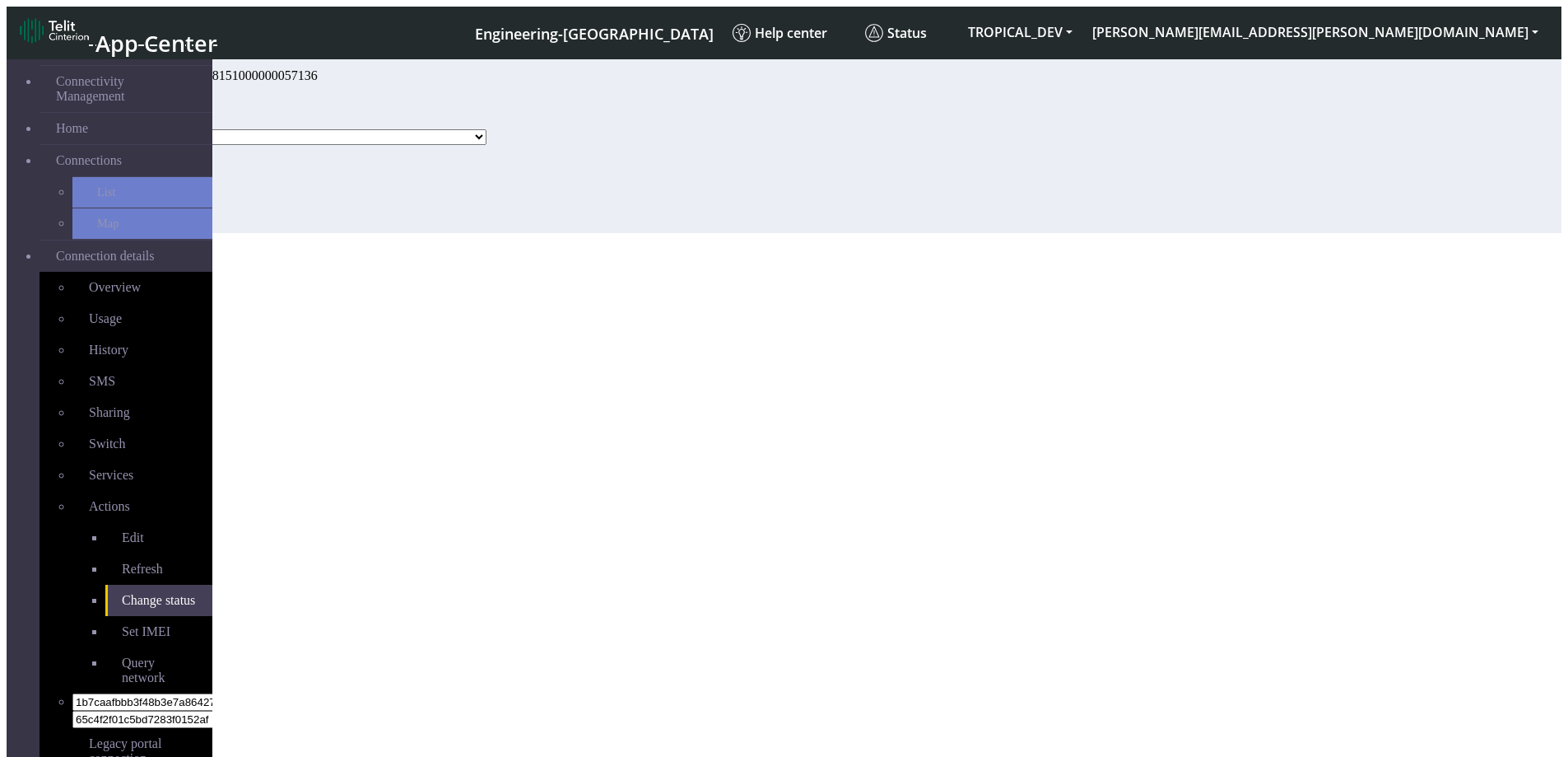
click at [360, 145] on select "Activated Deactivated" at bounding box center [310, 137] width 353 height 16
click at [361, 145] on select "Activated Deactivated" at bounding box center [310, 137] width 353 height 16
click at [113, 249] on span "Connection details" at bounding box center [105, 256] width 99 height 15
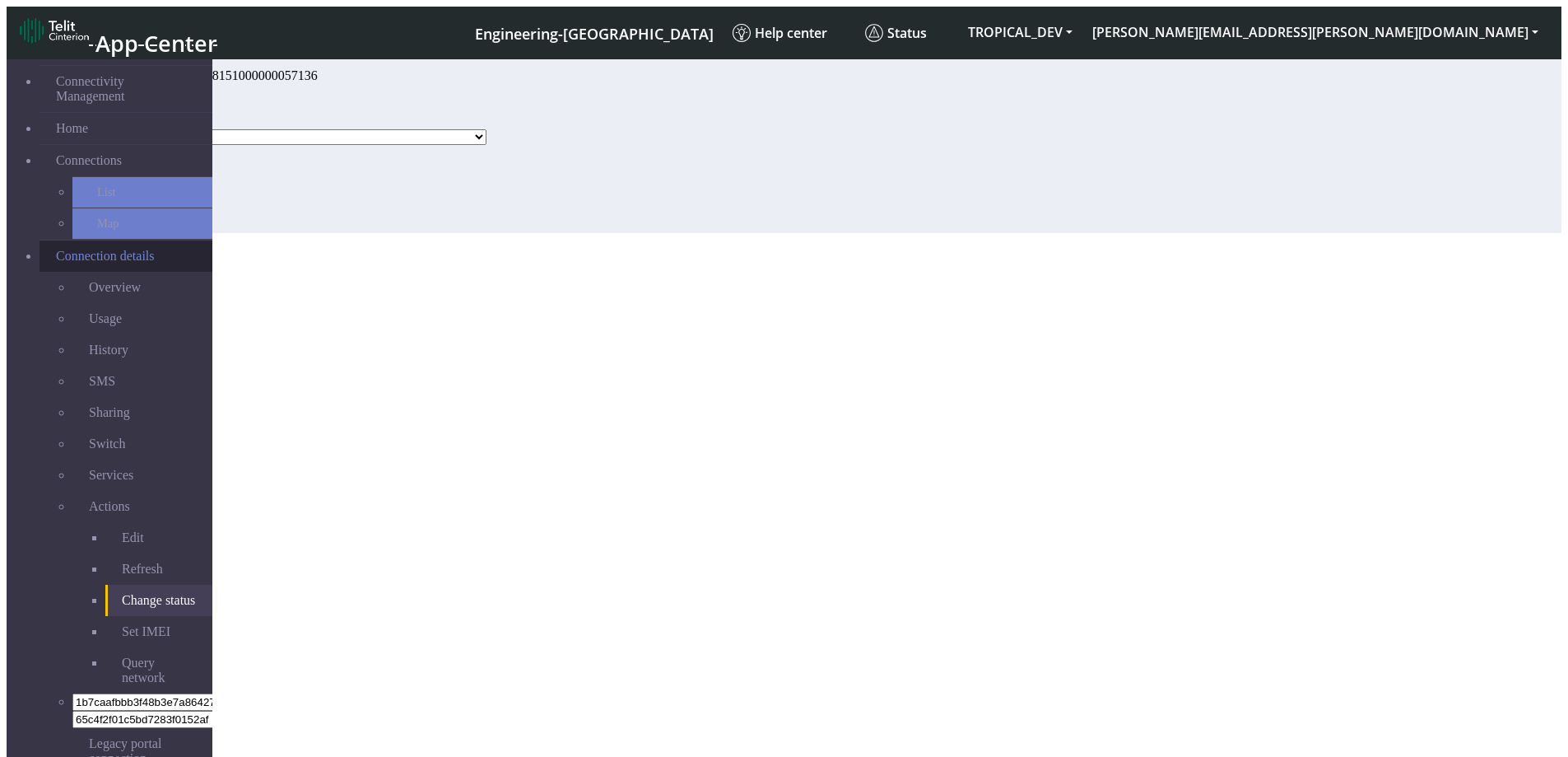
click at [133, 249] on span "Connection details" at bounding box center [105, 256] width 99 height 15
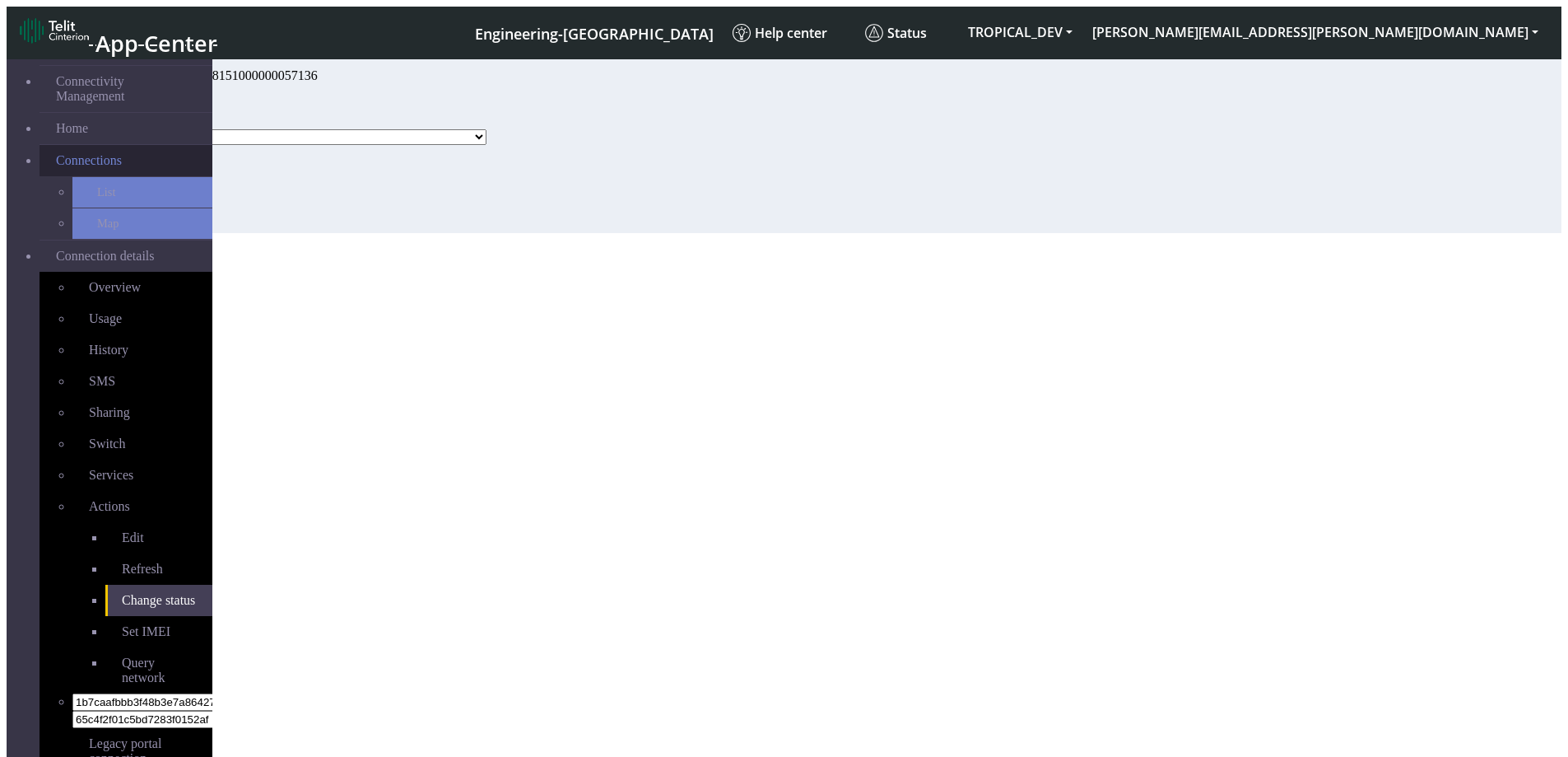
click at [86, 153] on span "Connections" at bounding box center [89, 160] width 66 height 15
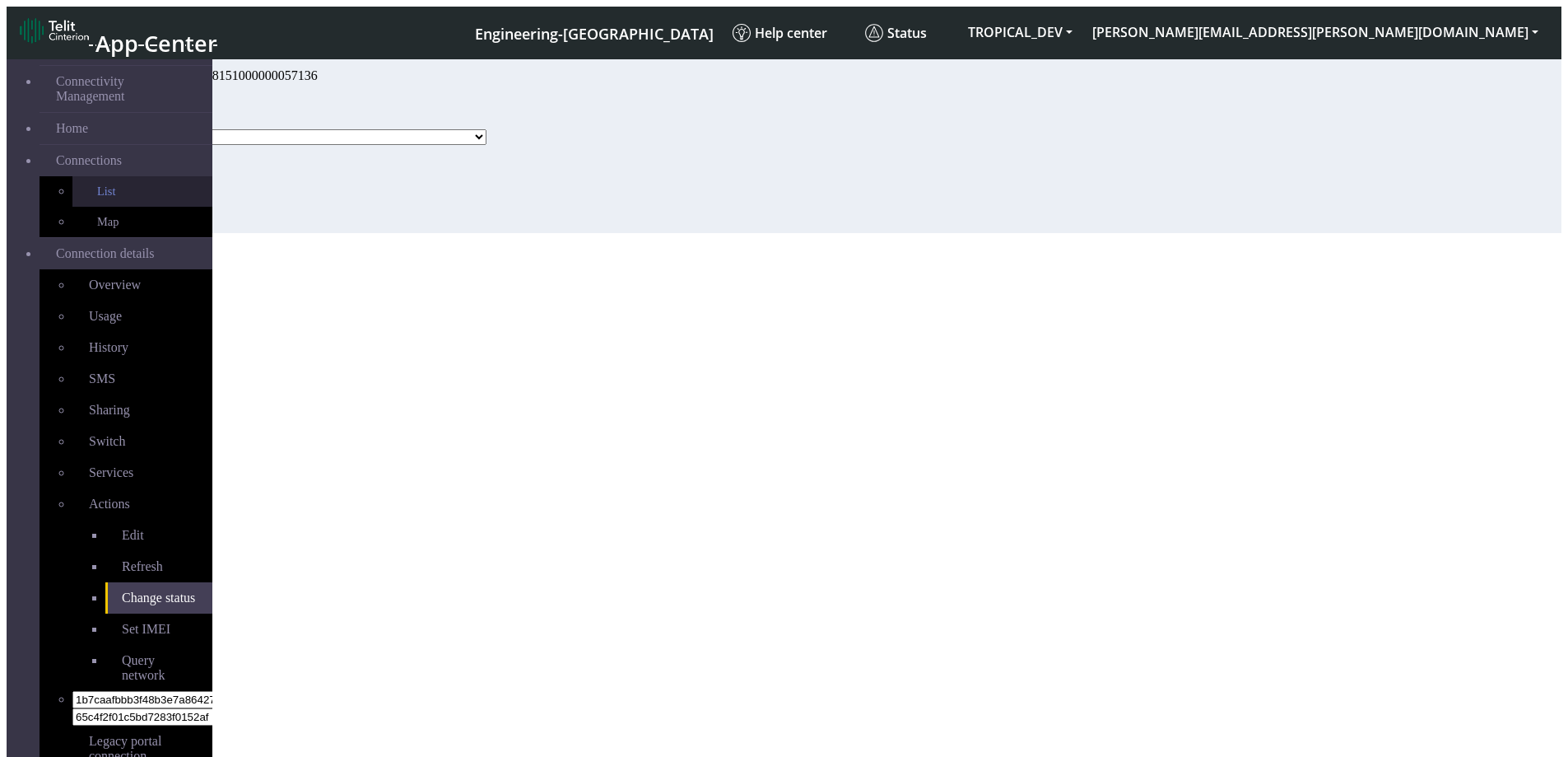
click at [106, 176] on link "List" at bounding box center [143, 191] width 140 height 30
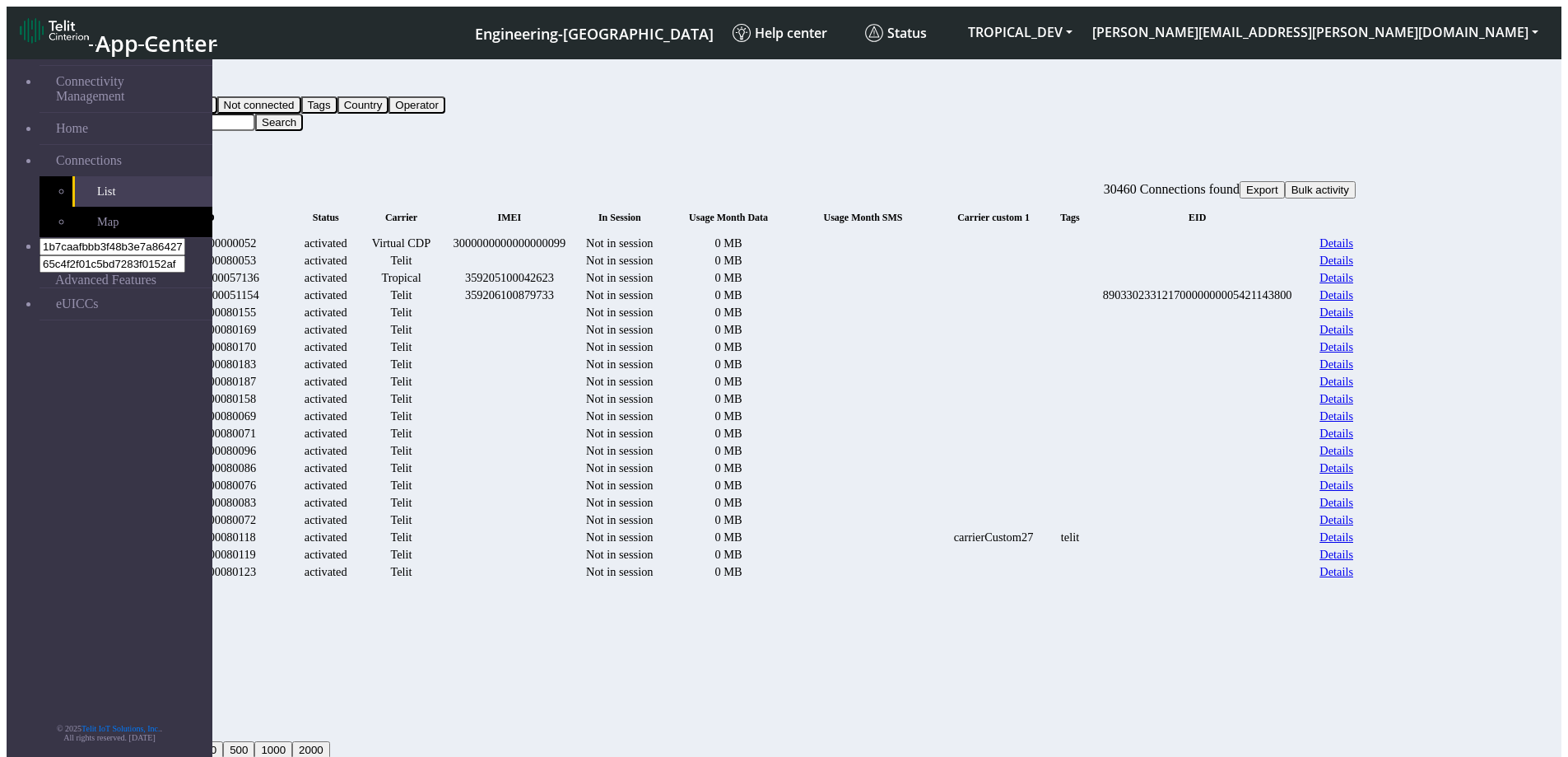
click at [1354, 268] on link "Details" at bounding box center [1337, 261] width 34 height 14
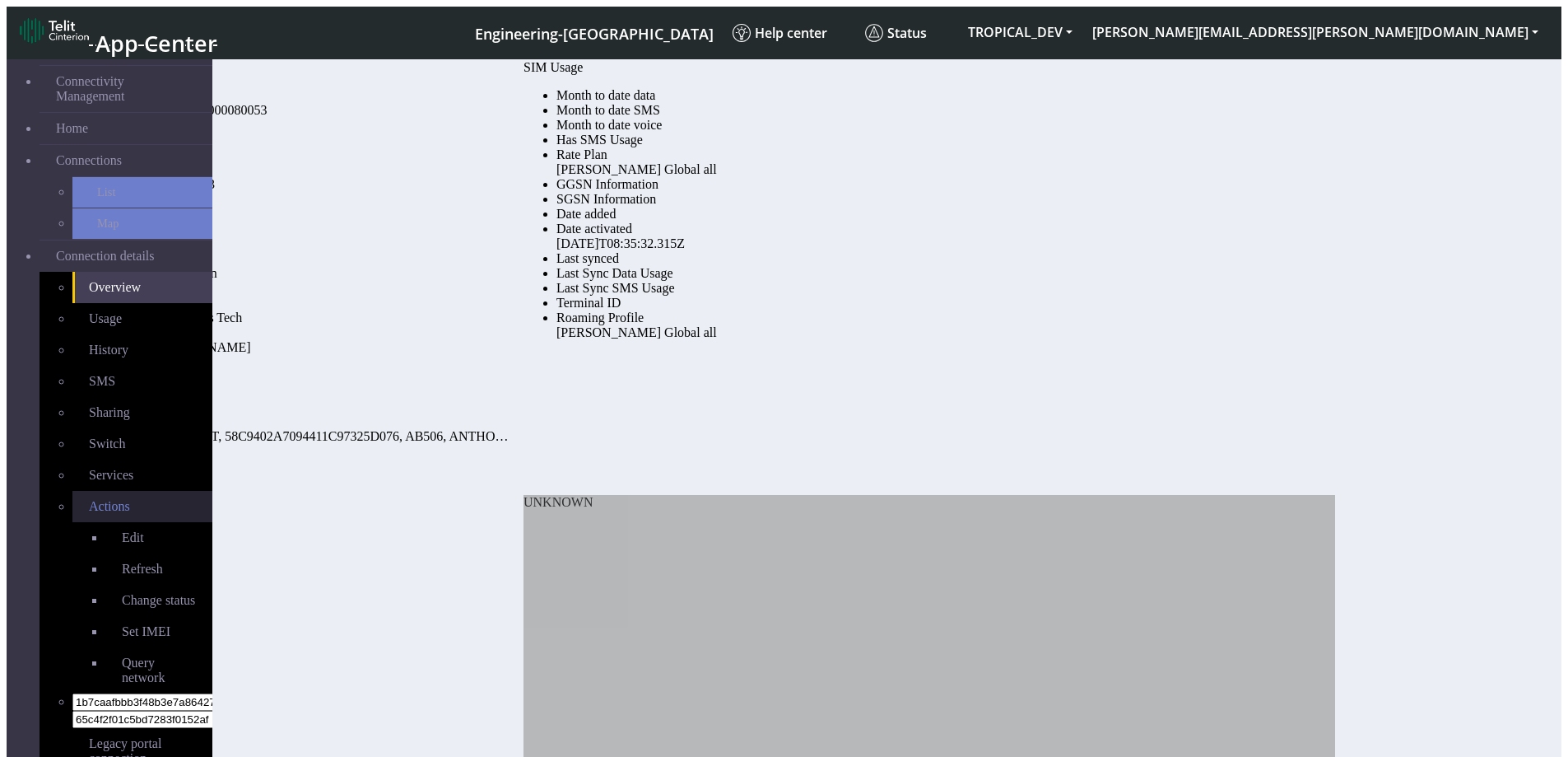
click at [89, 499] on span "Actions" at bounding box center [109, 506] width 41 height 14
click at [122, 593] on span "Change status" at bounding box center [159, 600] width 74 height 14
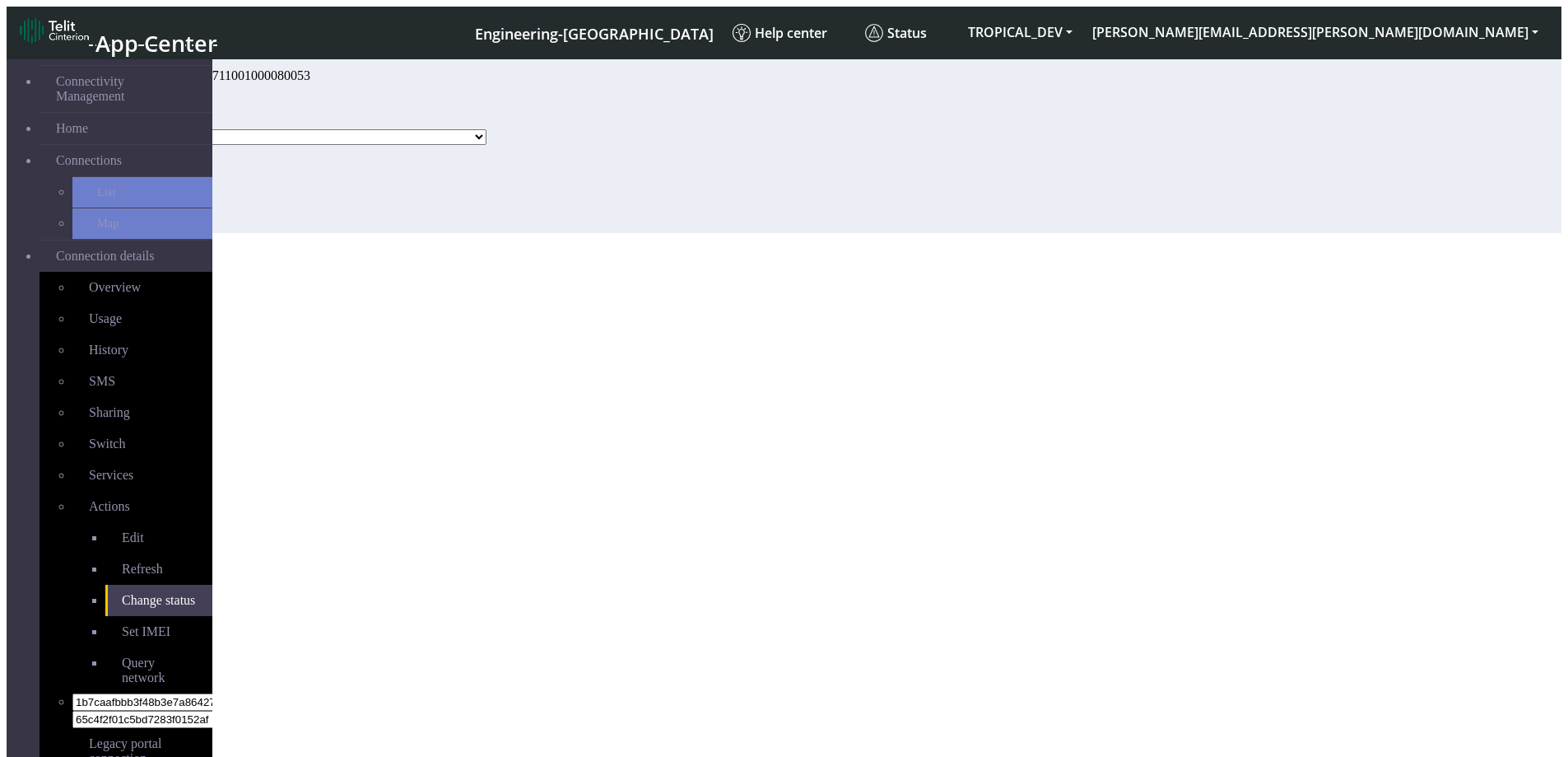
click at [390, 145] on select "Activated Deactivated" at bounding box center [310, 137] width 353 height 16
click at [89, 153] on span "Connections" at bounding box center [89, 160] width 66 height 15
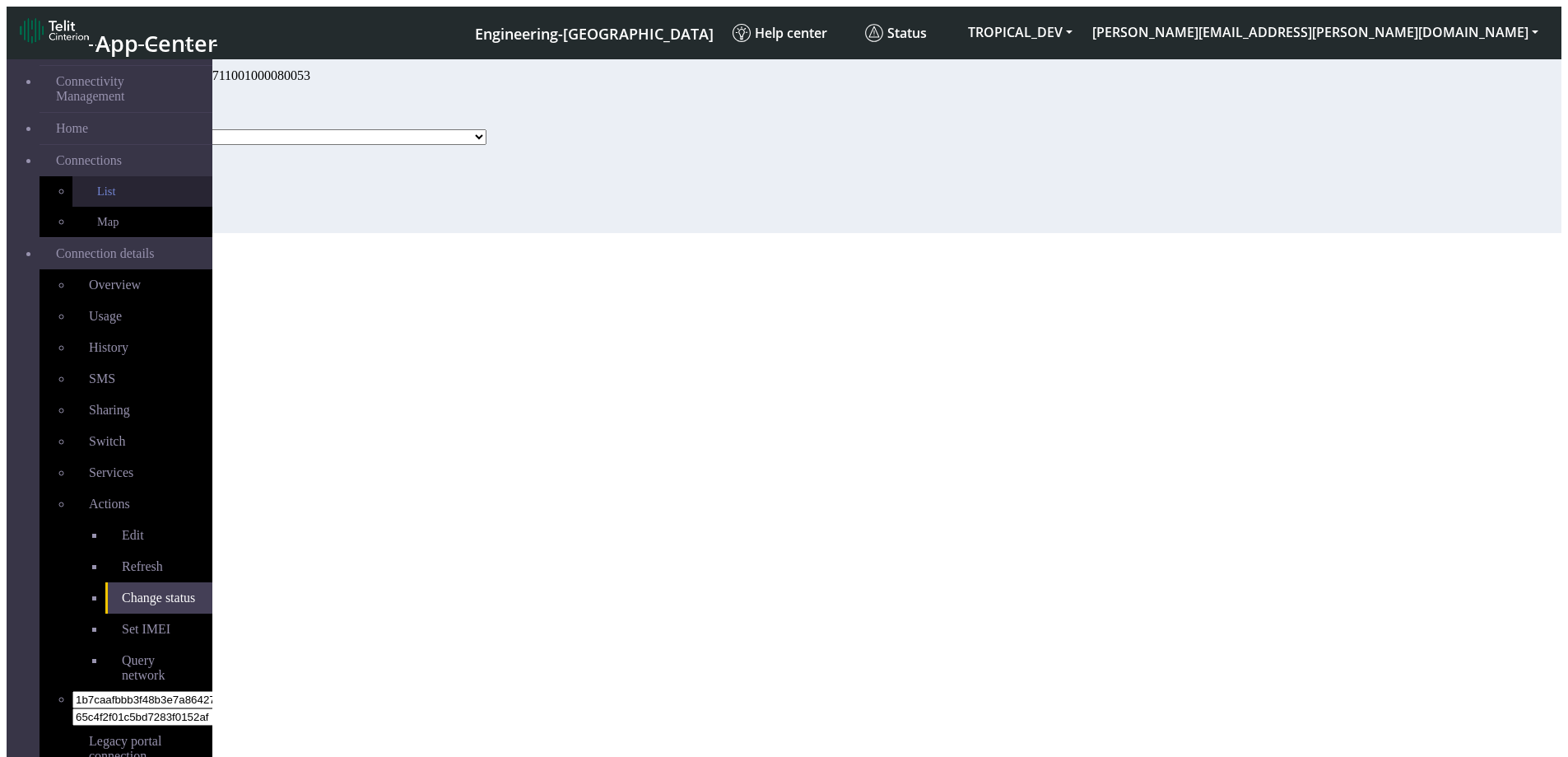
click at [87, 176] on link "List" at bounding box center [143, 191] width 140 height 30
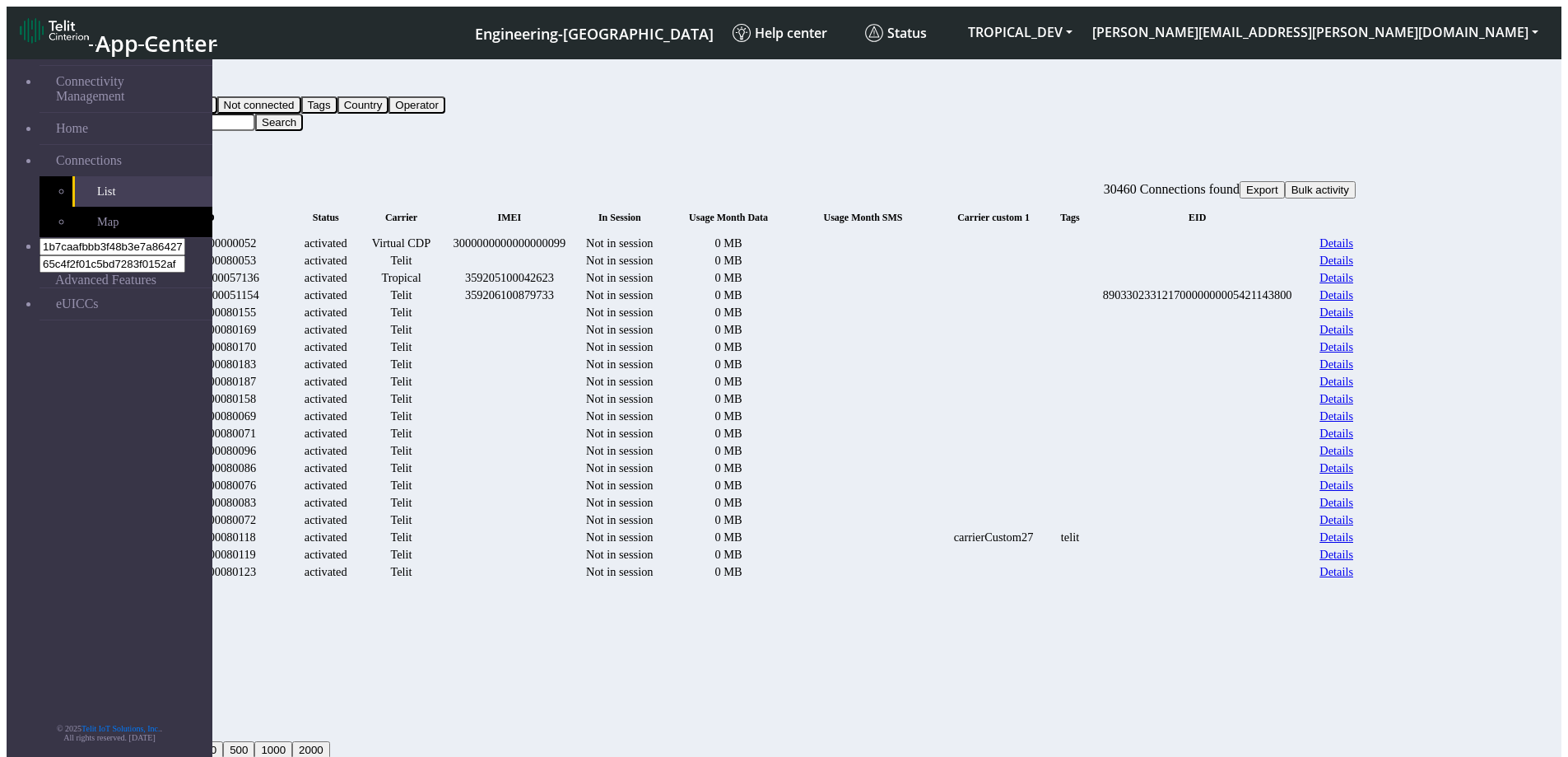
click at [1355, 236] on td "Details" at bounding box center [1332, 244] width 42 height 16
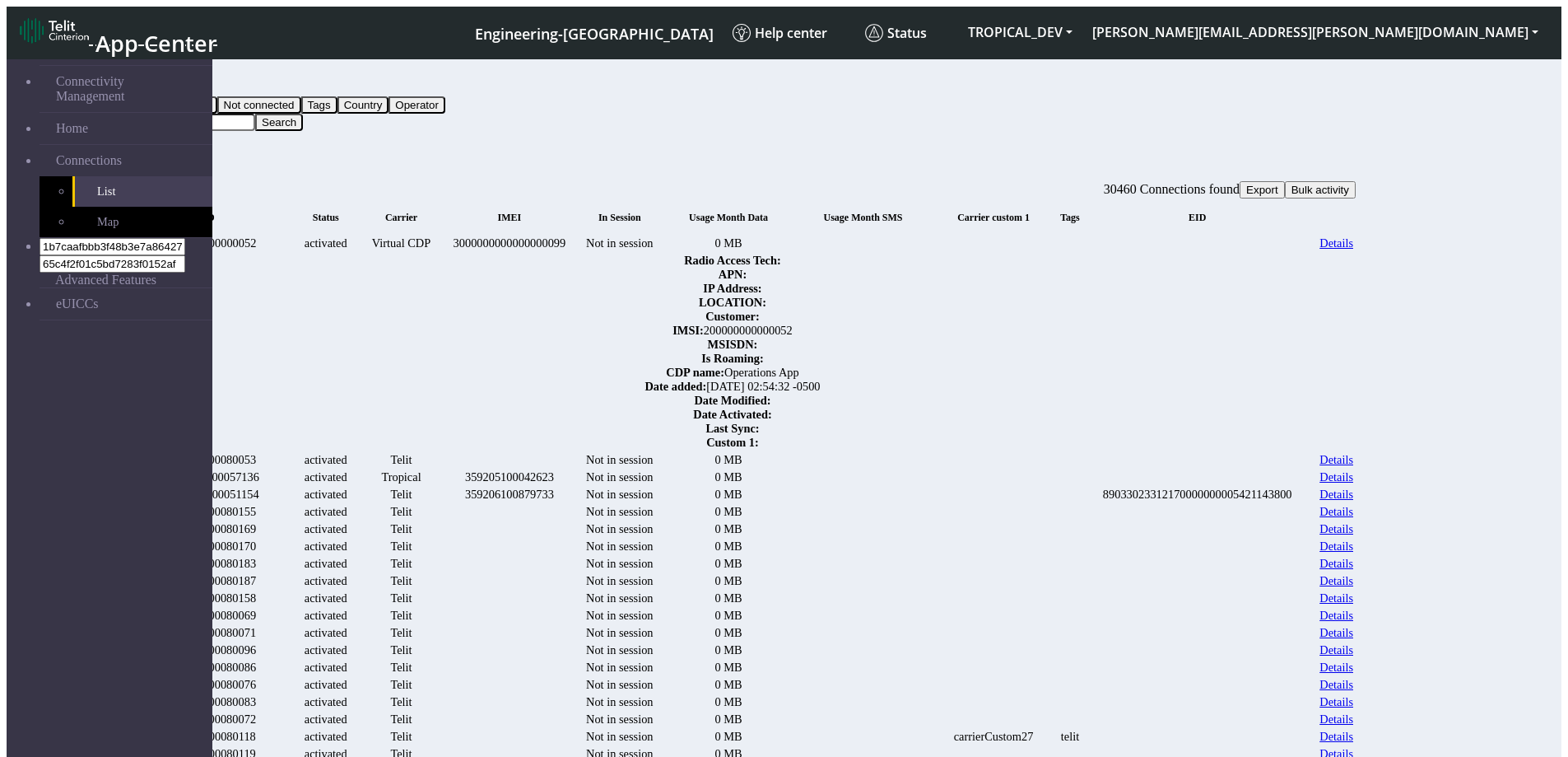
click at [1354, 237] on link "Details" at bounding box center [1337, 244] width 34 height 14
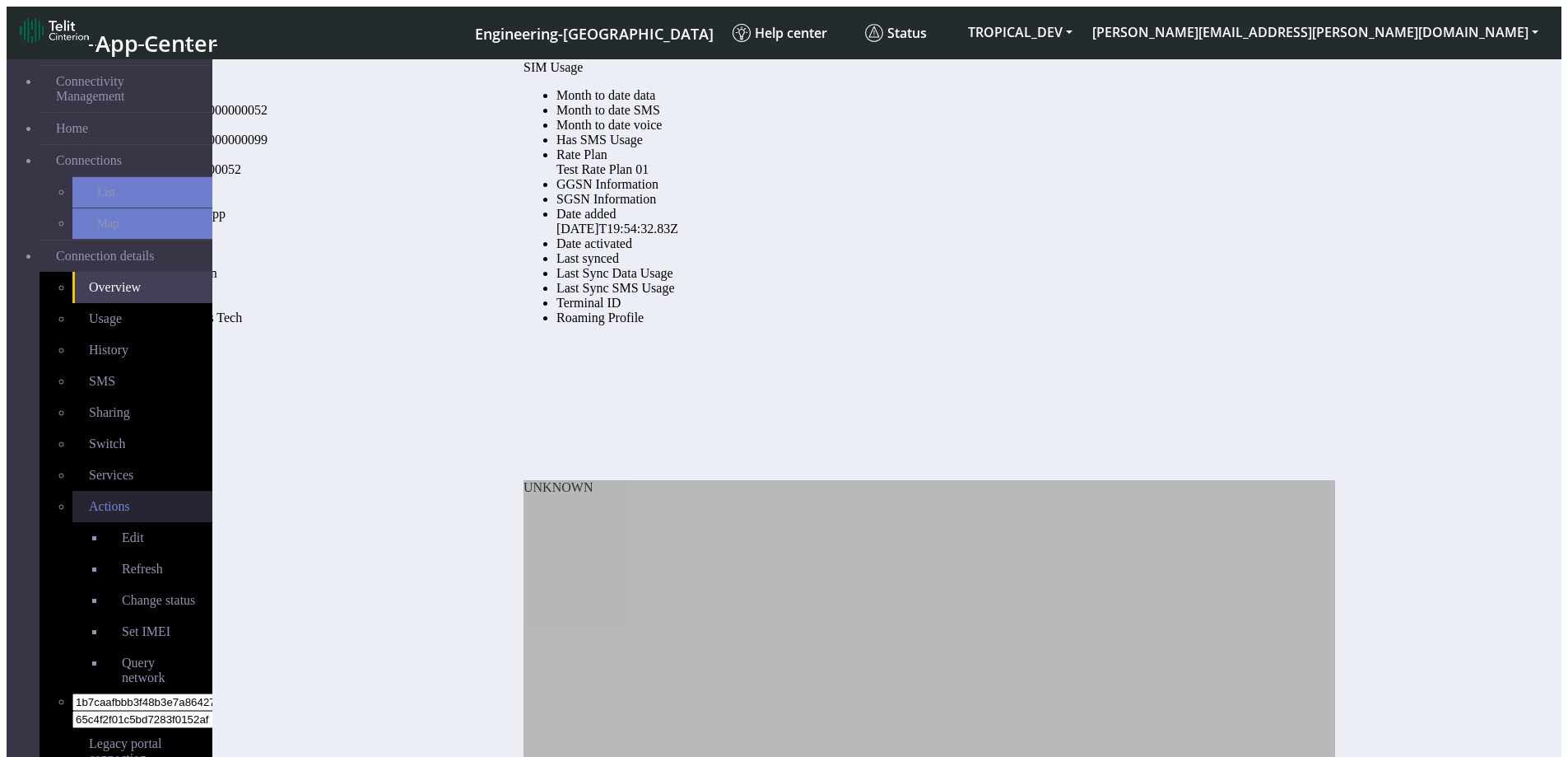
click at [89, 499] on span "Actions" at bounding box center [109, 506] width 41 height 14
click at [122, 593] on span "Change status" at bounding box center [159, 600] width 74 height 14
select select "activated"
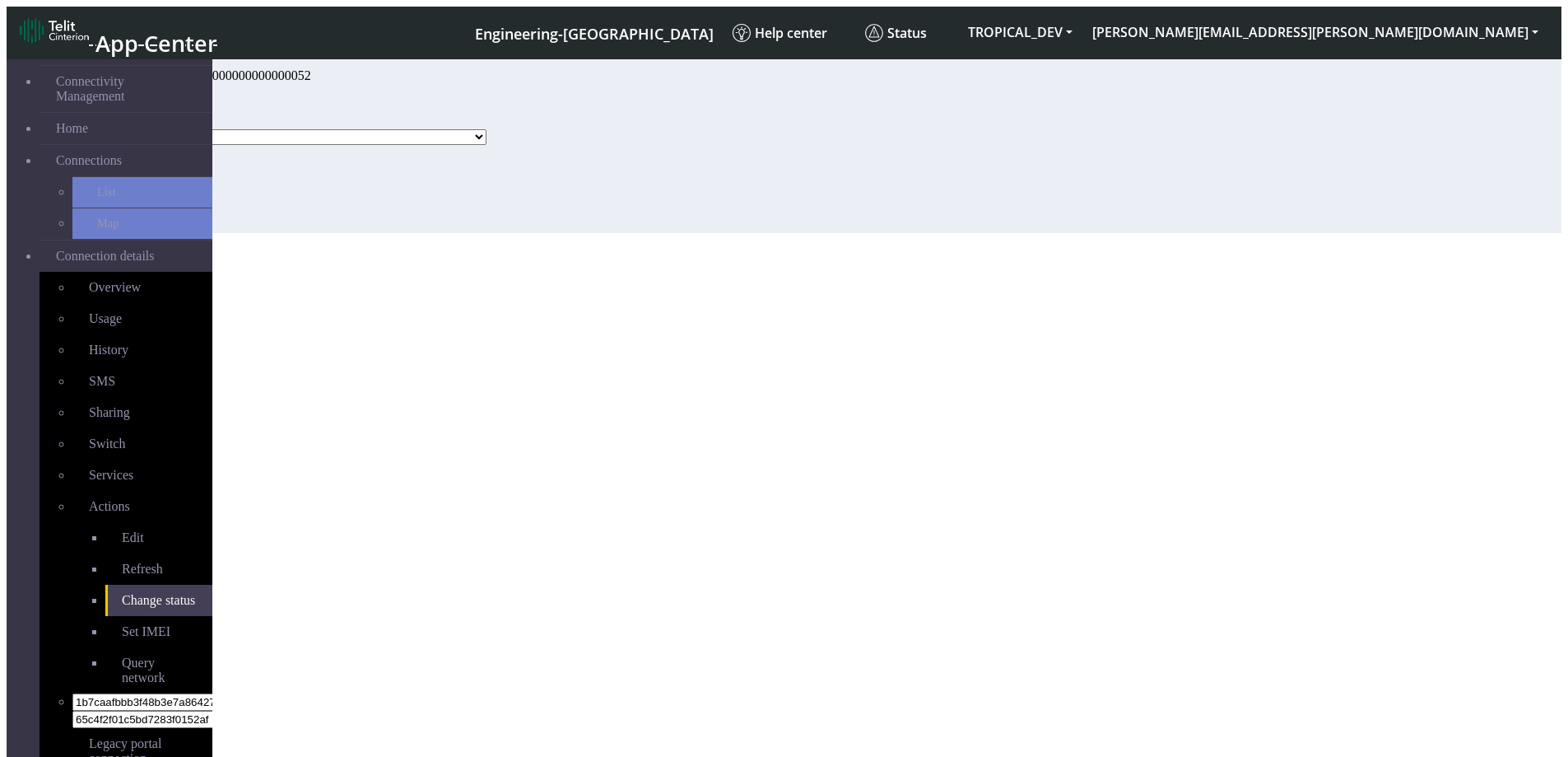
click at [390, 145] on select "Ready Activated Suspended" at bounding box center [310, 137] width 353 height 16
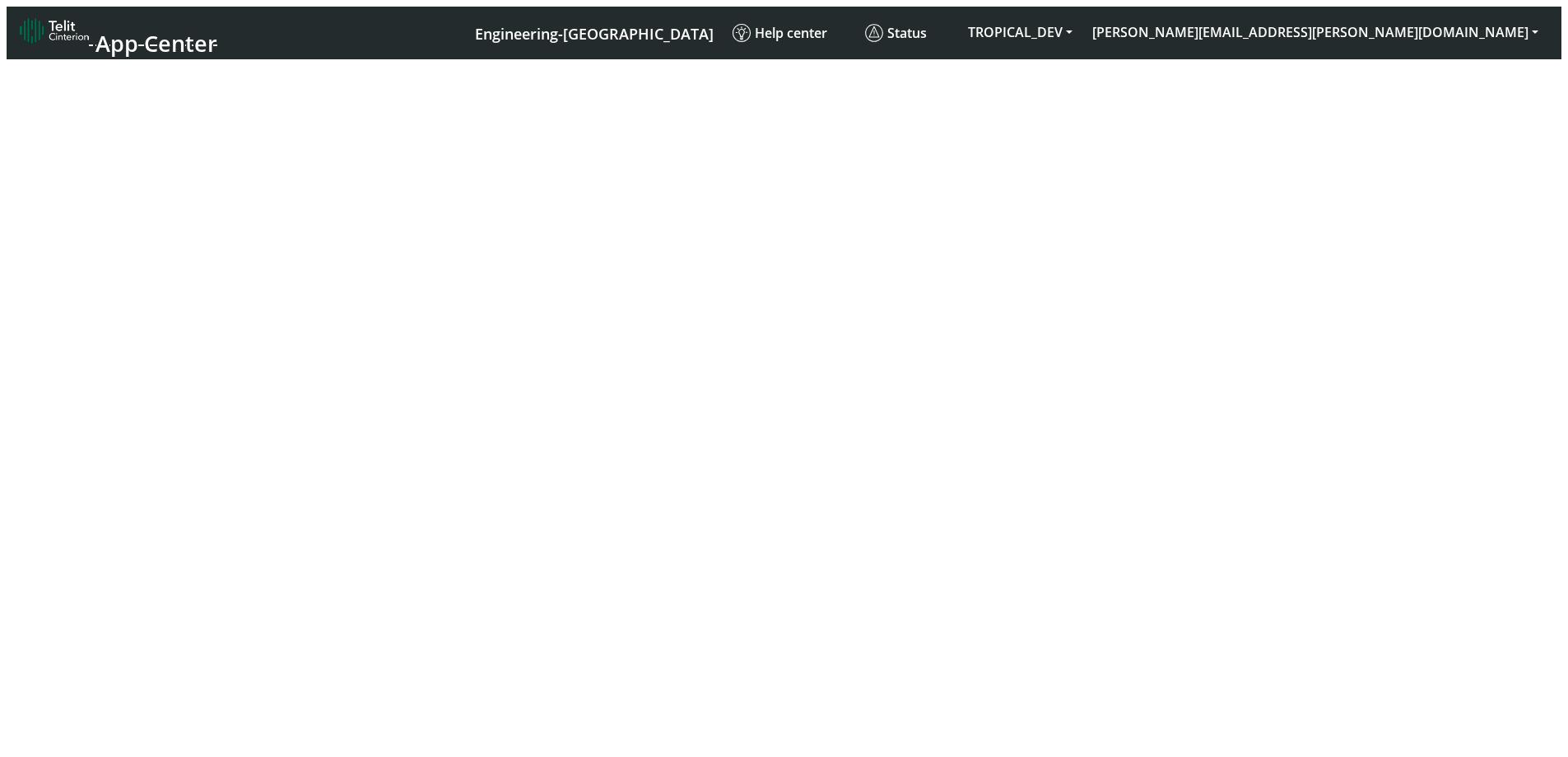
select select "activated"
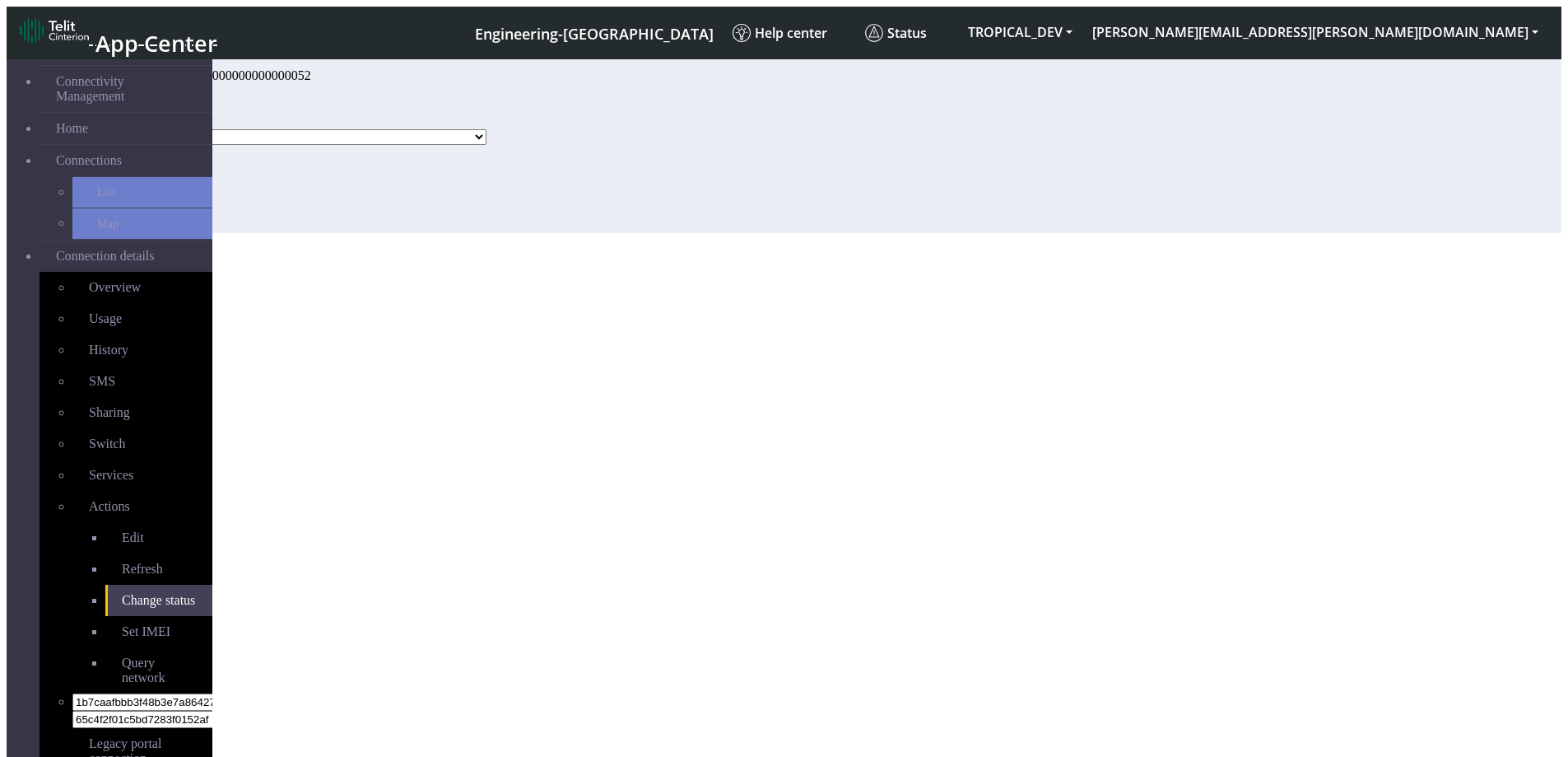
click at [368, 145] on div "Status Ready Activated Suspended" at bounding box center [330, 128] width 392 height 33
click at [369, 145] on select "Ready Activated Suspended" at bounding box center [310, 137] width 353 height 16
click at [97, 153] on span "Connections" at bounding box center [89, 160] width 66 height 15
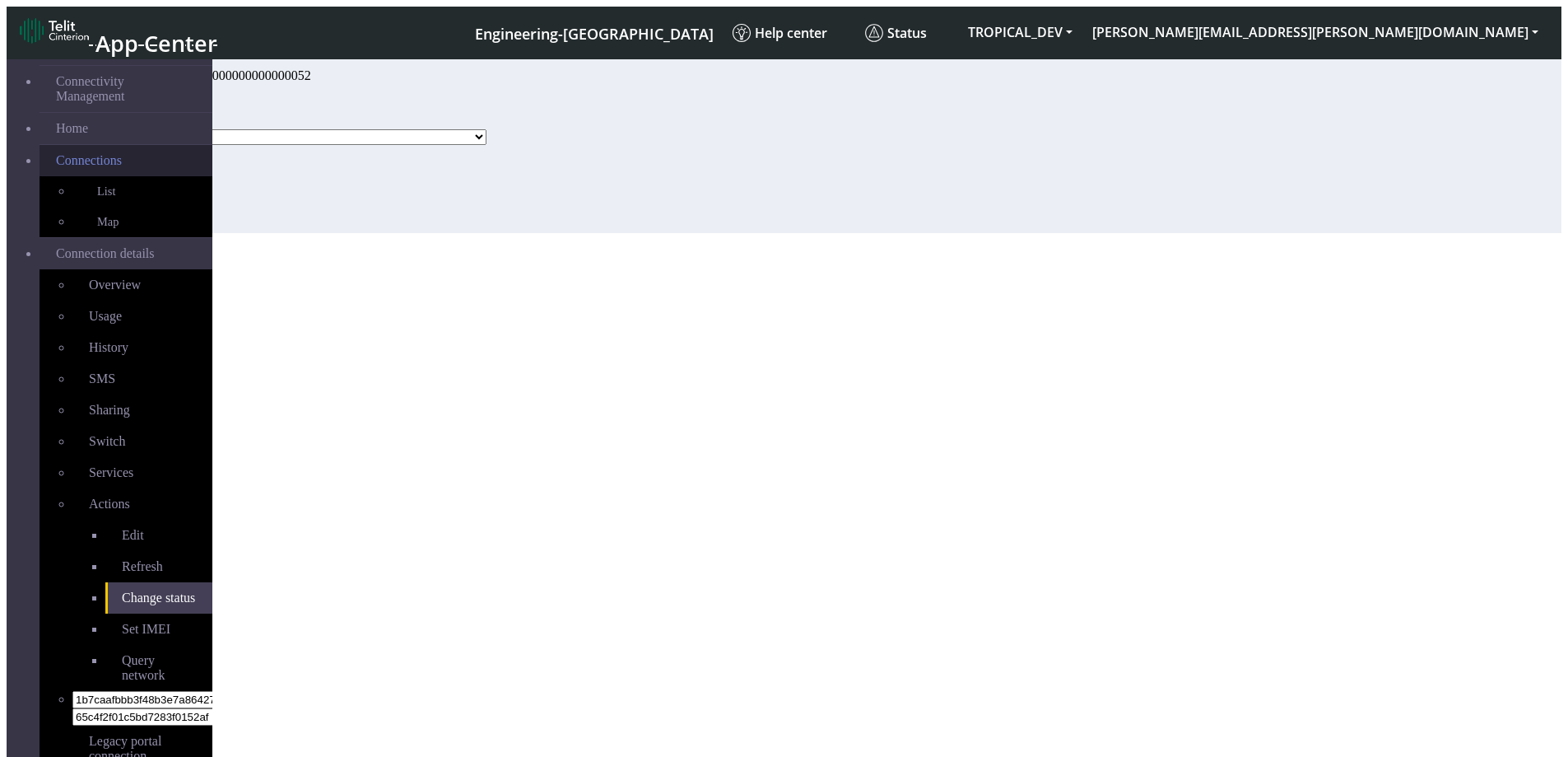
click at [134, 156] on link "Connections" at bounding box center [126, 160] width 173 height 31
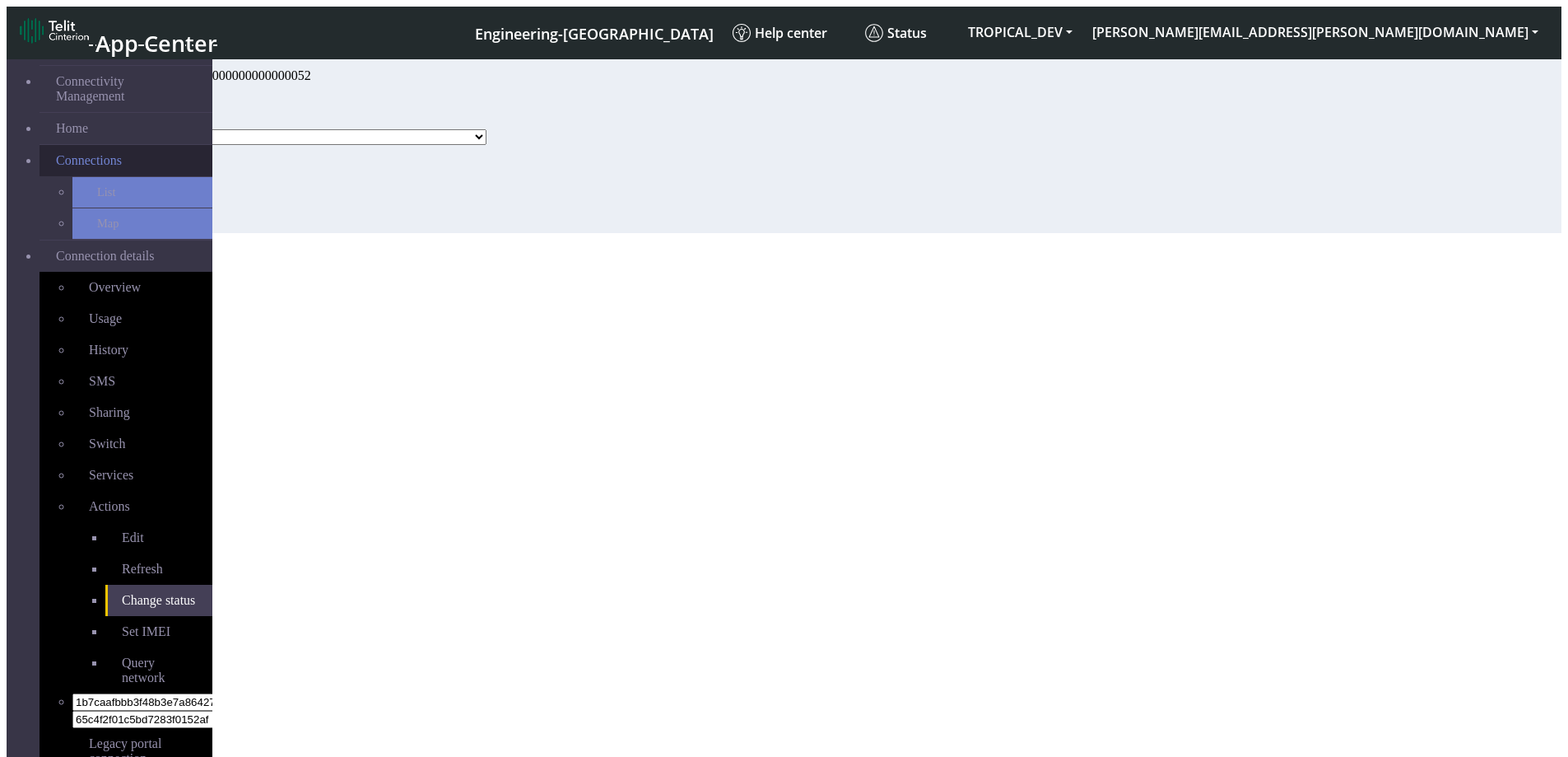
click at [145, 145] on link "Connections" at bounding box center [126, 160] width 173 height 31
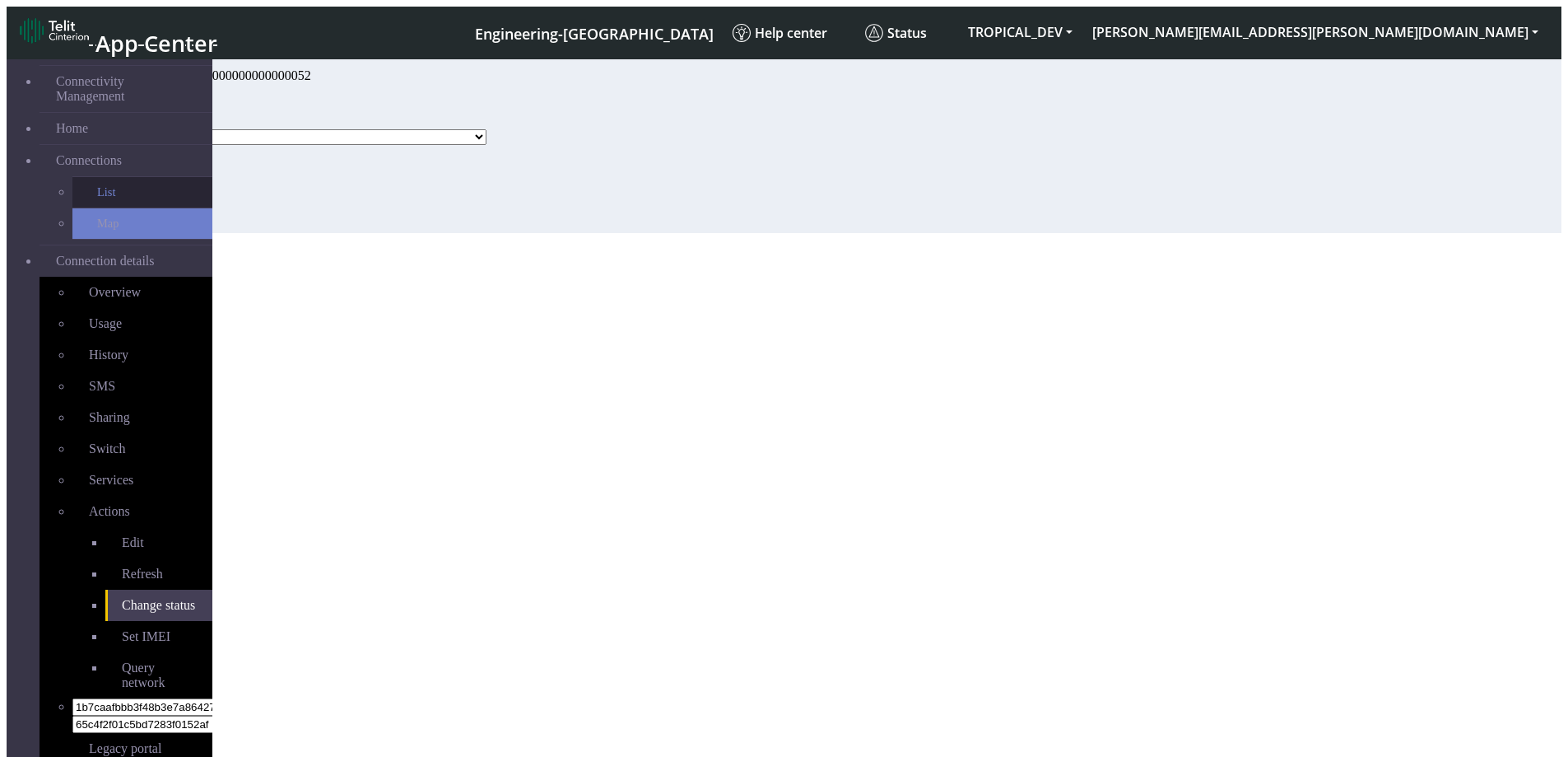
click at [113, 177] on link "List" at bounding box center [143, 192] width 140 height 30
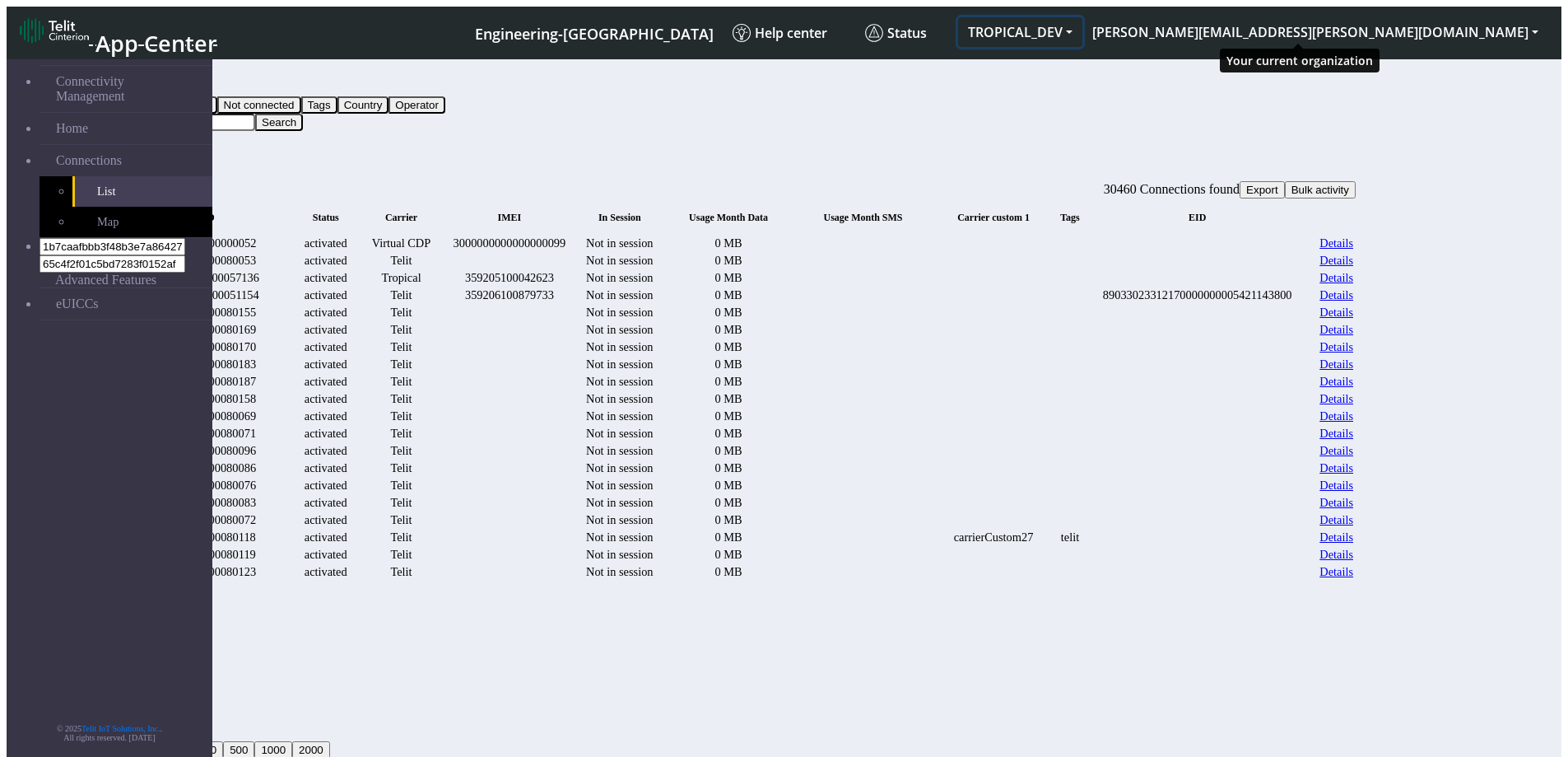
click at [1083, 31] on button "TROPICAL_DEV" at bounding box center [1021, 32] width 124 height 29
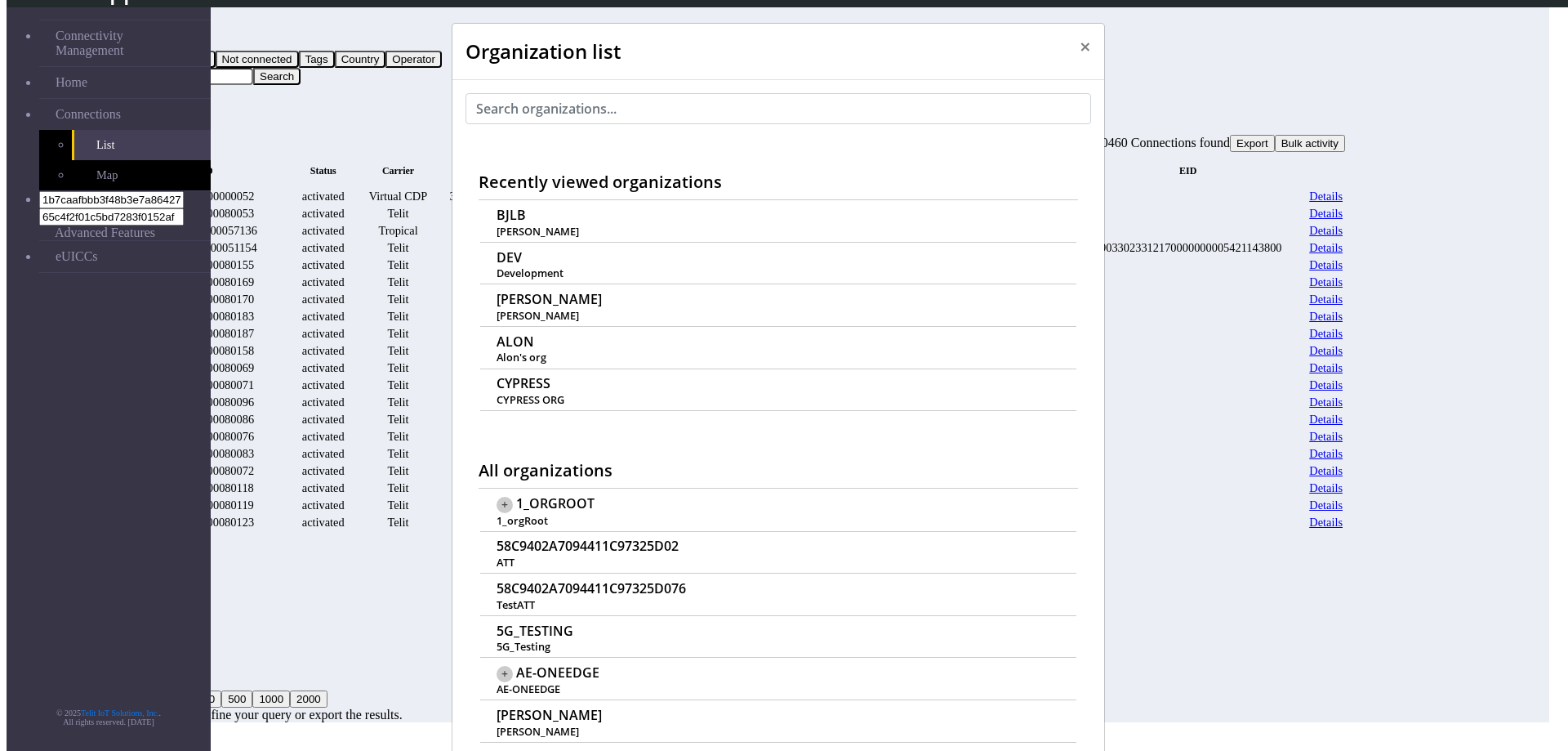
scroll to position [6, 0]
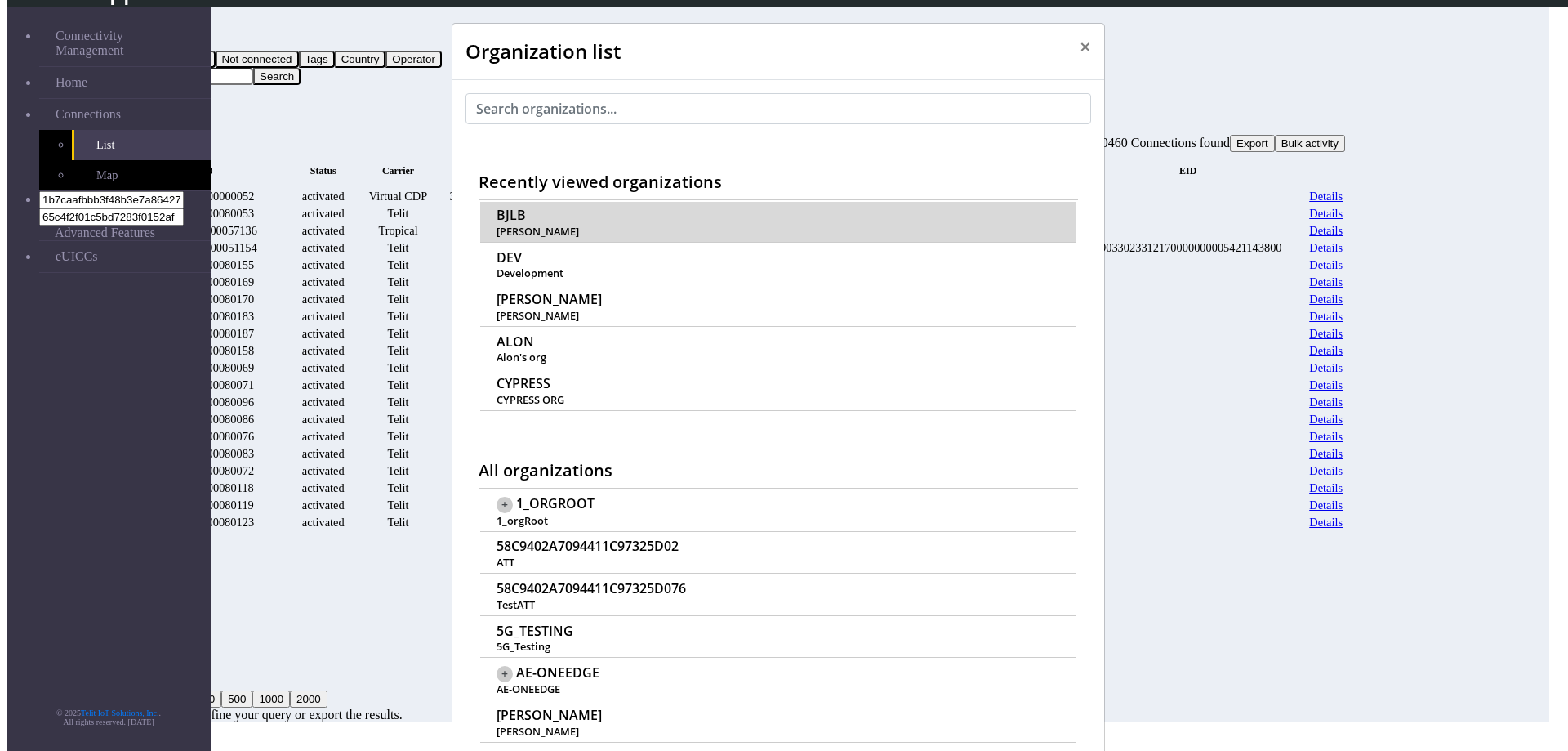
click at [510, 208] on span "BJLB" at bounding box center [511, 215] width 29 height 16
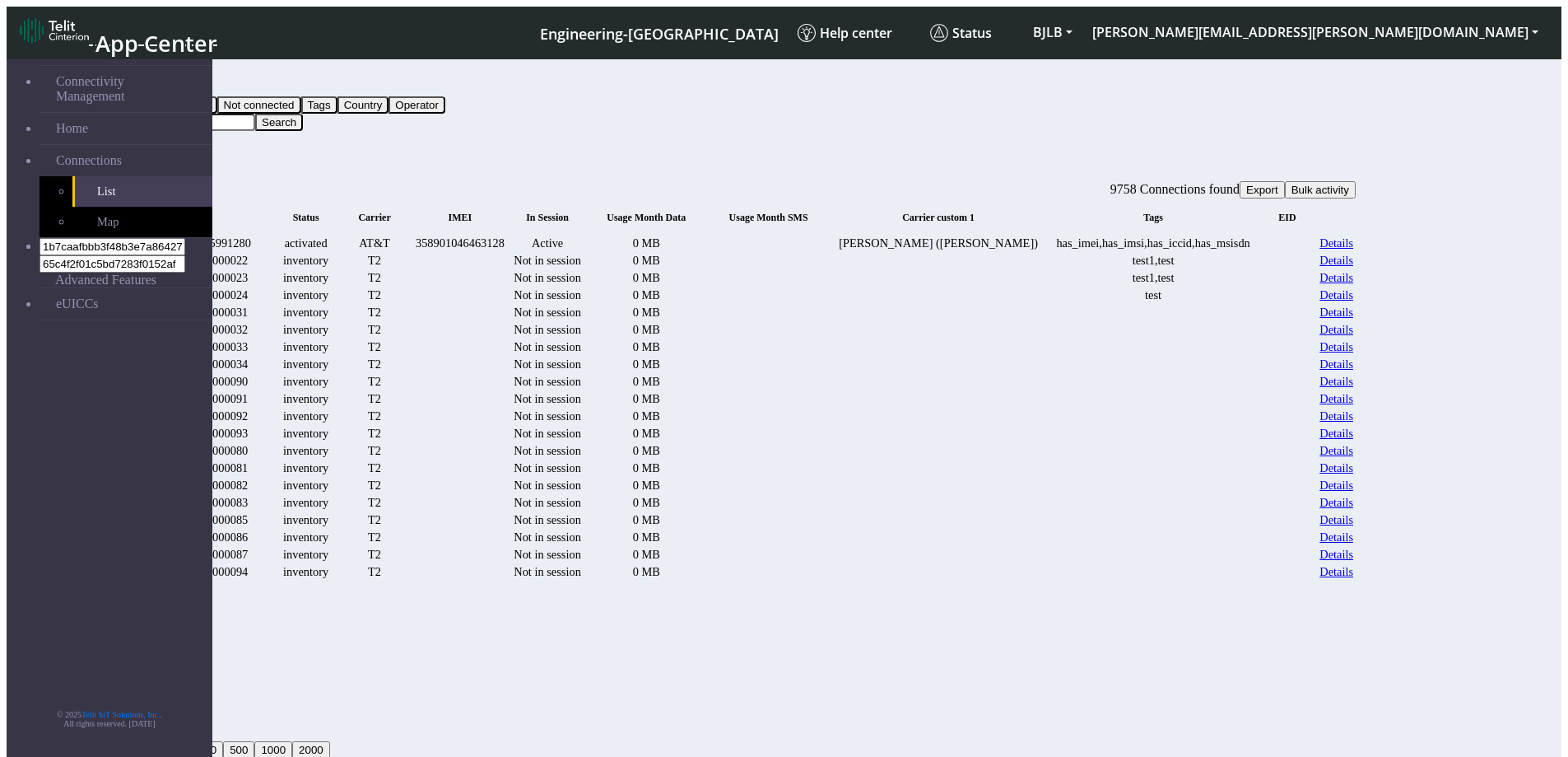
click at [1354, 237] on link "Details" at bounding box center [1337, 244] width 34 height 14
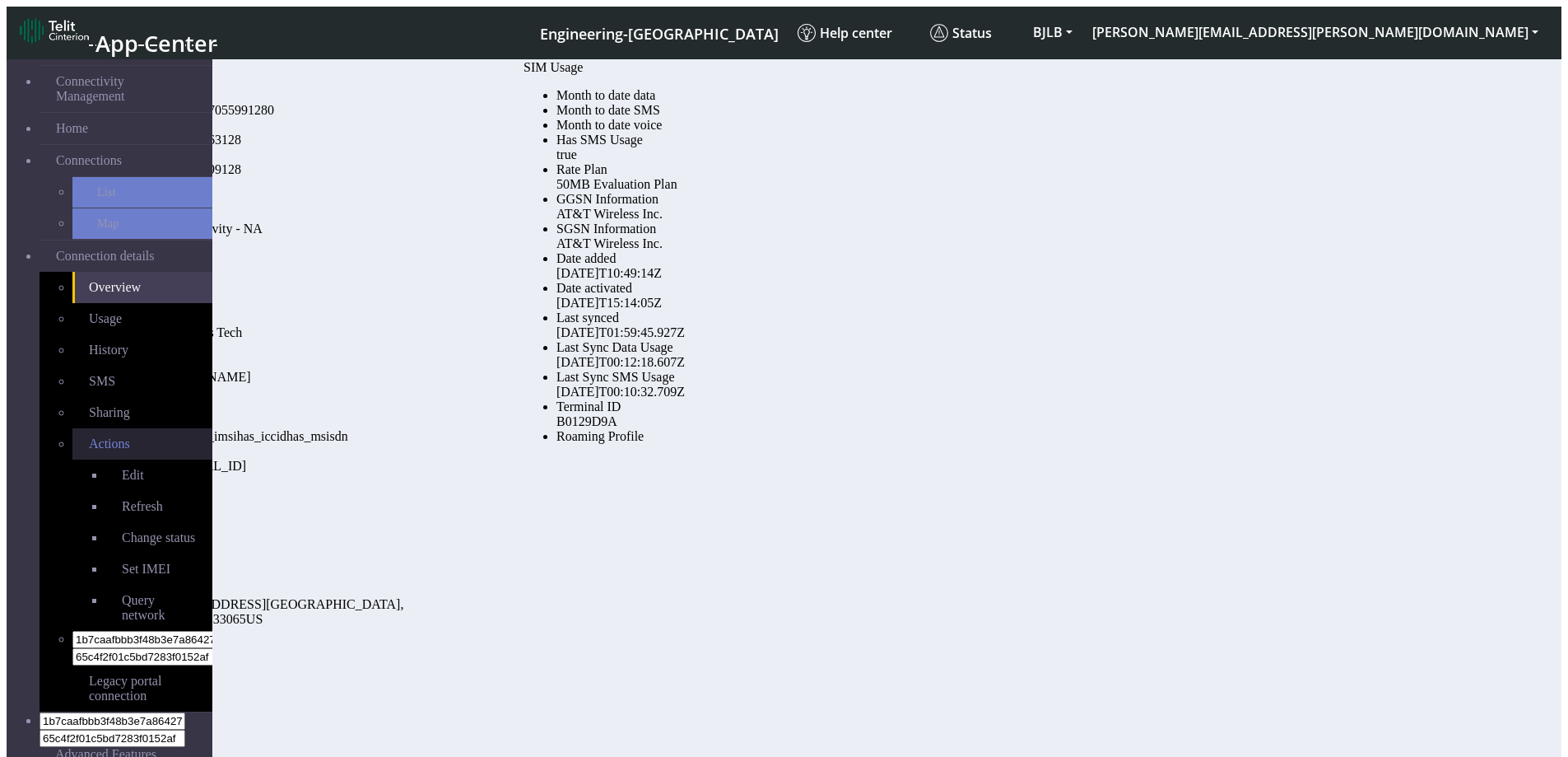
click at [89, 436] on span "Actions" at bounding box center [109, 443] width 41 height 14
click at [122, 530] on span "Change status" at bounding box center [159, 537] width 74 height 14
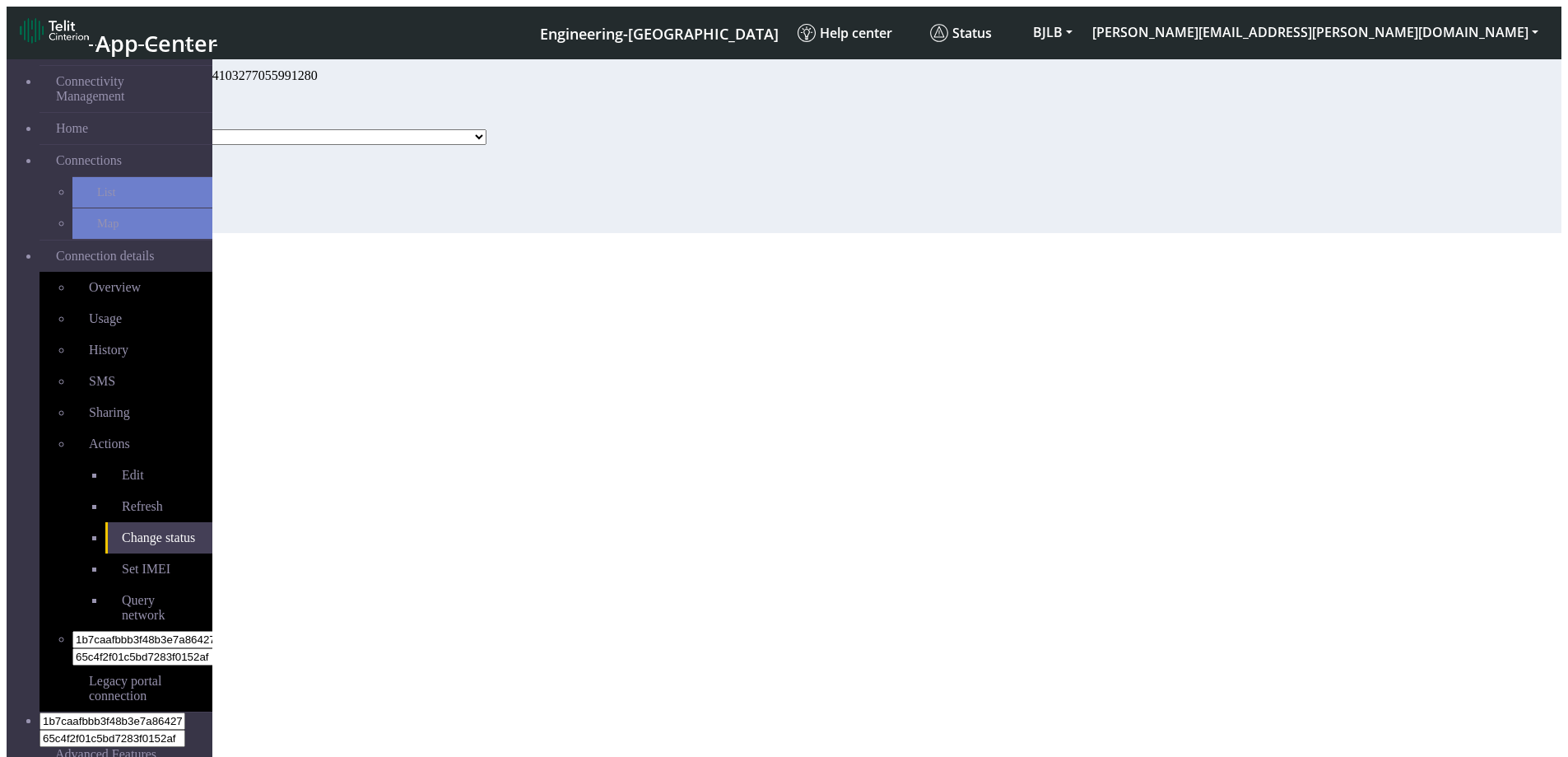
click at [381, 145] on select "Activated Deactivated" at bounding box center [310, 137] width 353 height 16
click at [517, 204] on div "Change status - 89014103277055991280 Status Activated Deactivated Update" at bounding box center [314, 151] width 408 height 165
click at [348, 145] on select "Activated Deactivated" at bounding box center [310, 137] width 353 height 16
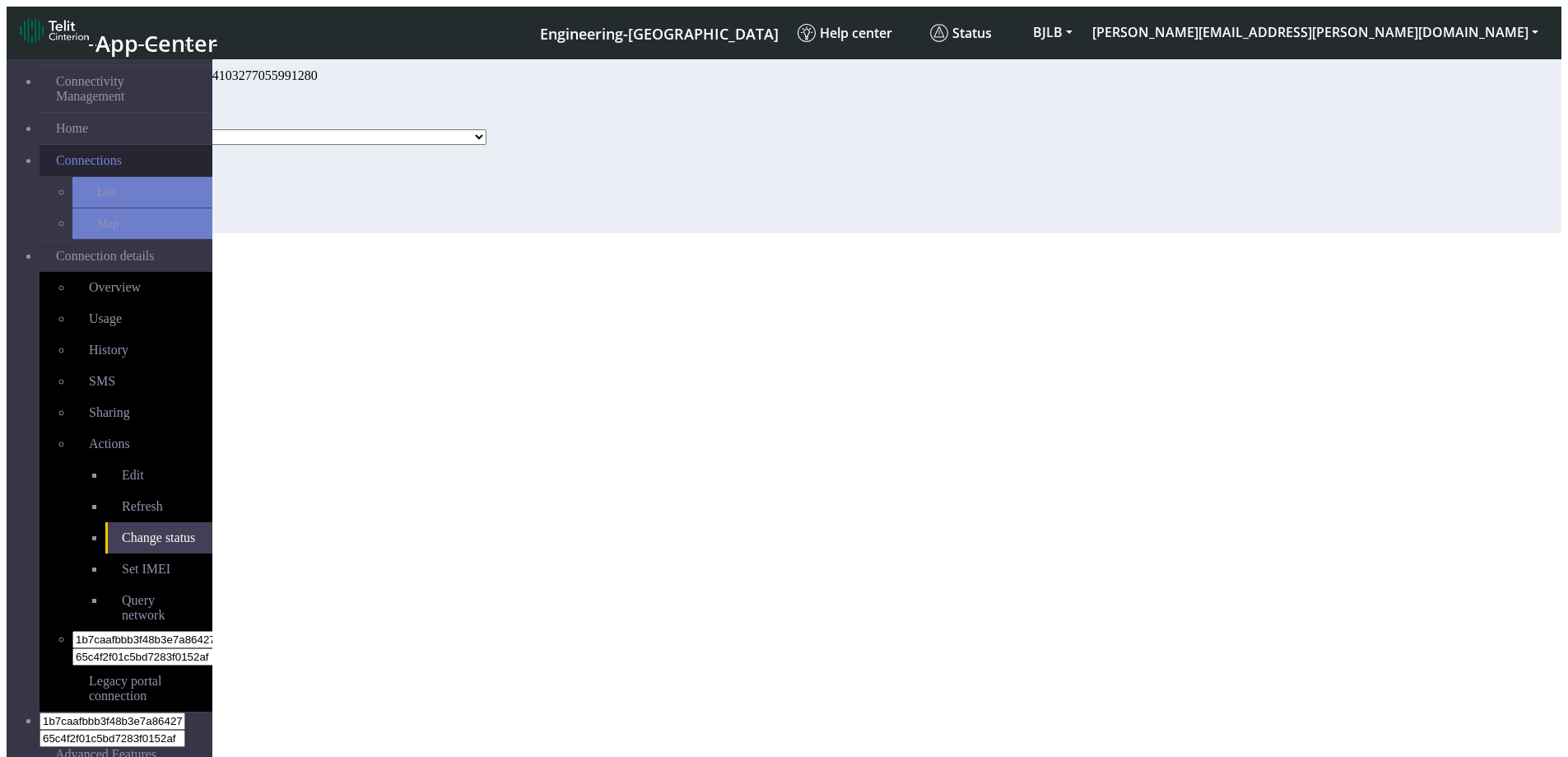
click at [74, 153] on span "Connections" at bounding box center [89, 160] width 66 height 15
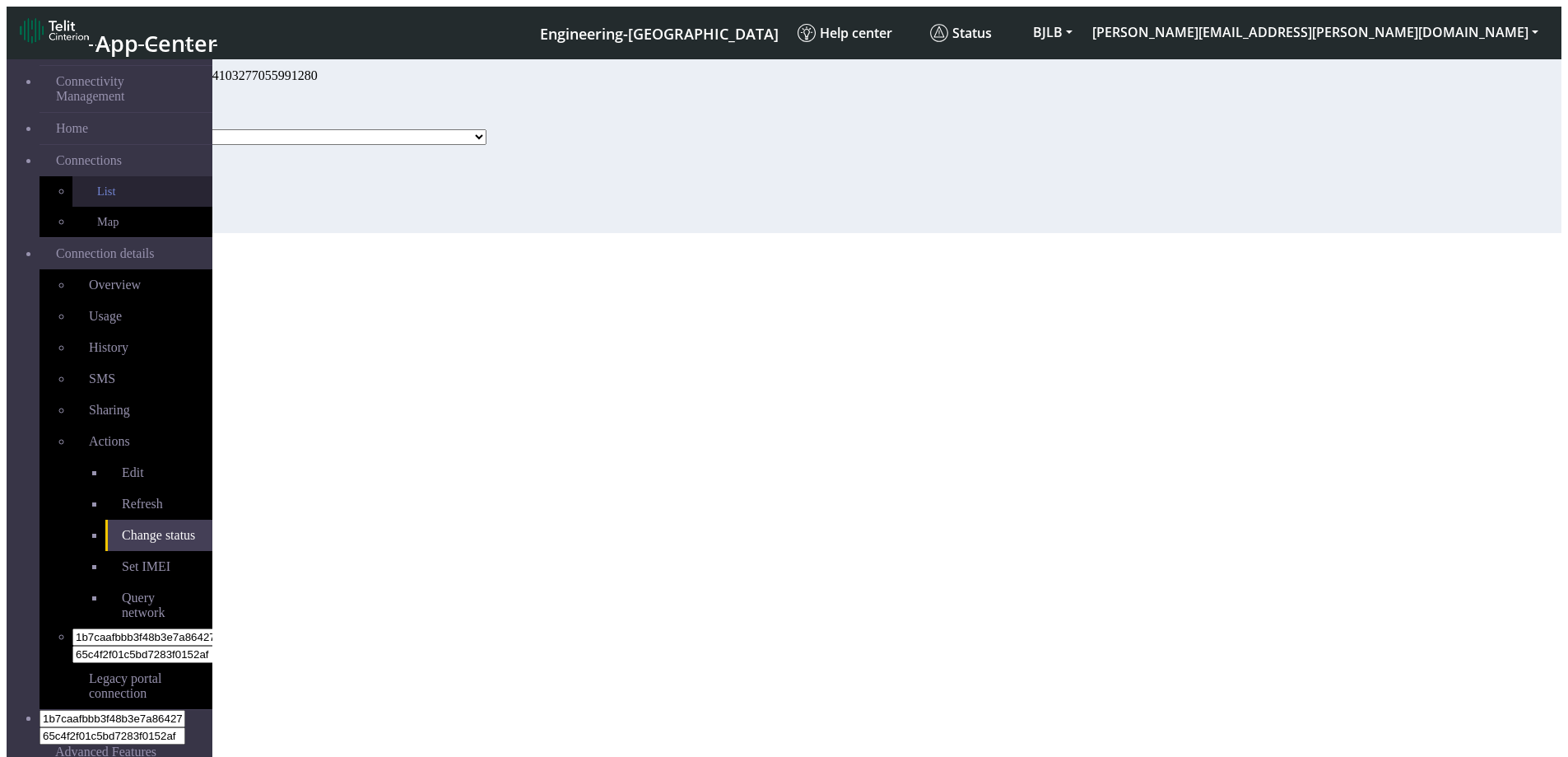
click at [73, 178] on link "List" at bounding box center [143, 191] width 140 height 30
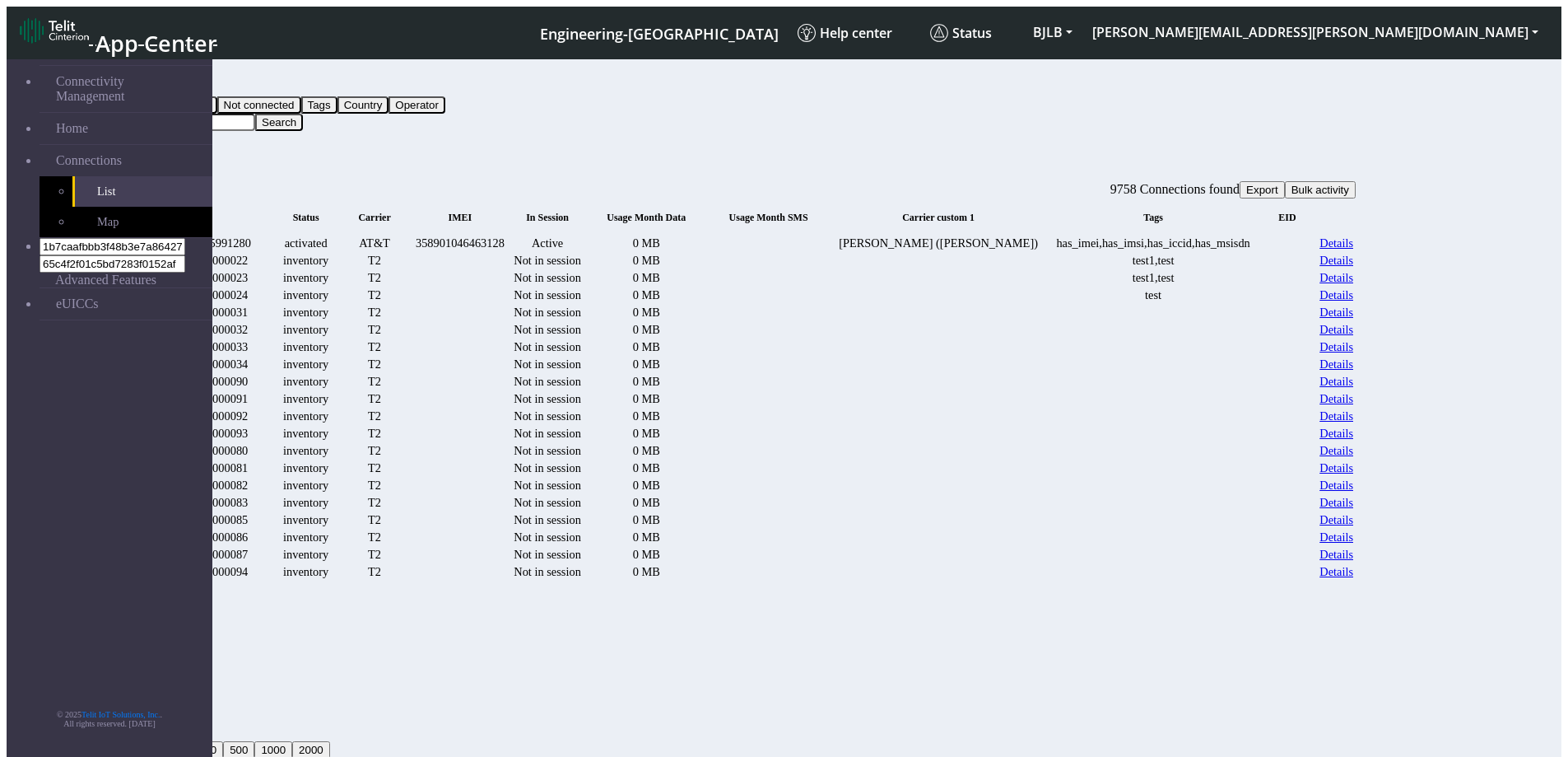
click at [1354, 268] on link "Details" at bounding box center [1337, 261] width 34 height 14
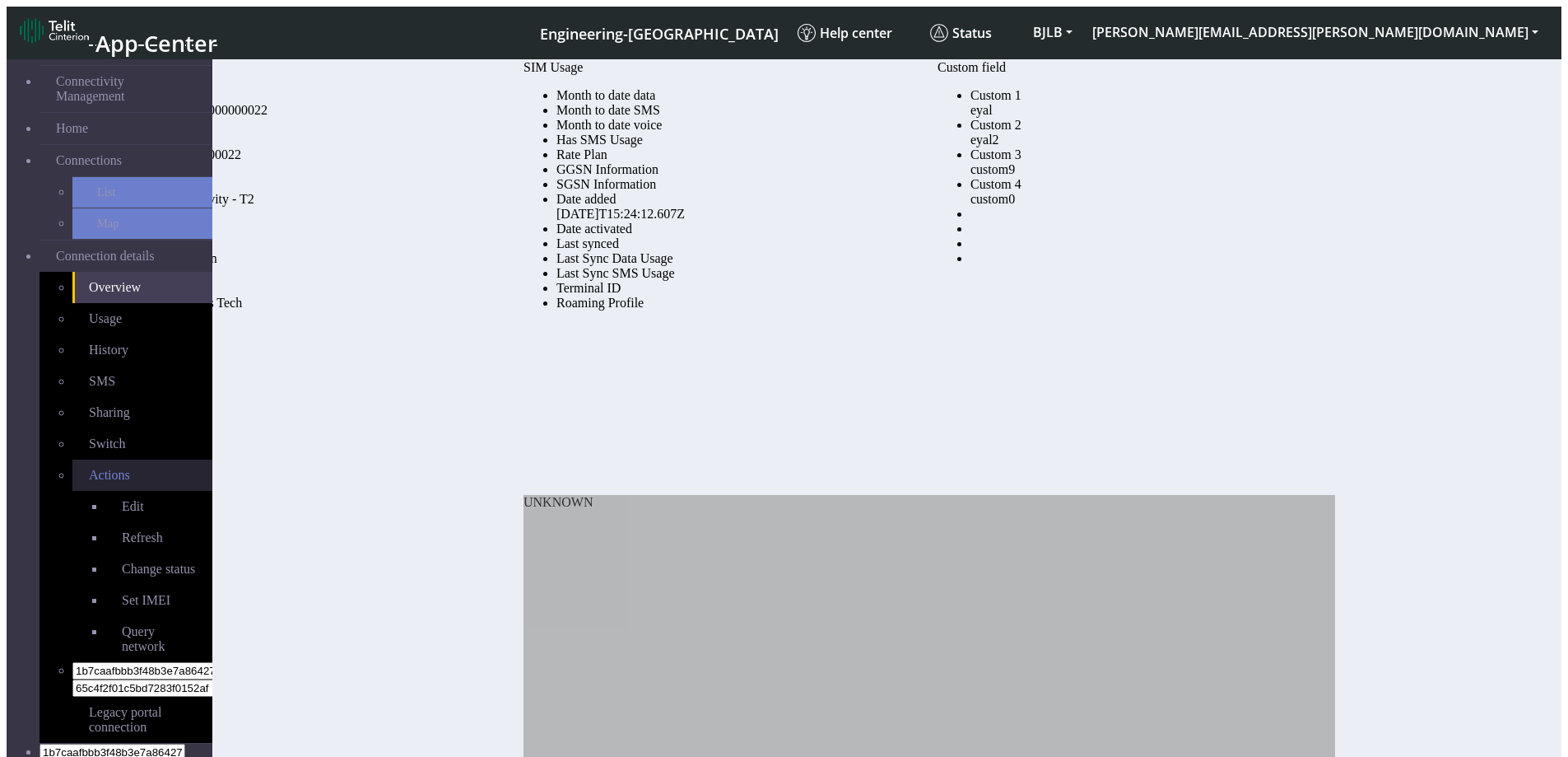
click at [89, 468] on span "Actions" at bounding box center [109, 475] width 41 height 14
click at [122, 562] on span "Change status" at bounding box center [159, 569] width 74 height 14
select select "inventory"
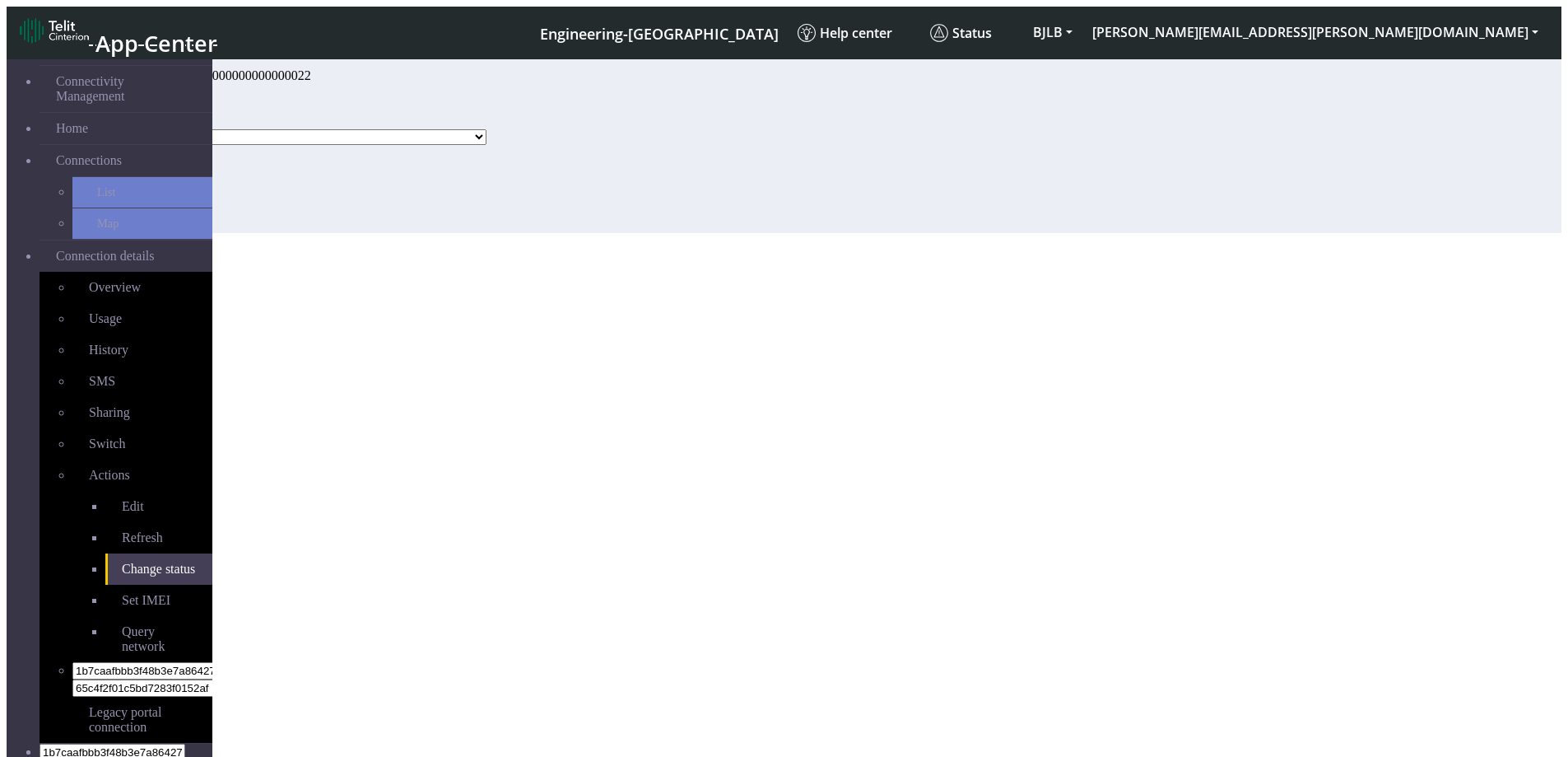
click at [368, 145] on select "Activated Ready Deactivated Inventory Retired" at bounding box center [310, 137] width 353 height 16
click at [177, 240] on link "Connection details" at bounding box center [126, 255] width 173 height 31
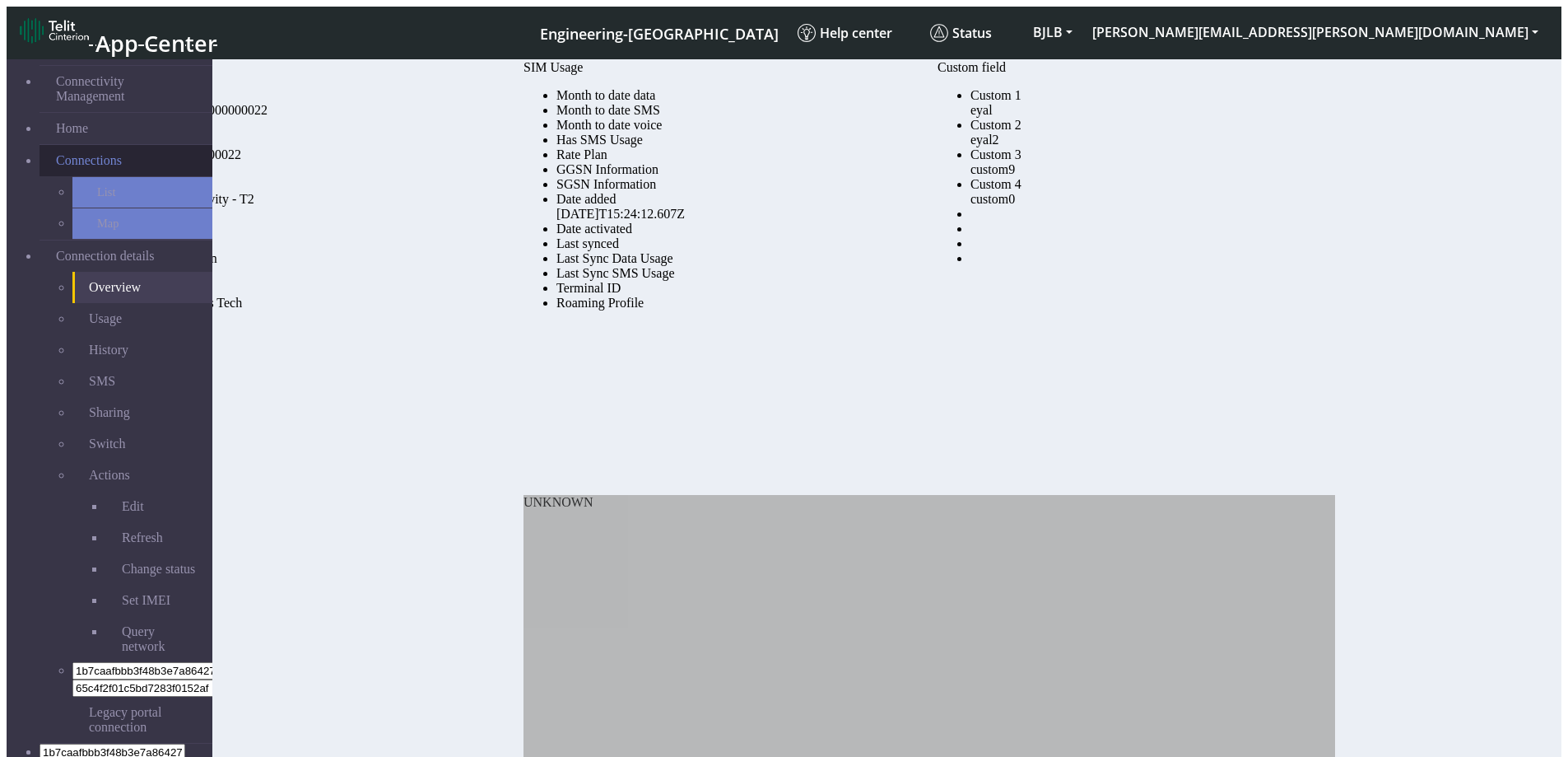
click at [139, 145] on link "Connections" at bounding box center [126, 160] width 173 height 31
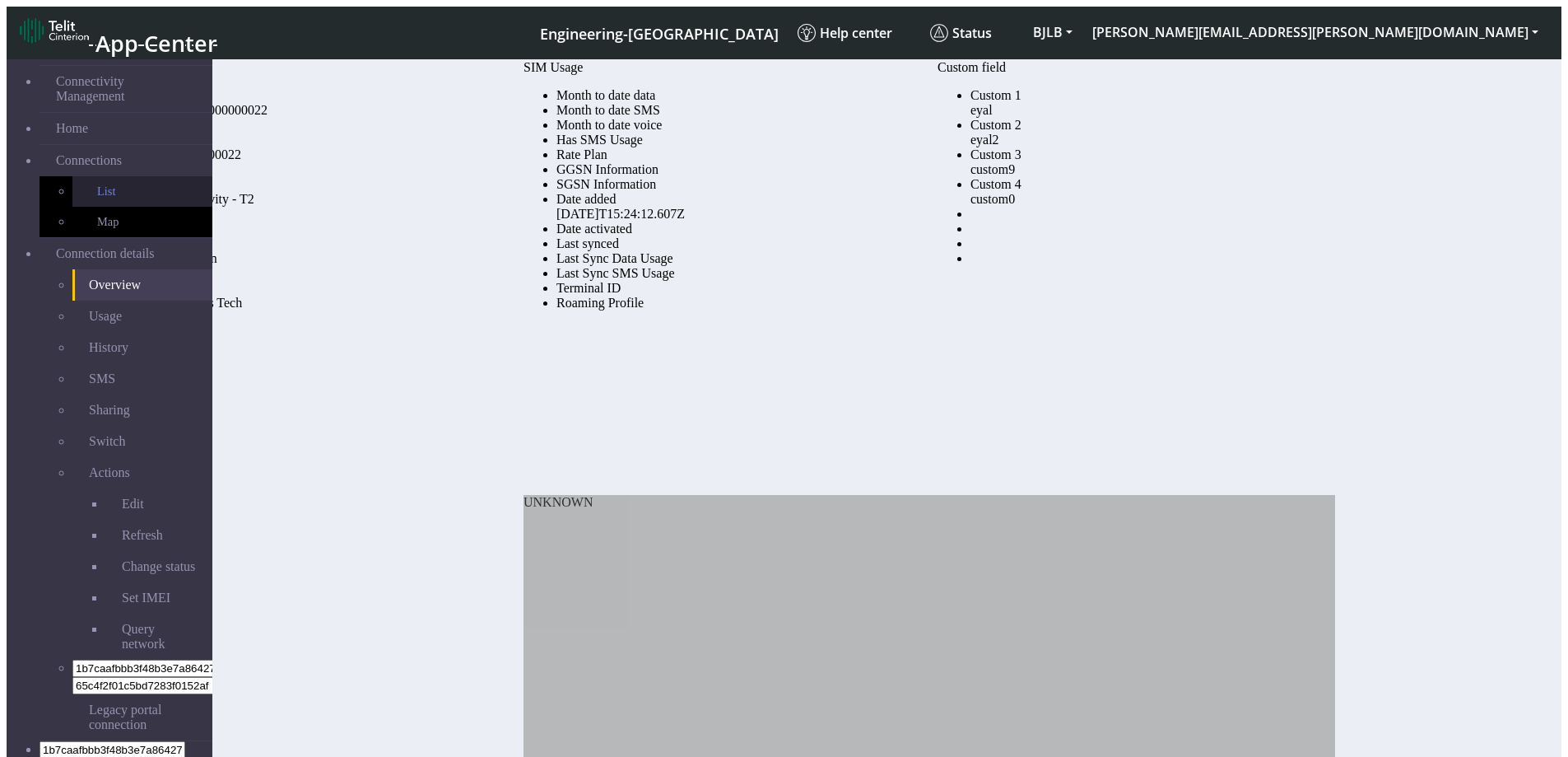
click at [155, 176] on link "List" at bounding box center [143, 191] width 140 height 30
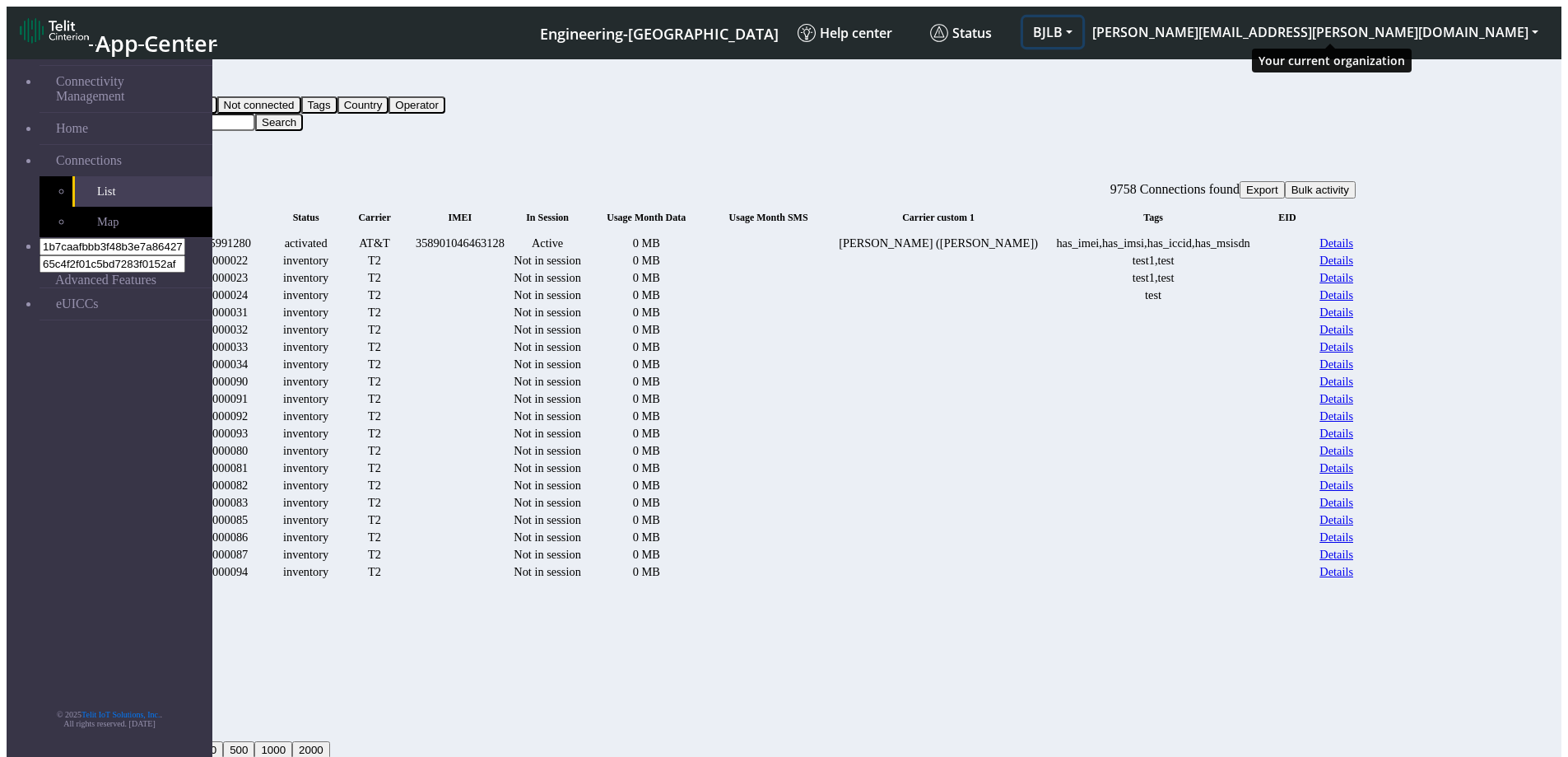
click at [1083, 23] on button "BJLB" at bounding box center [1052, 32] width 59 height 29
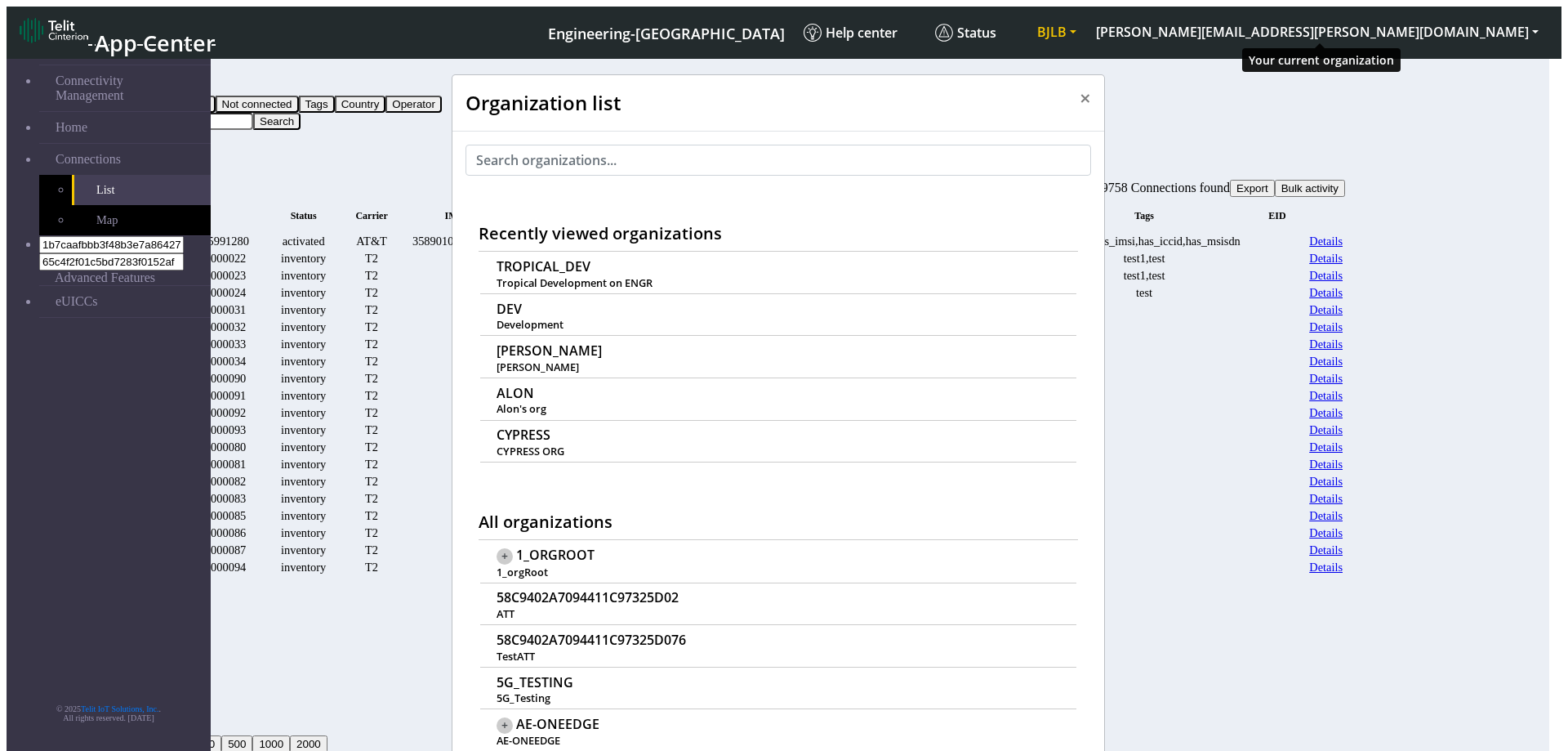
scroll to position [6, 0]
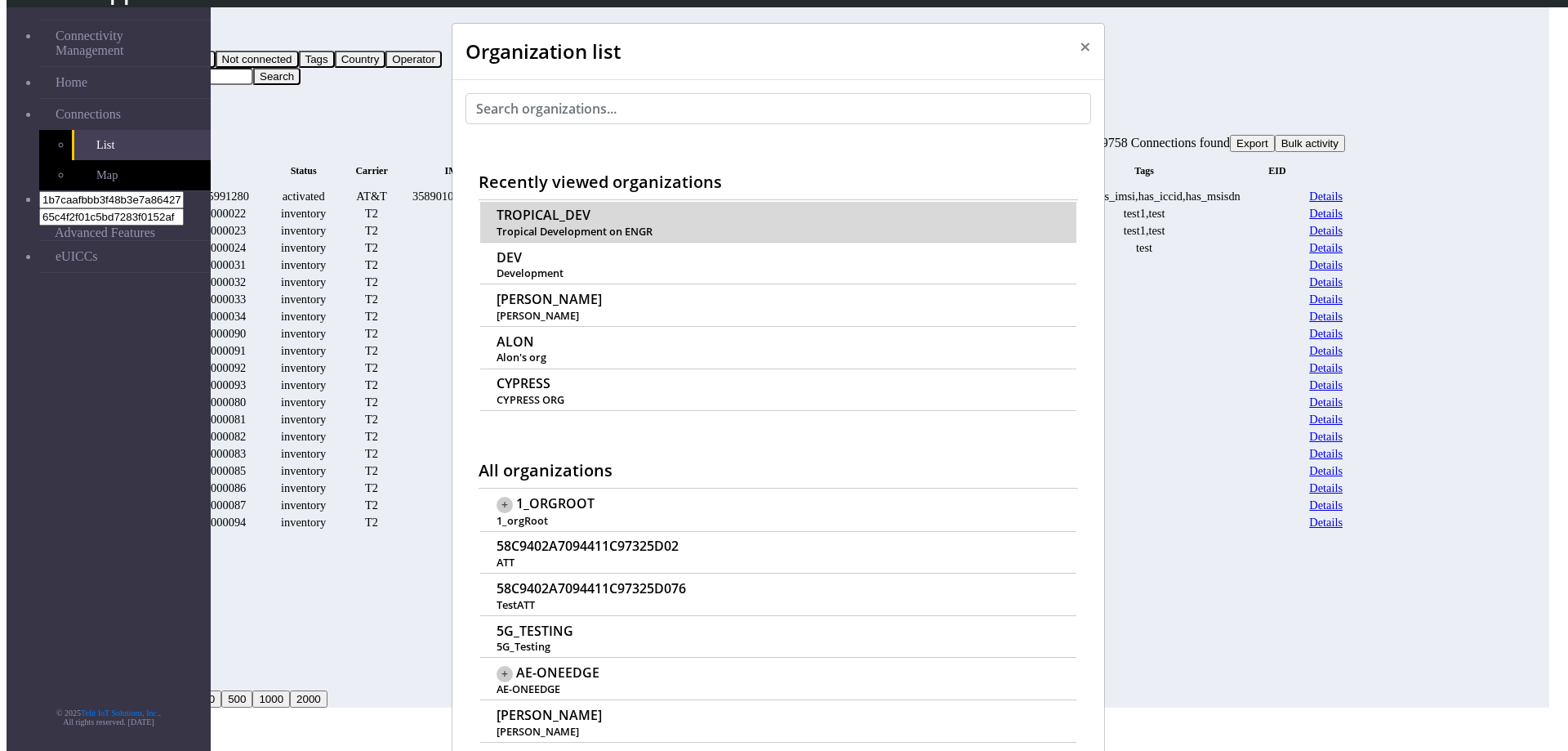
click at [560, 208] on span "TROPICAL_DEV" at bounding box center [543, 215] width 94 height 16
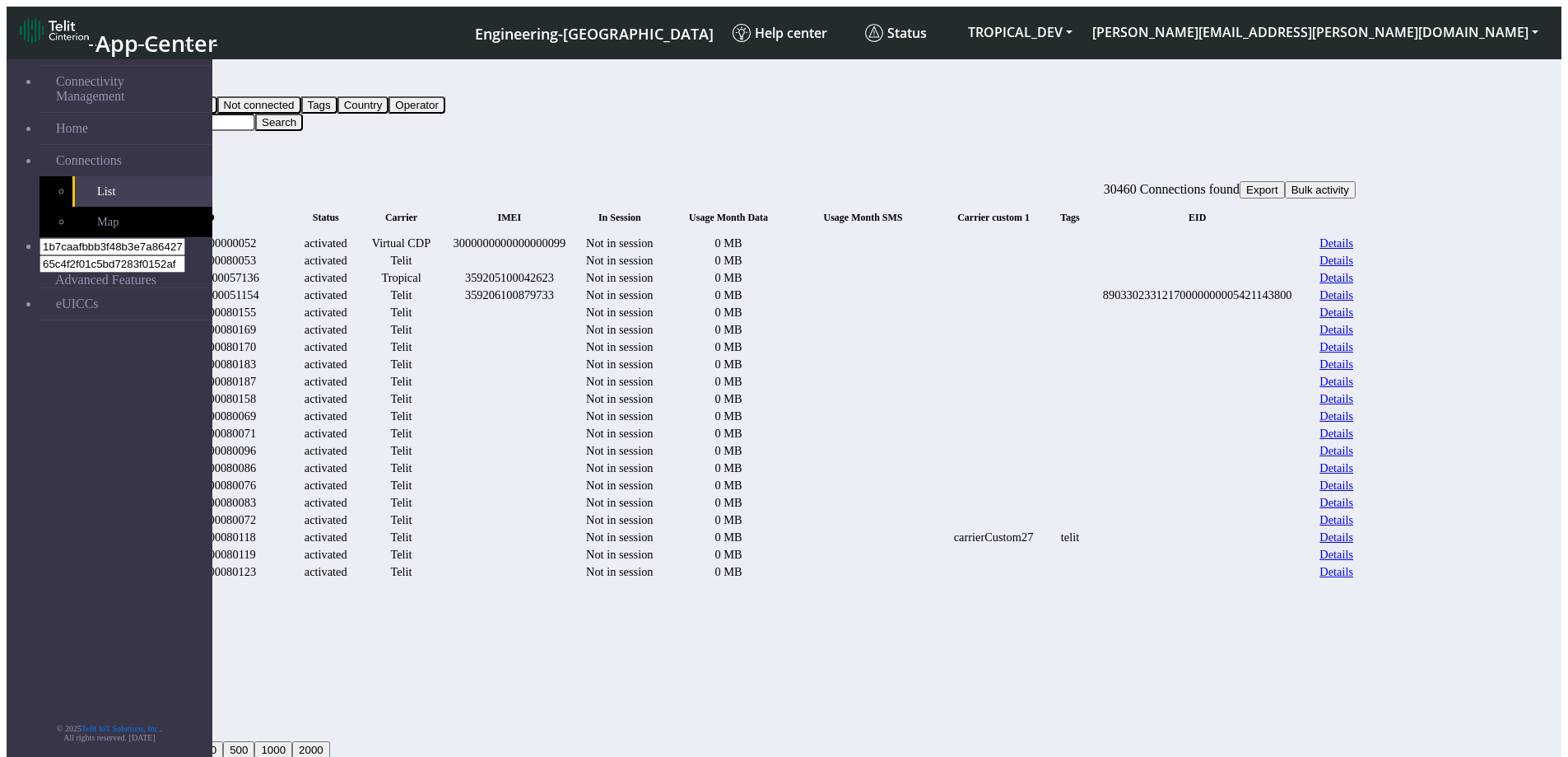
click at [1354, 237] on link "Details" at bounding box center [1337, 244] width 34 height 14
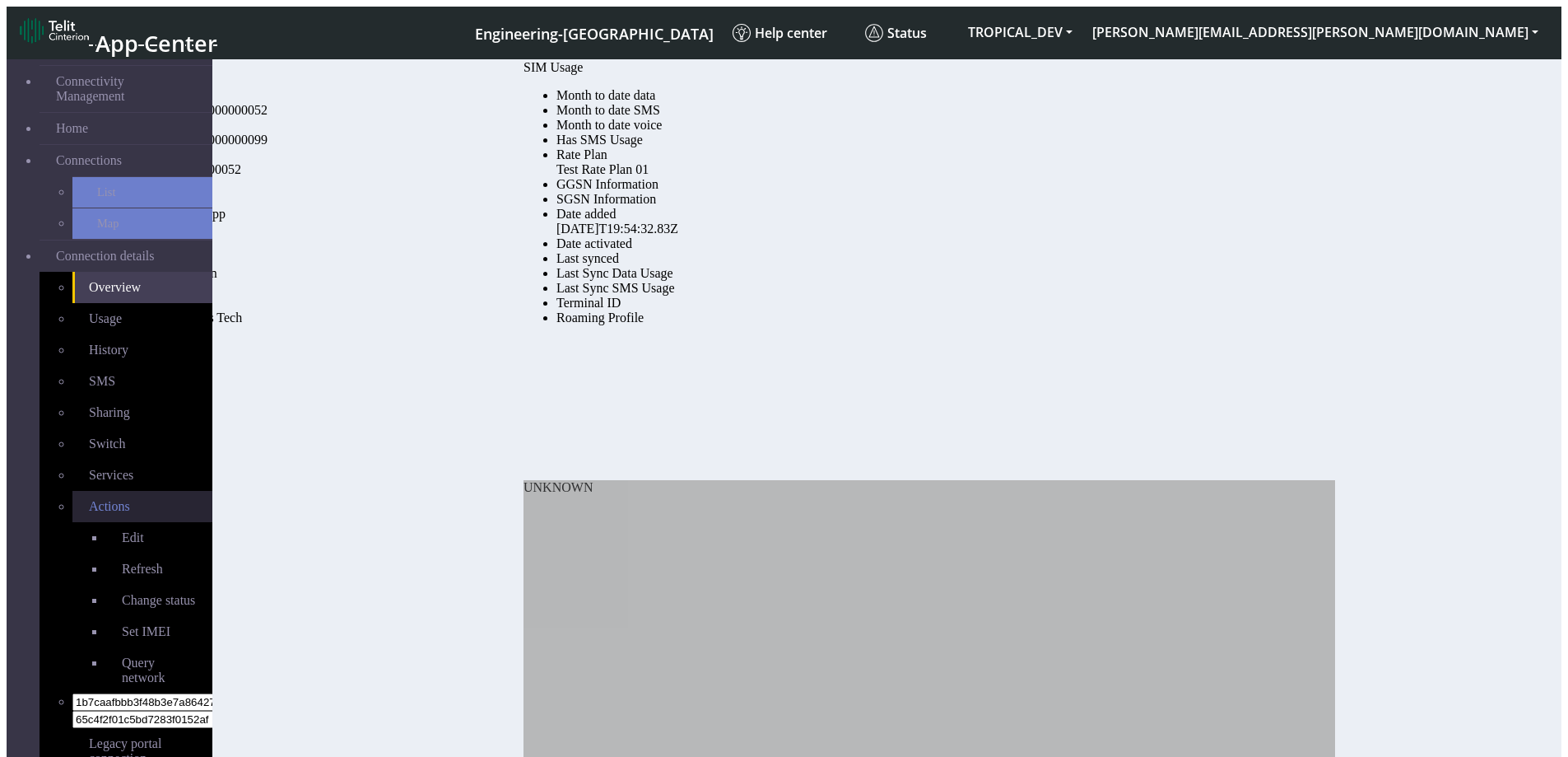
click at [89, 499] on span "Actions" at bounding box center [109, 506] width 41 height 14
click at [122, 593] on span "Change status" at bounding box center [159, 600] width 74 height 14
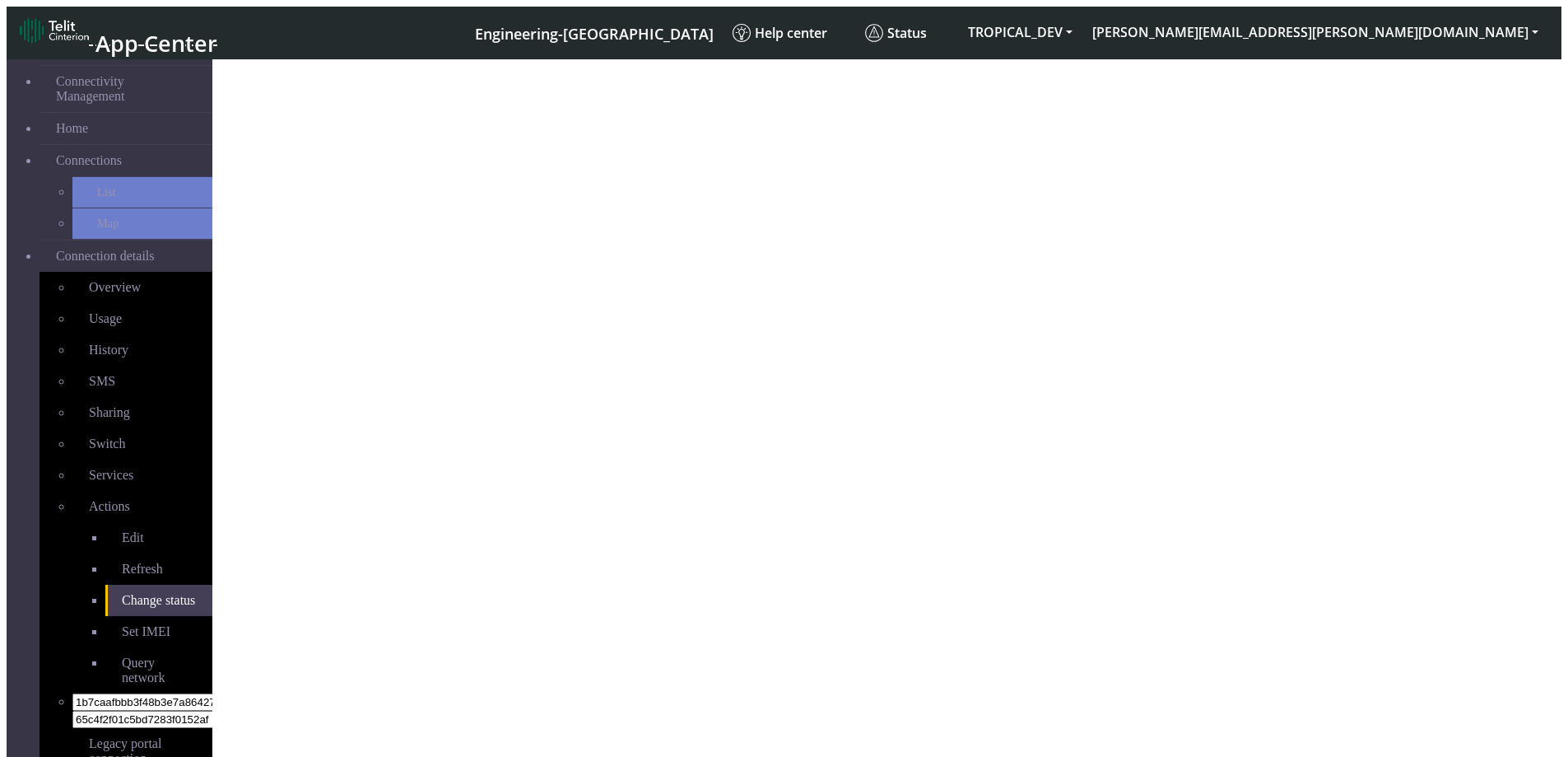
select select "activated"
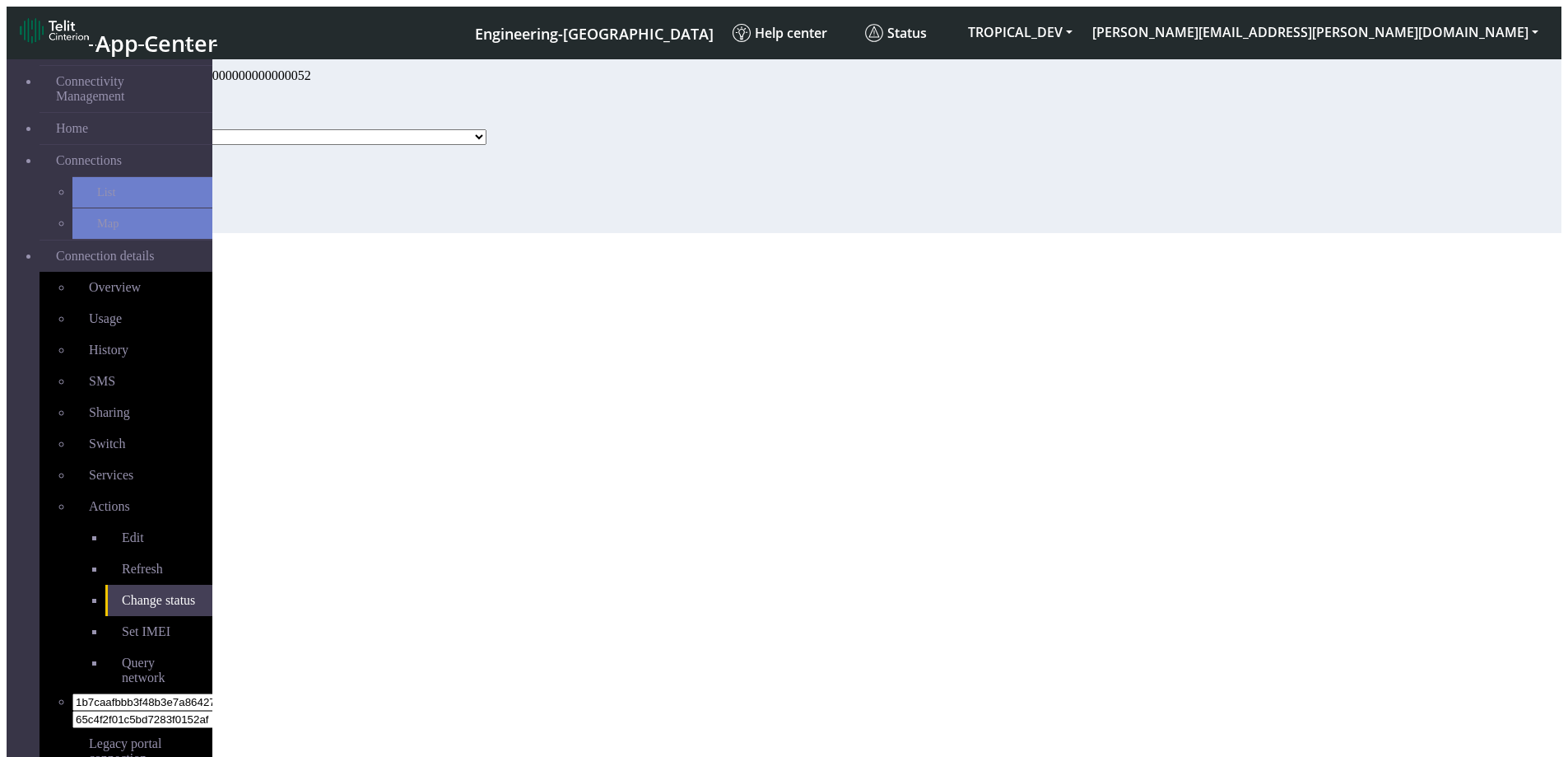
click at [380, 145] on select "Ready Activated Suspended Blocked" at bounding box center [310, 137] width 353 height 16
click at [916, 182] on div "Change status - 1000000000000000052 Status Ready Activated Suspended Blocked Up…" at bounding box center [723, 146] width 1226 height 173
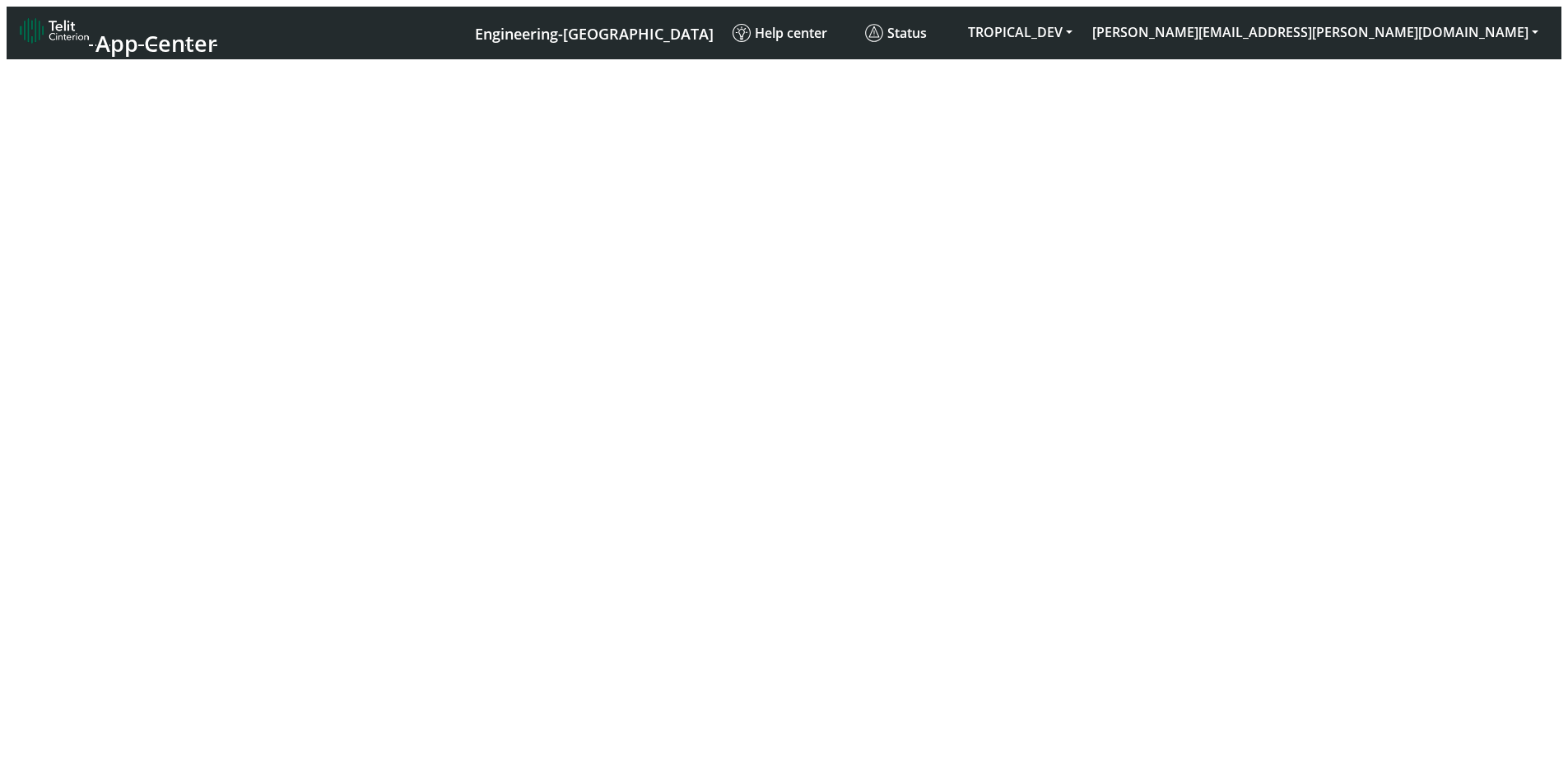
select select "activated"
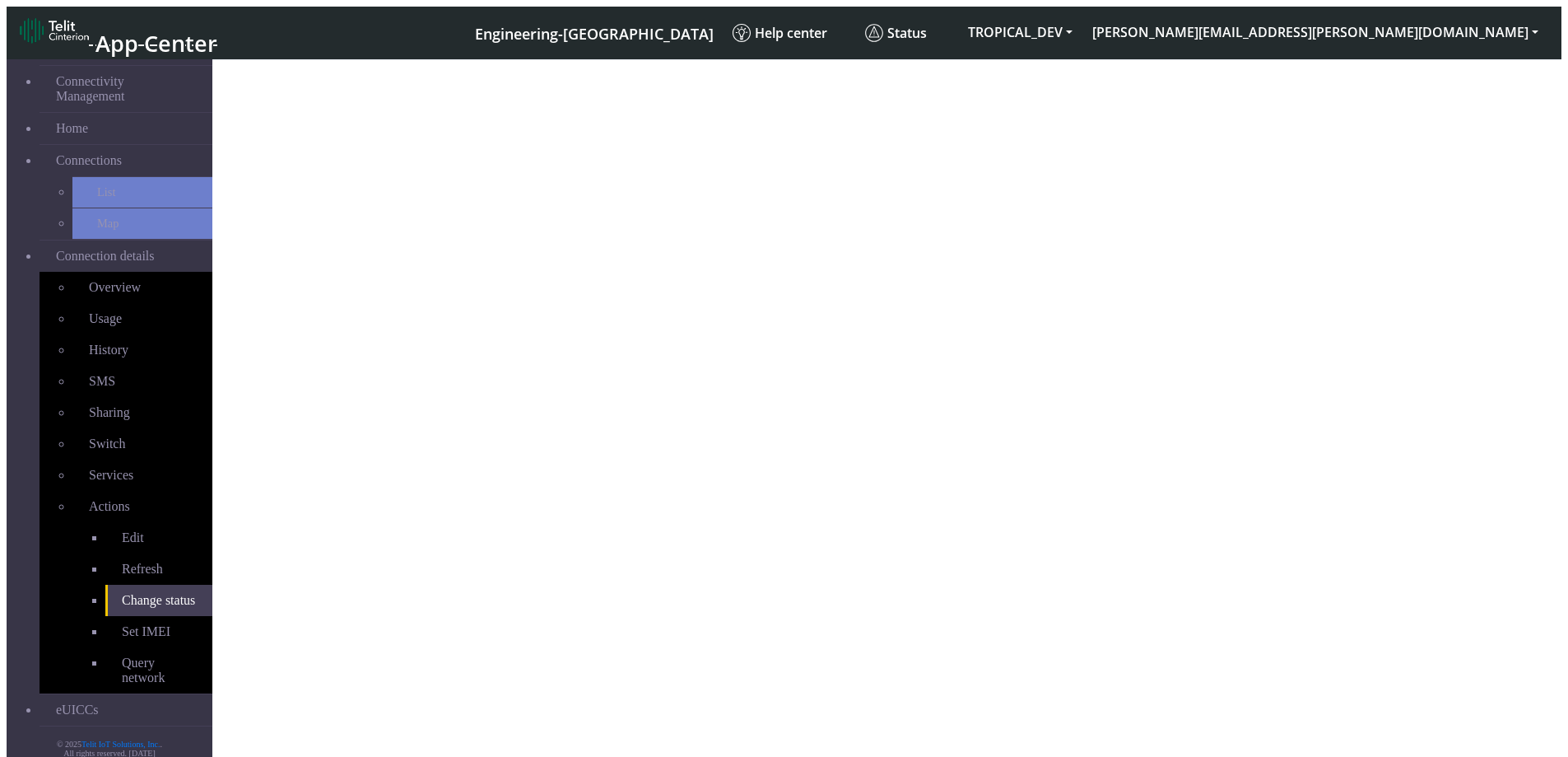
select select "activated"
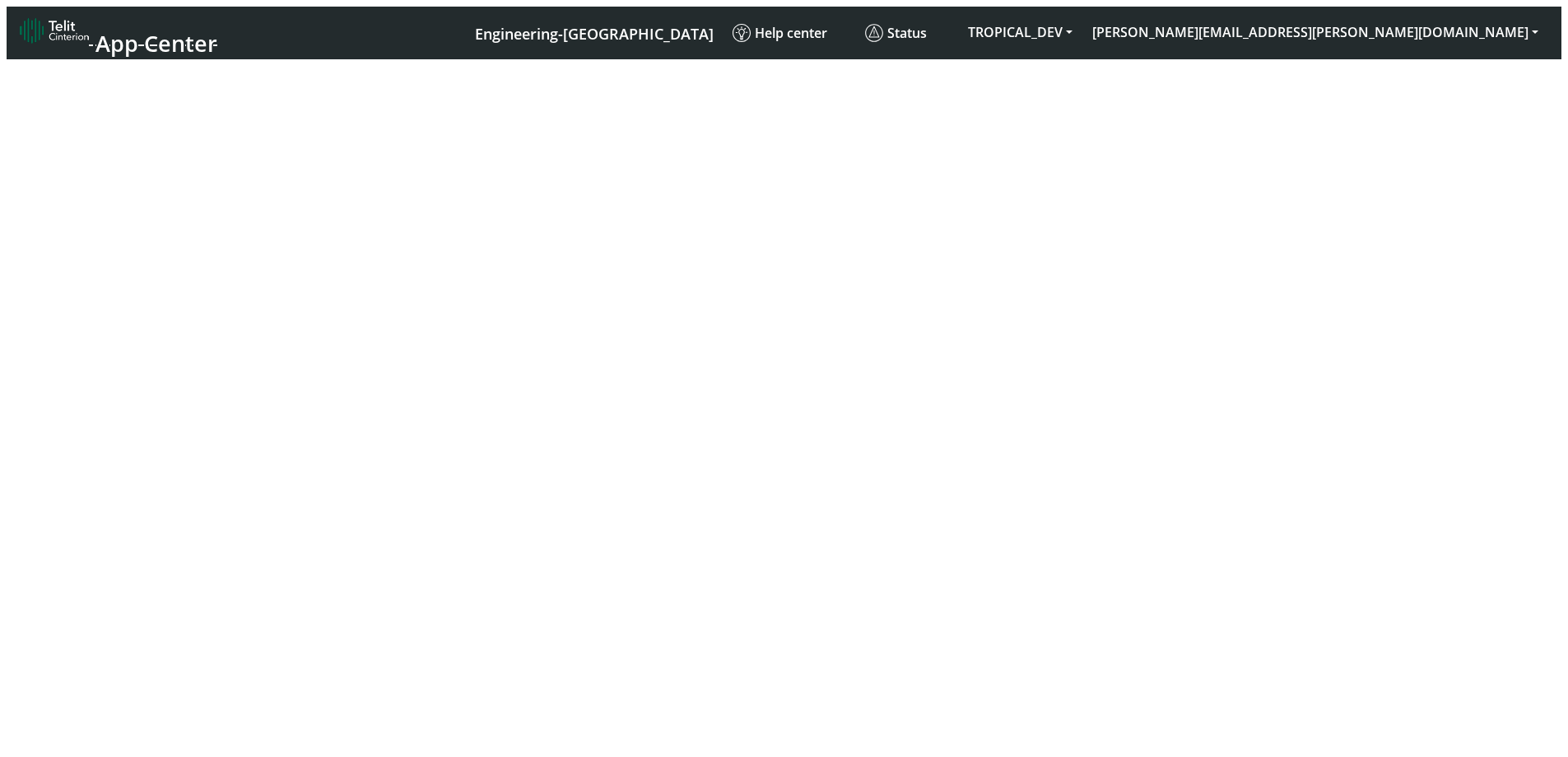
select select "activated"
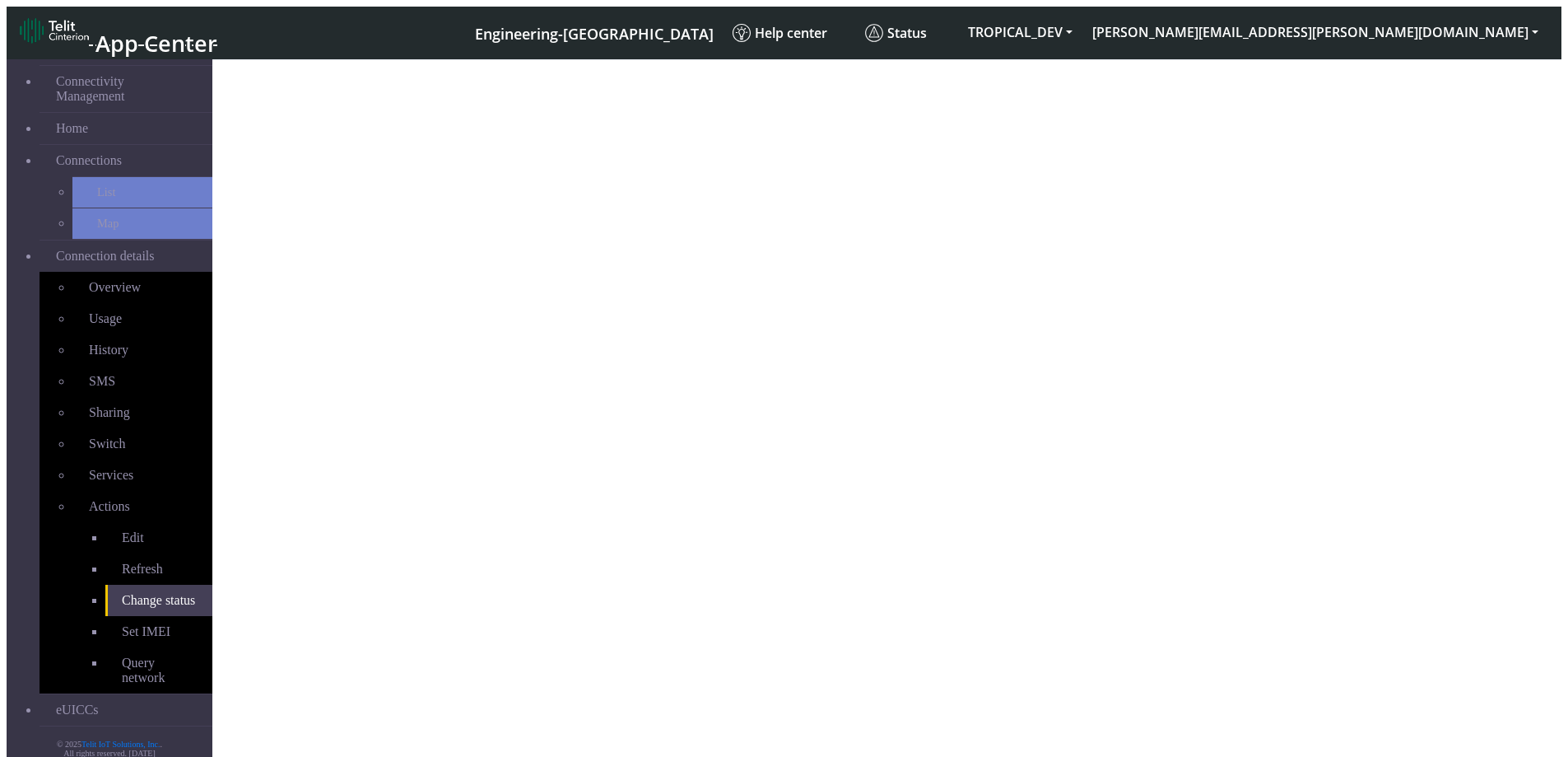
select select "activated"
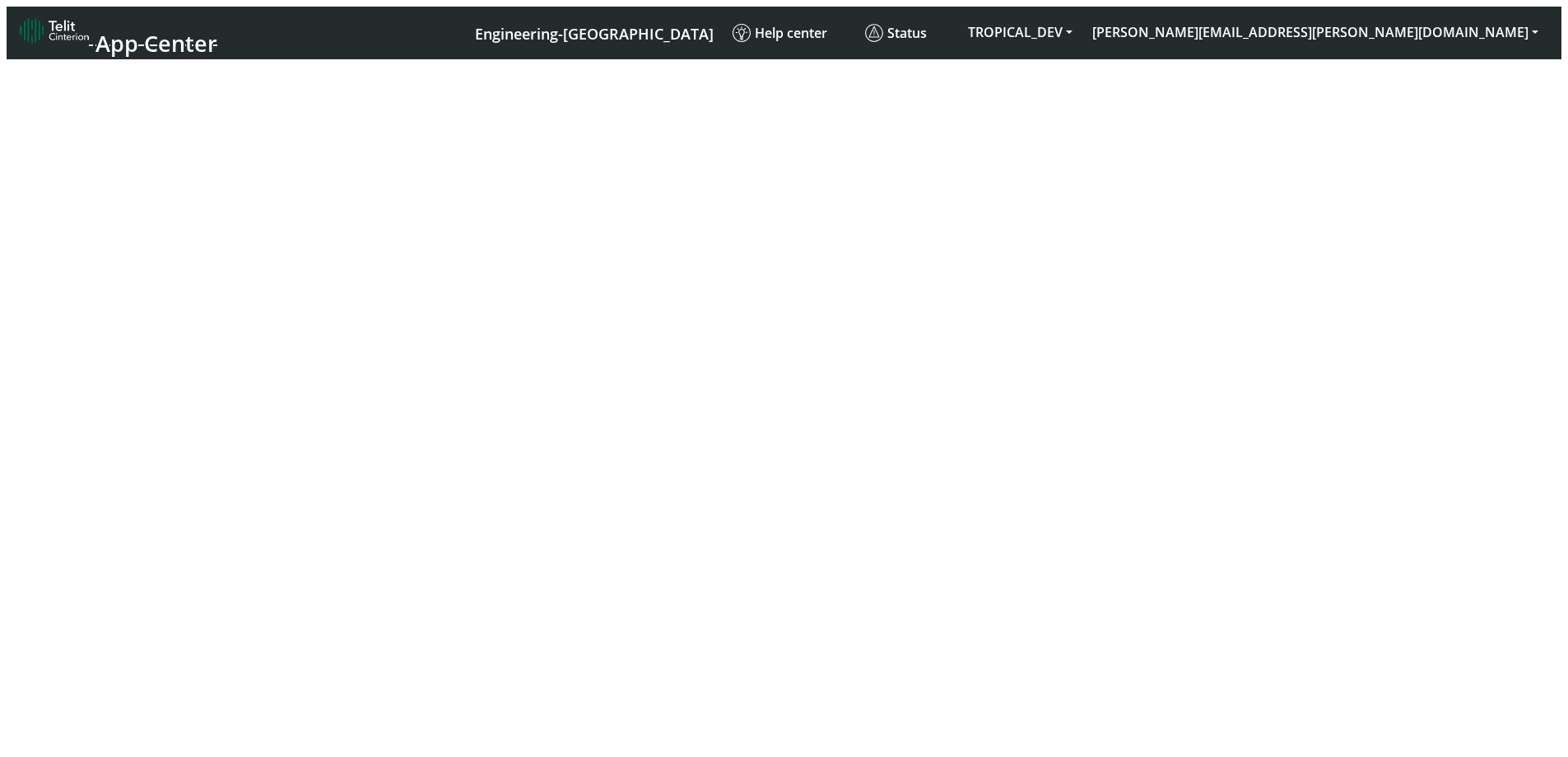
select select "activated"
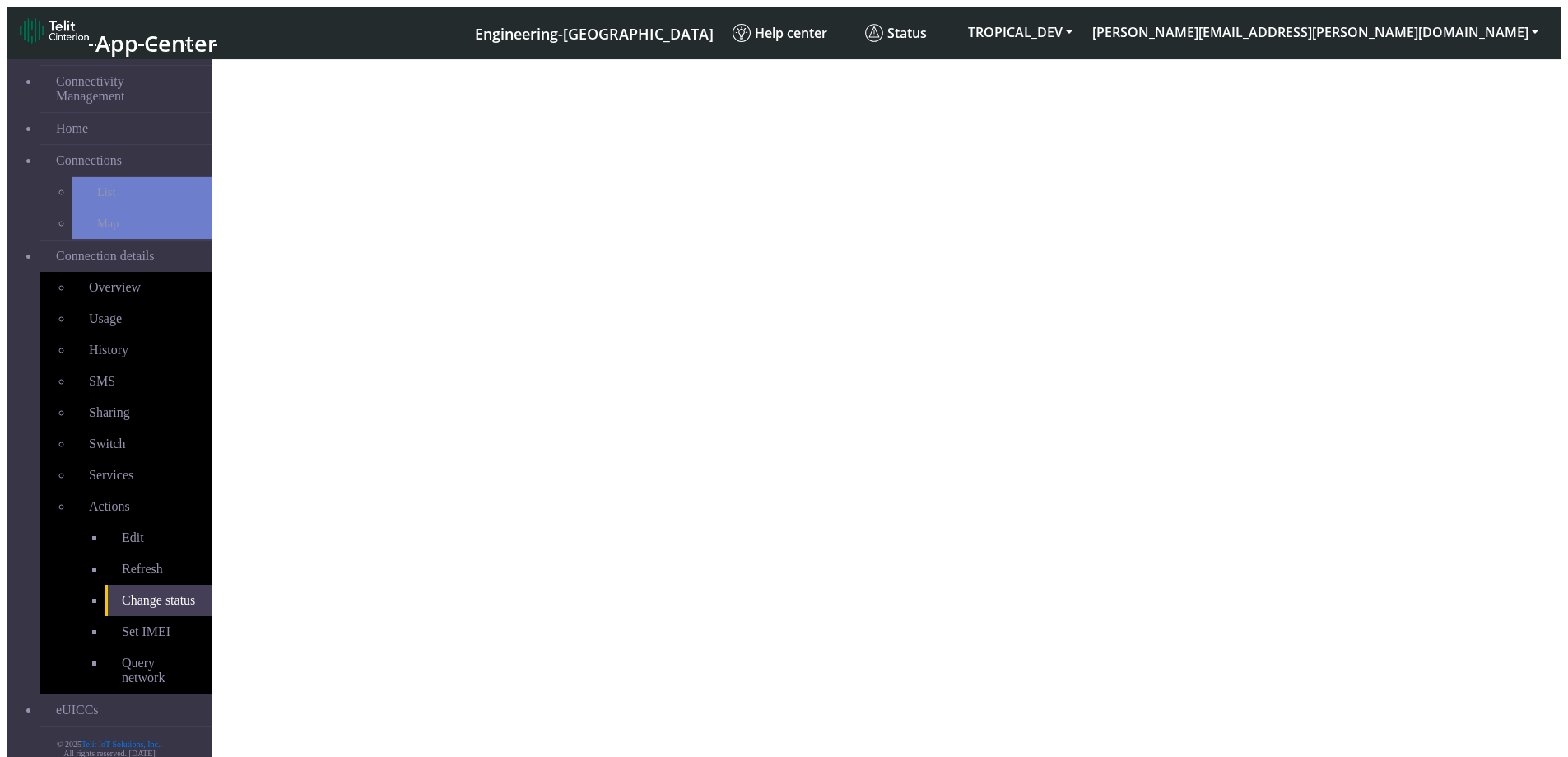
select select "activated"
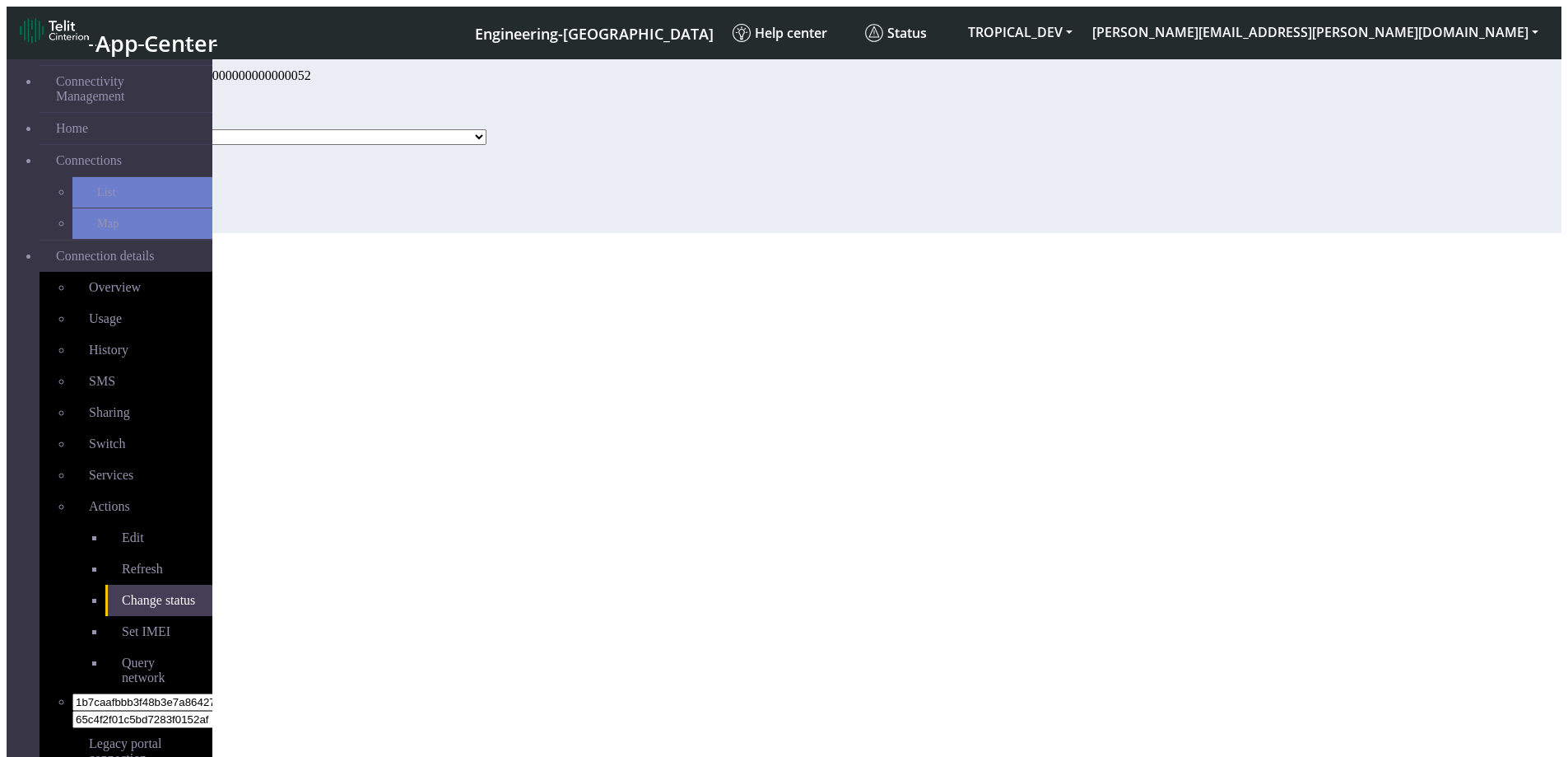
select select "activated"
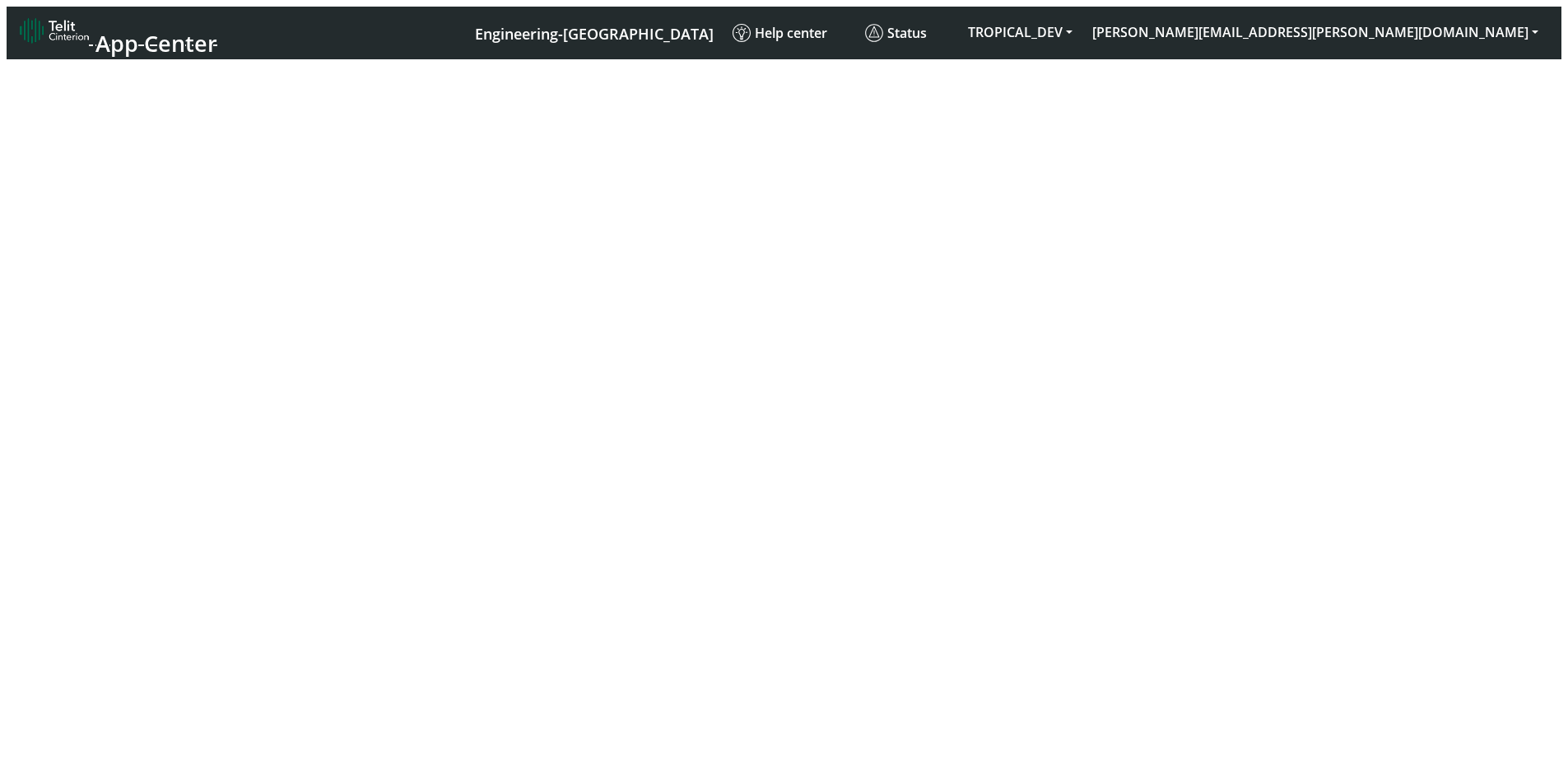
select select "activated"
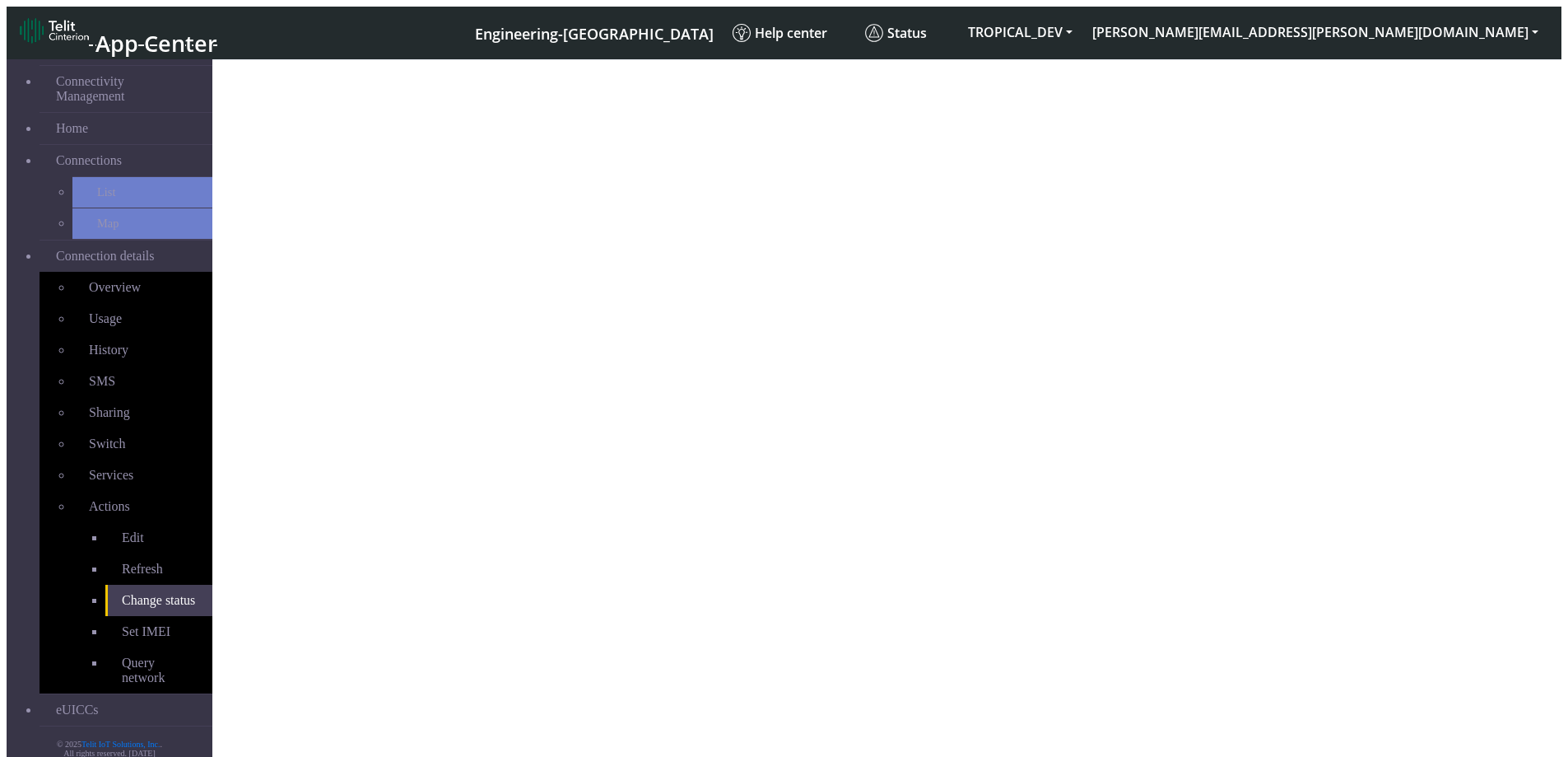
select select "activated"
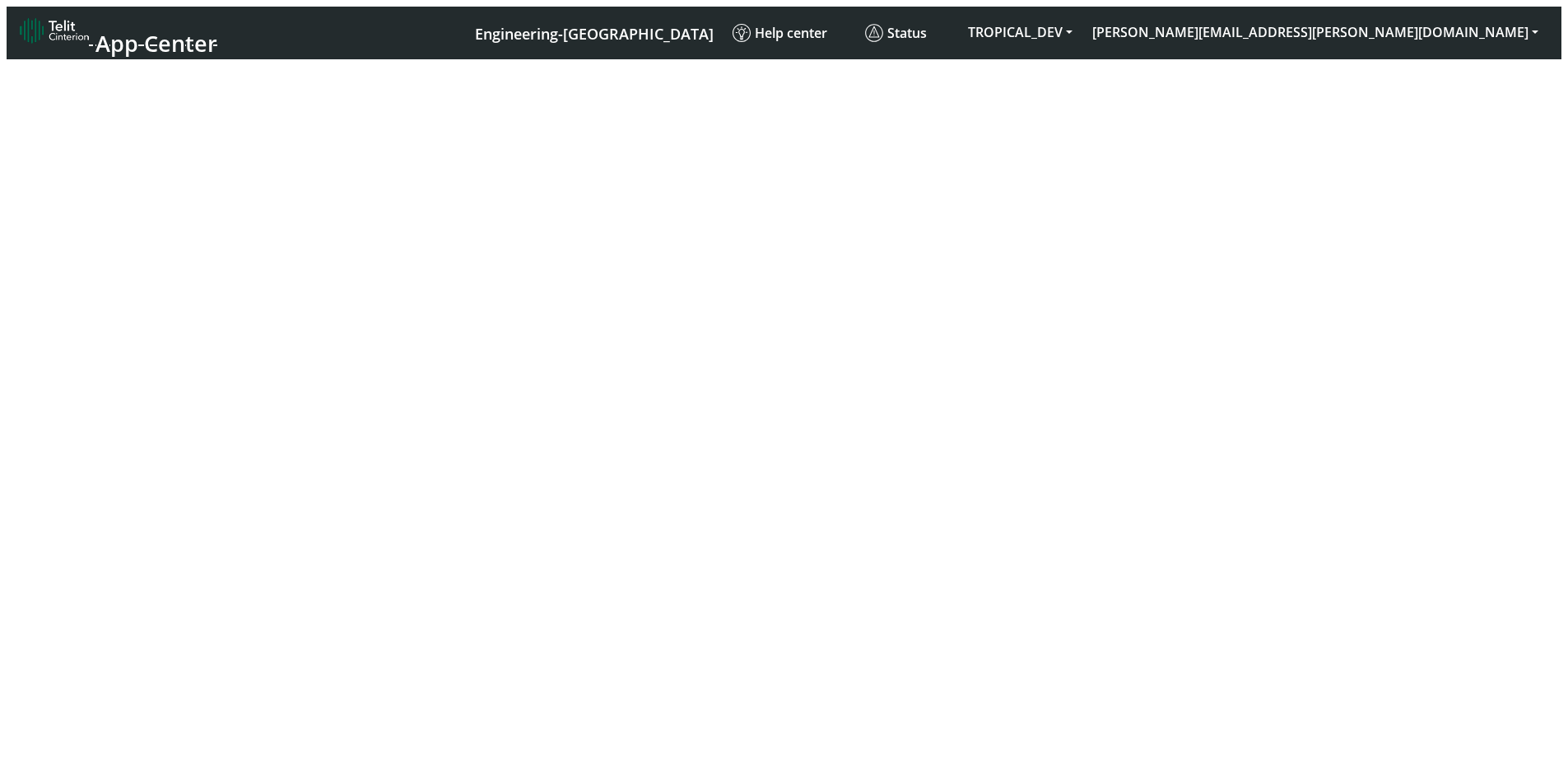
select select "activated"
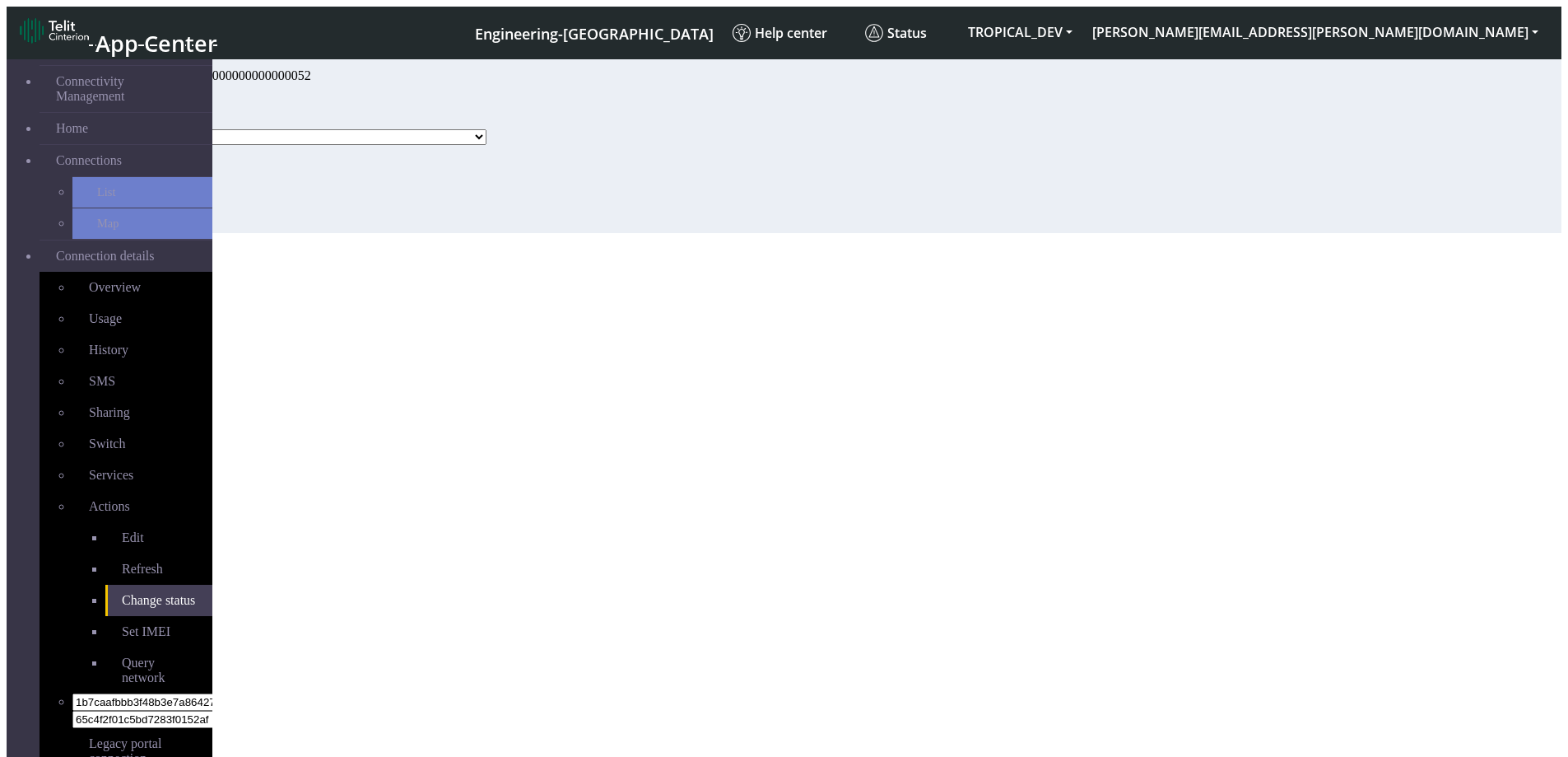
select select "activated"
